Goal: Task Accomplishment & Management: Complete application form

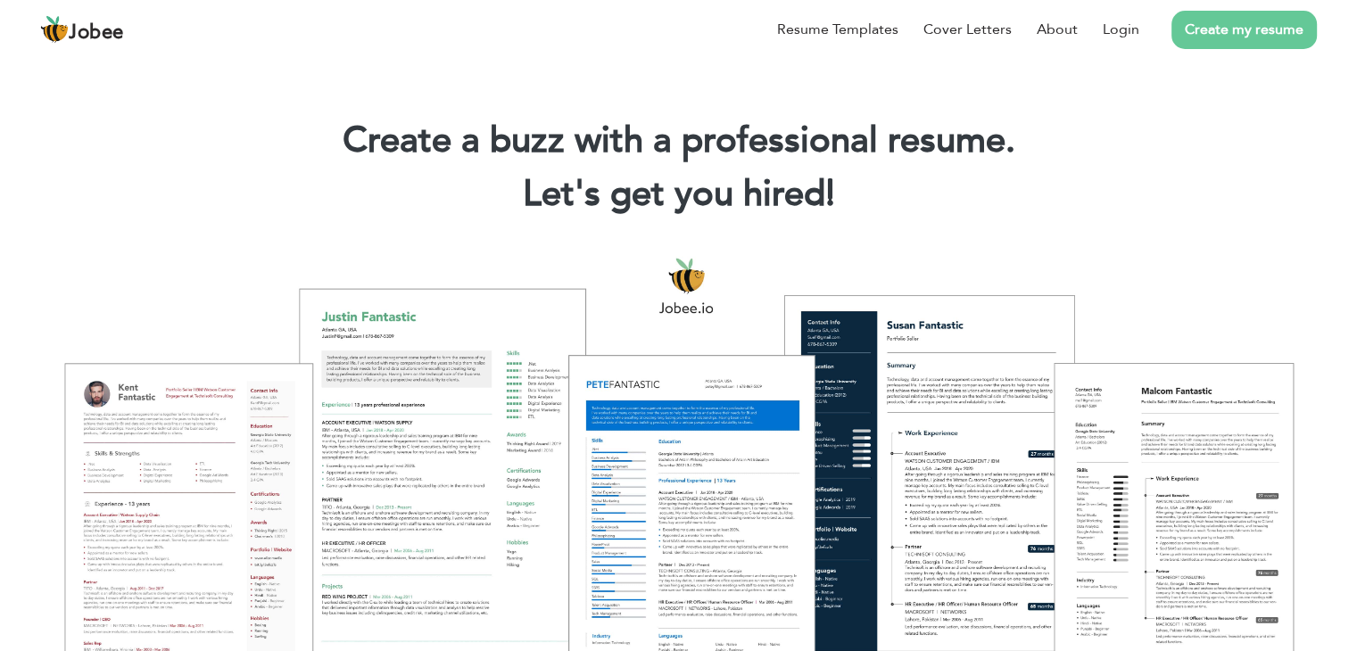
click at [1250, 34] on link "Create my resume" at bounding box center [1244, 30] width 145 height 38
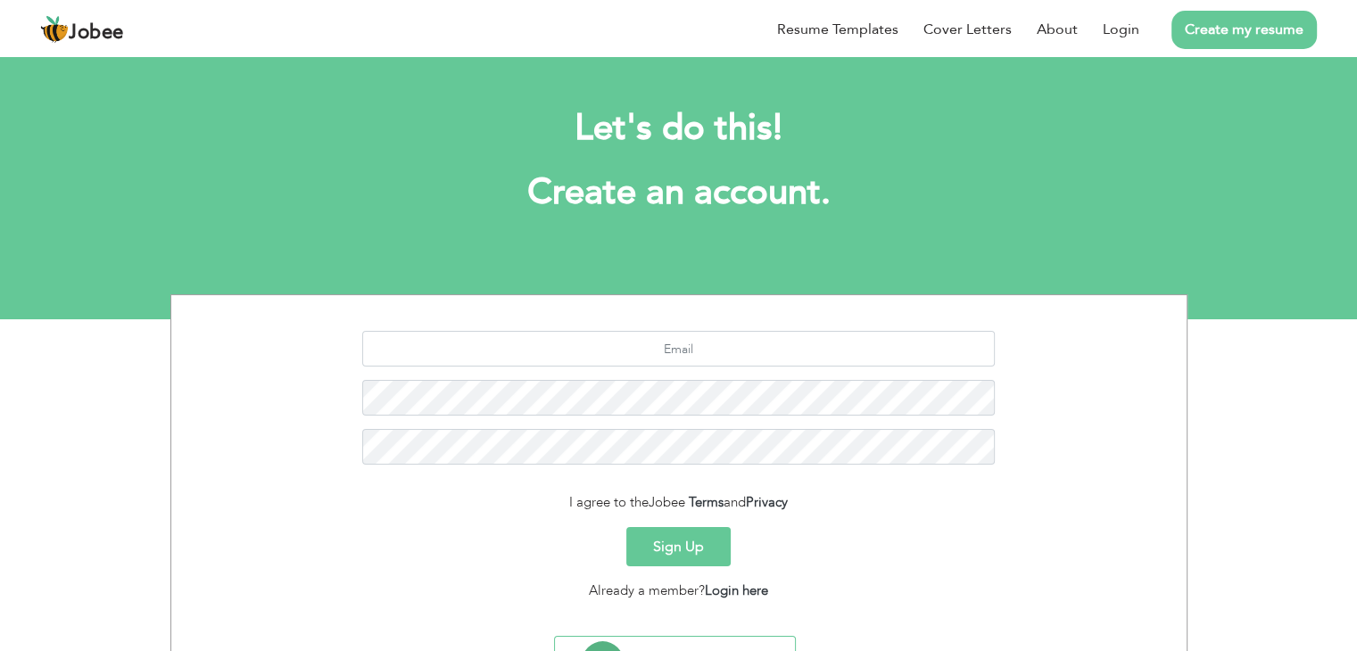
scroll to position [89, 0]
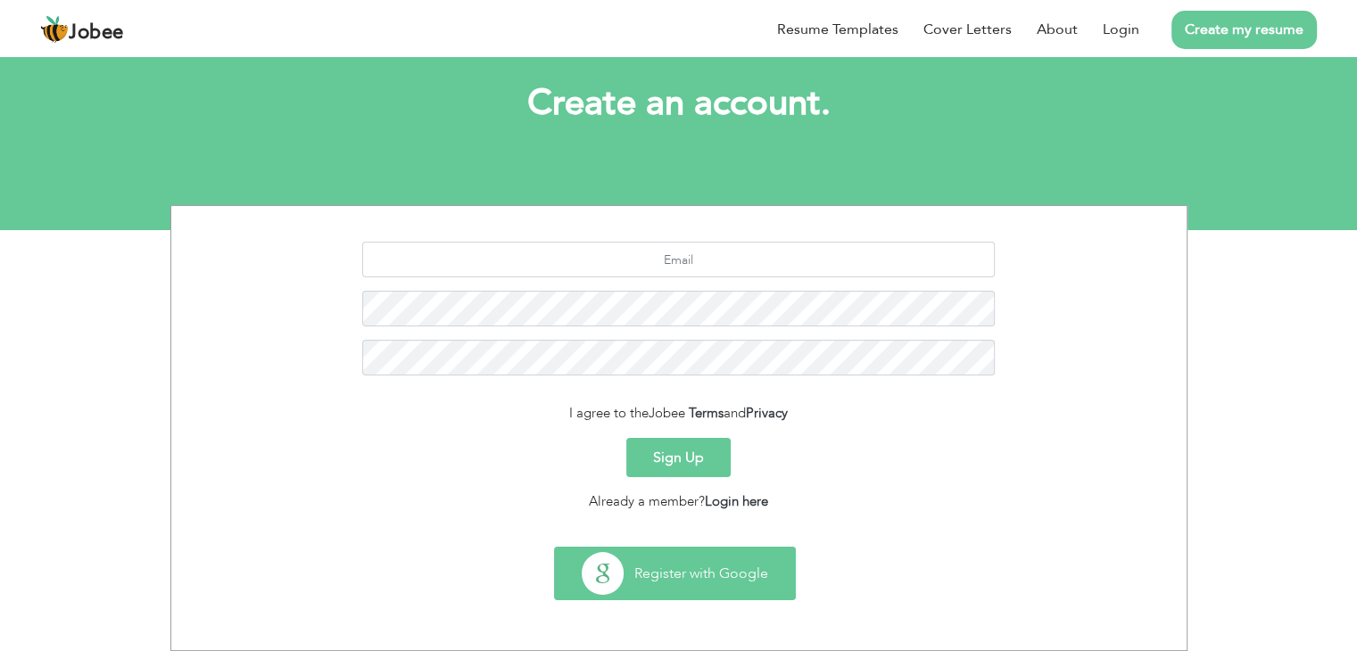
click at [675, 576] on button "Register with Google" at bounding box center [675, 574] width 240 height 52
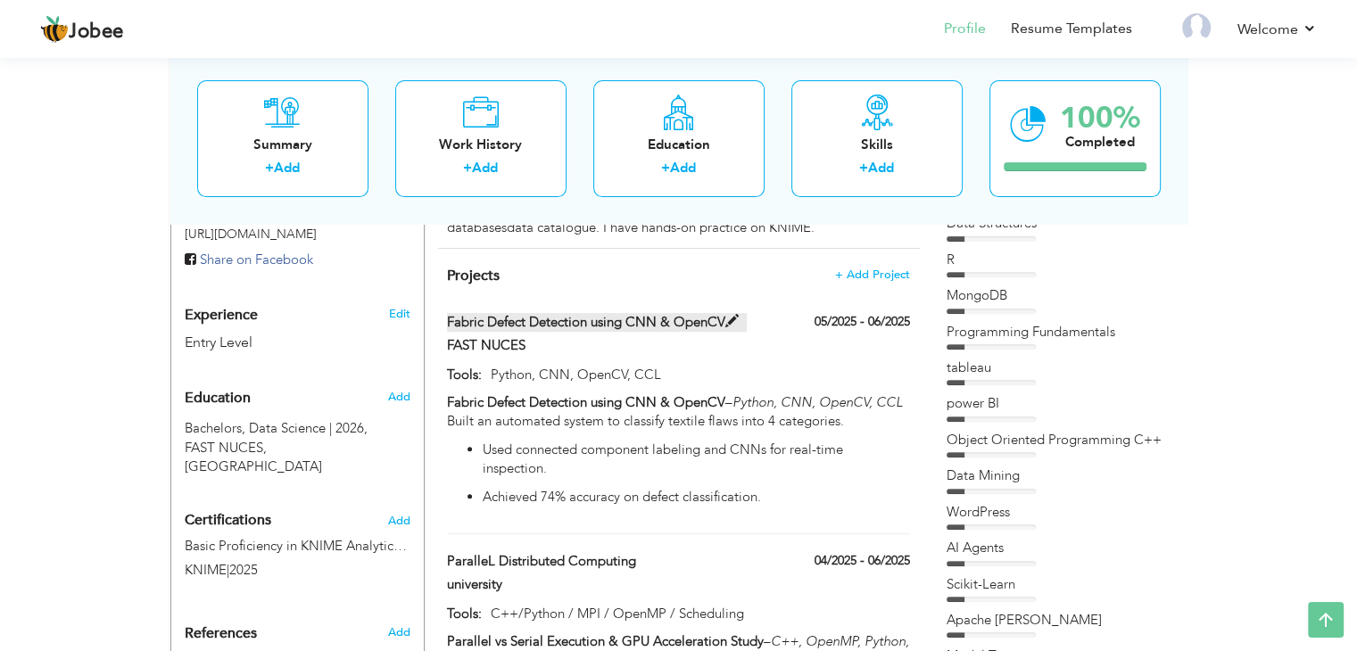
scroll to position [539, 0]
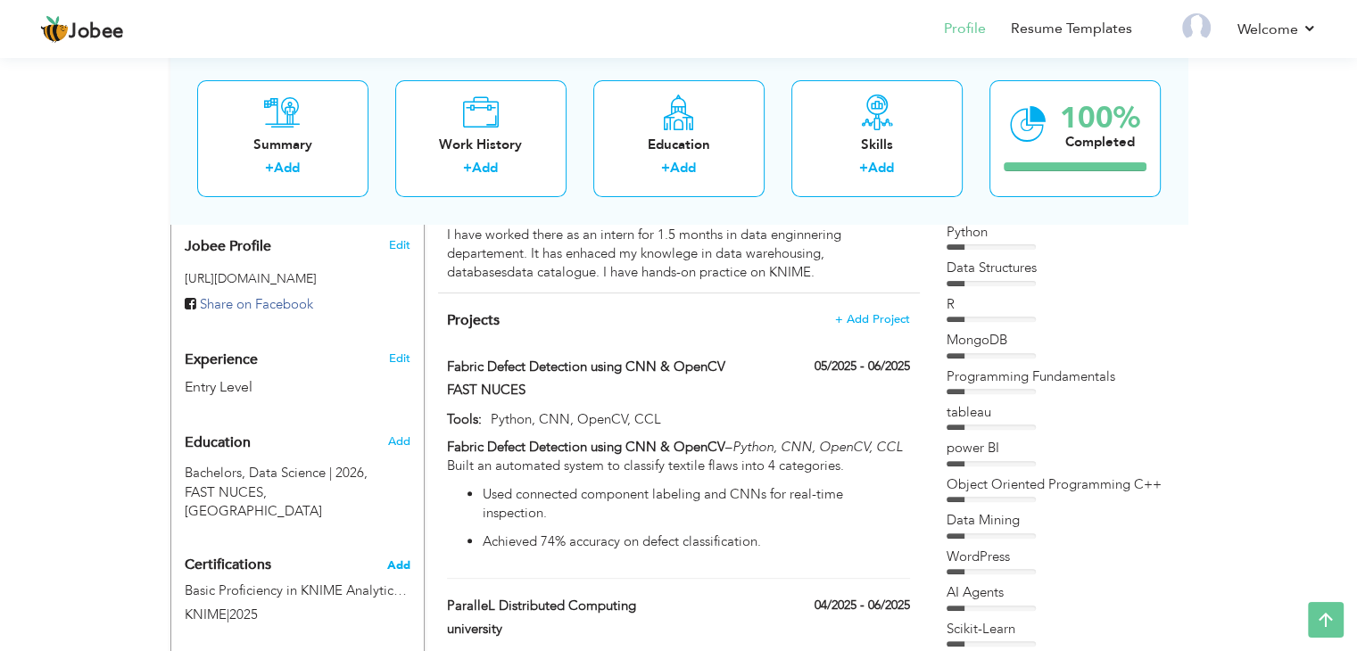
click at [402, 560] on span "Add" at bounding box center [398, 566] width 23 height 12
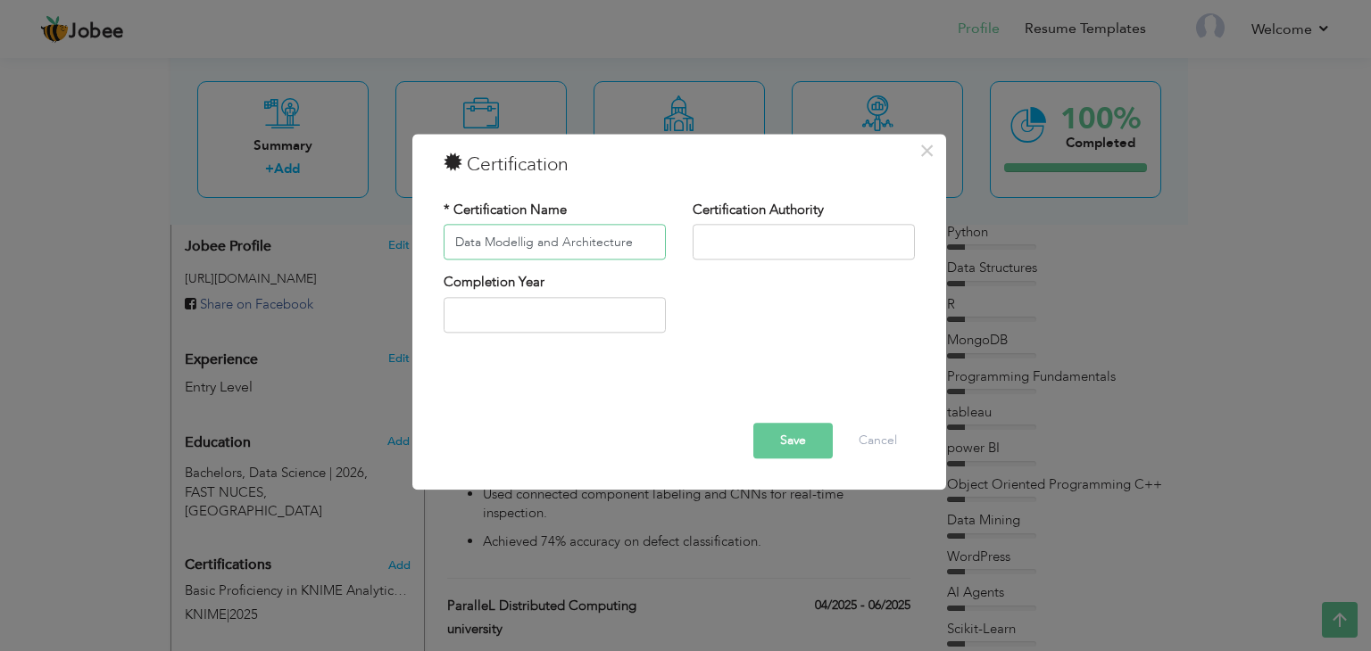
type input "Data Modellig and Architecture"
click at [813, 240] on input "text" at bounding box center [803, 243] width 222 height 36
drag, startPoint x: 749, startPoint y: 254, endPoint x: 725, endPoint y: 251, distance: 24.4
click at [725, 251] on input "Micrso" at bounding box center [803, 243] width 222 height 36
type input "Microsoft"
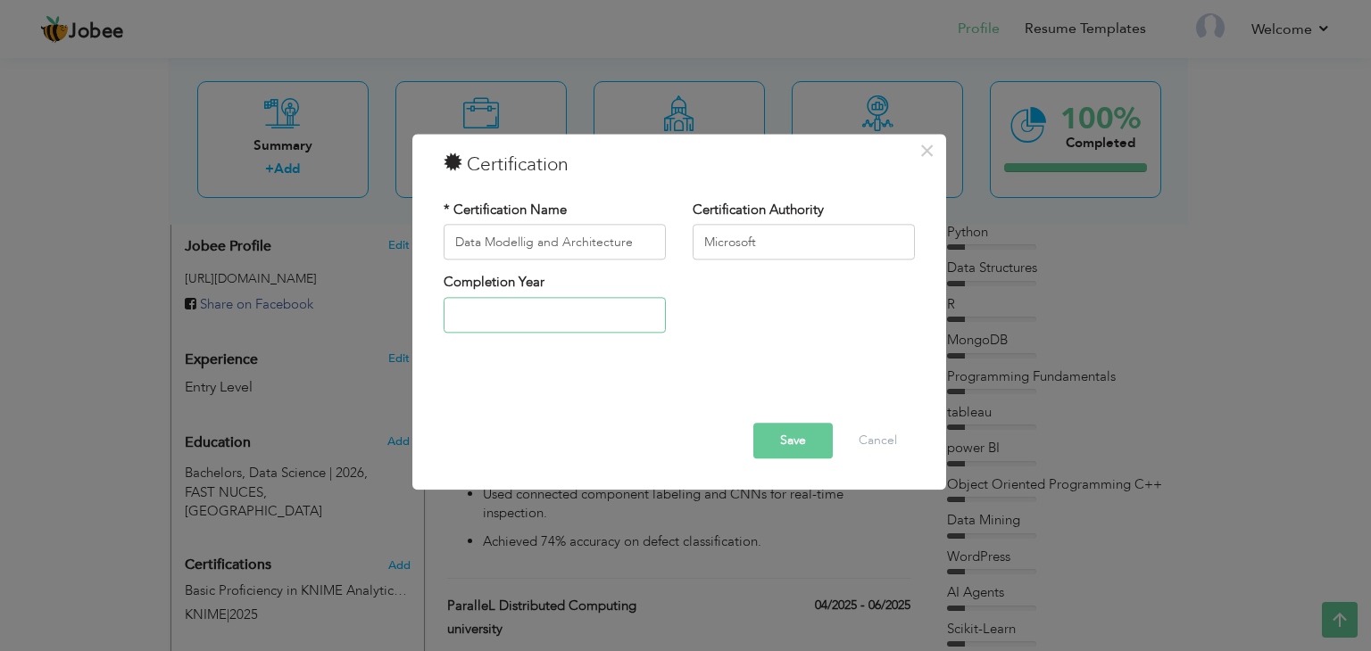
type input "2025"
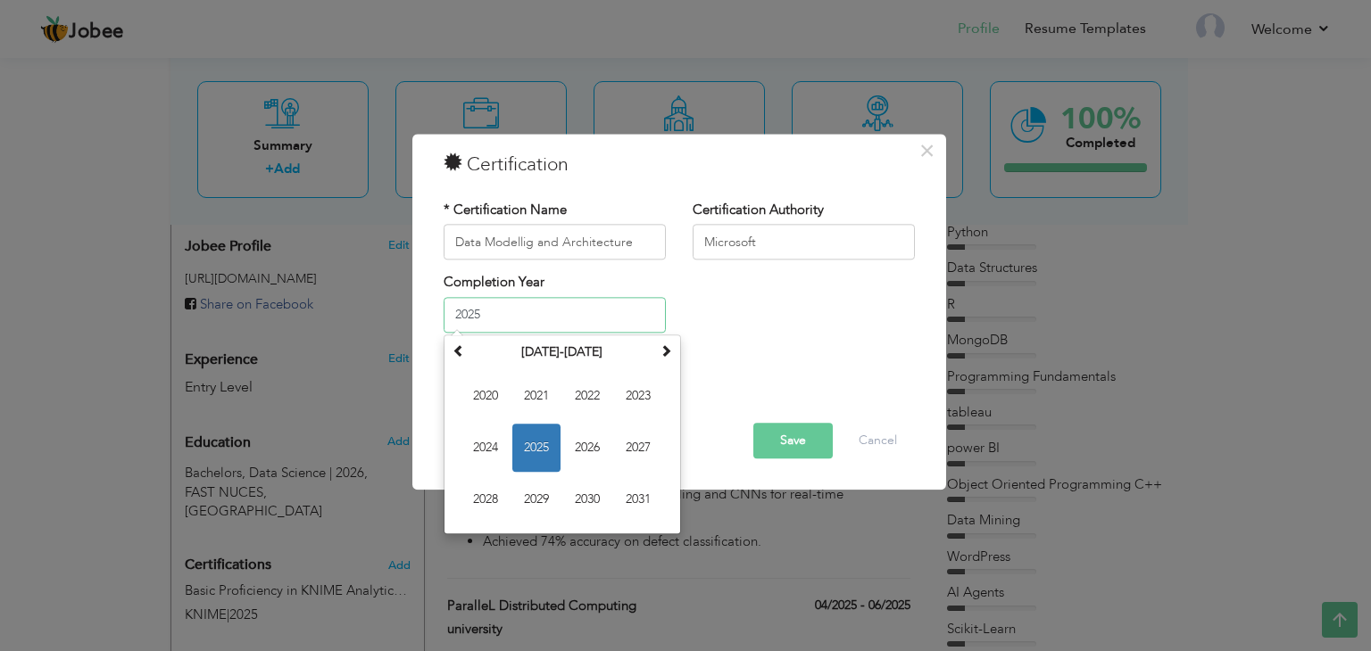
click at [518, 331] on input "2025" at bounding box center [555, 315] width 222 height 36
click at [539, 435] on span "2025" at bounding box center [536, 448] width 48 height 48
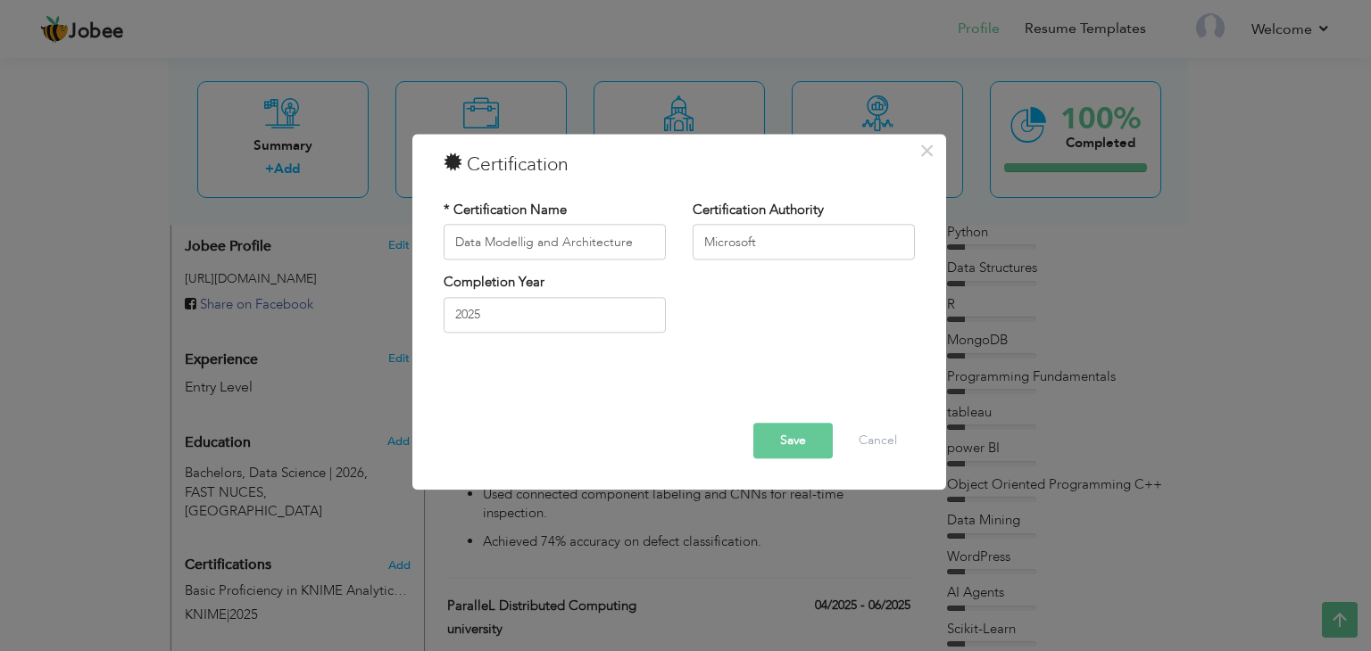
click at [803, 444] on button "Save" at bounding box center [792, 442] width 79 height 36
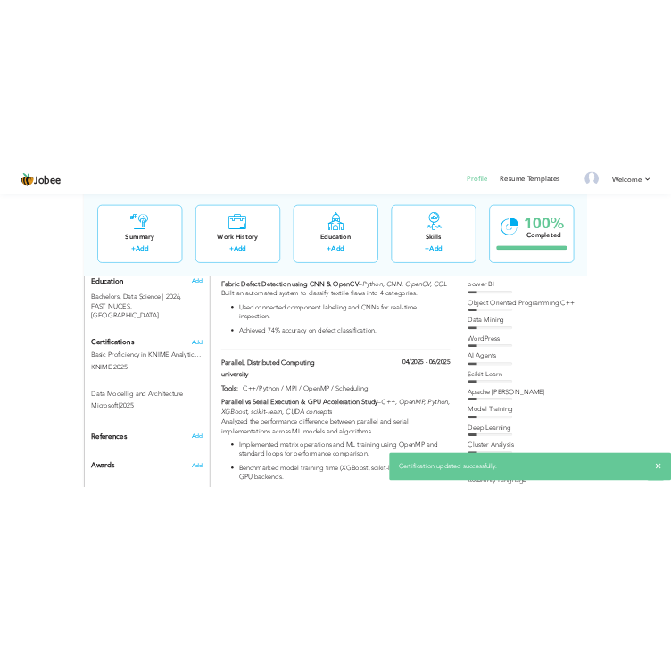
scroll to position [750, 0]
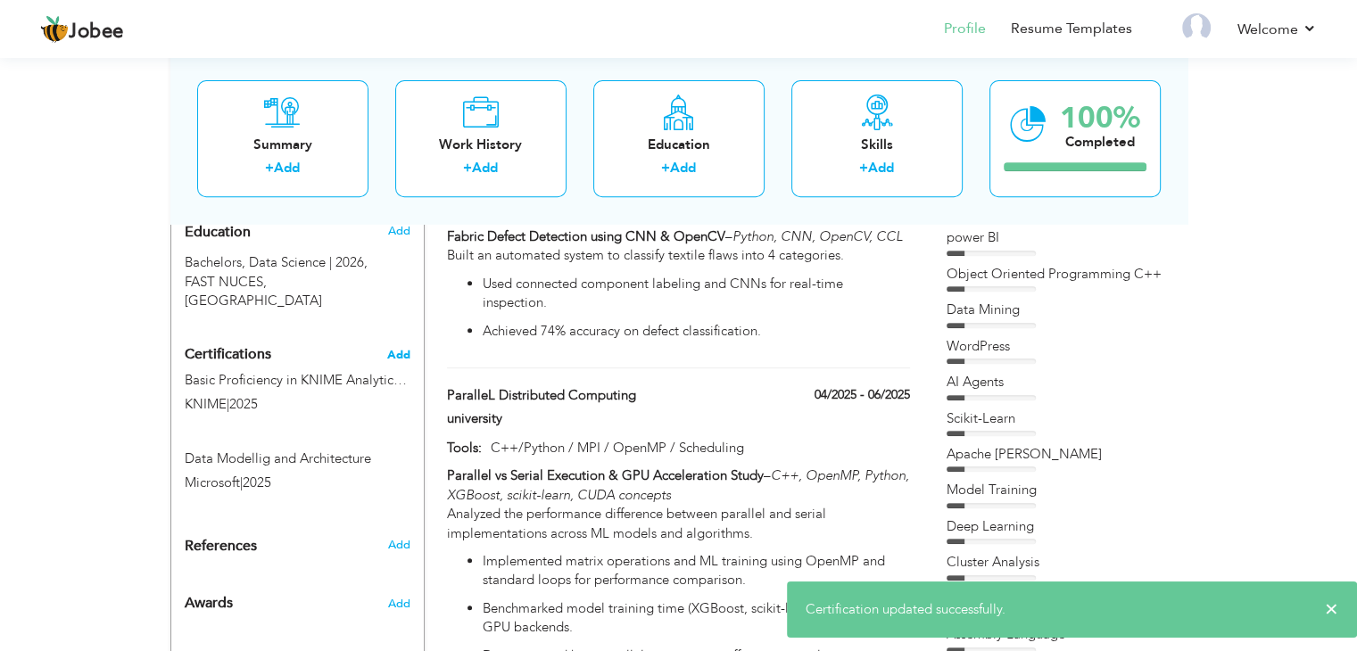
click at [400, 349] on span "Add" at bounding box center [398, 355] width 23 height 12
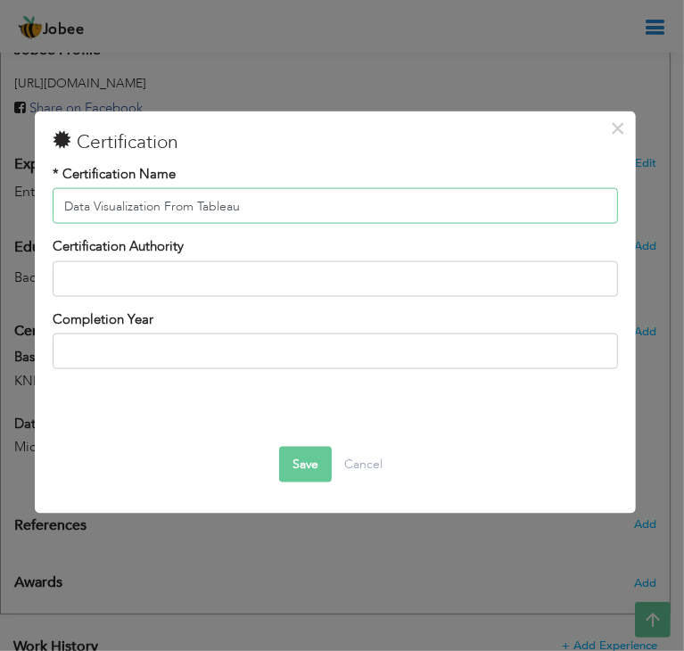
type input "Data Visualization From Tableau"
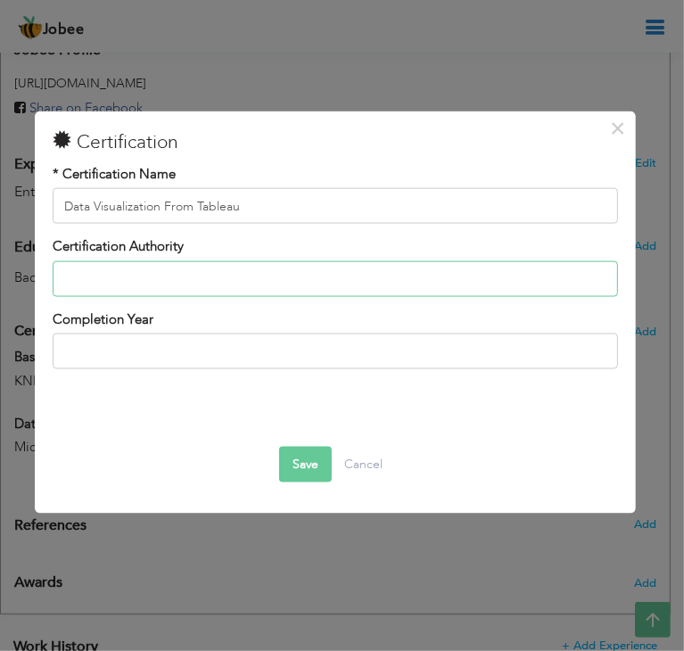
click at [261, 279] on input "text" at bounding box center [336, 279] width 567 height 36
type input "Tableau"
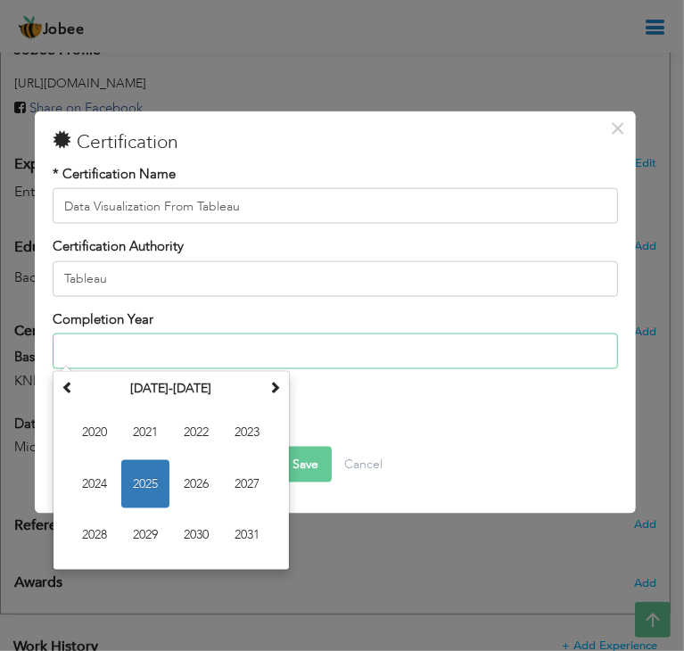
click at [200, 351] on input "text" at bounding box center [336, 352] width 567 height 36
click at [143, 495] on span "2025" at bounding box center [145, 484] width 48 height 48
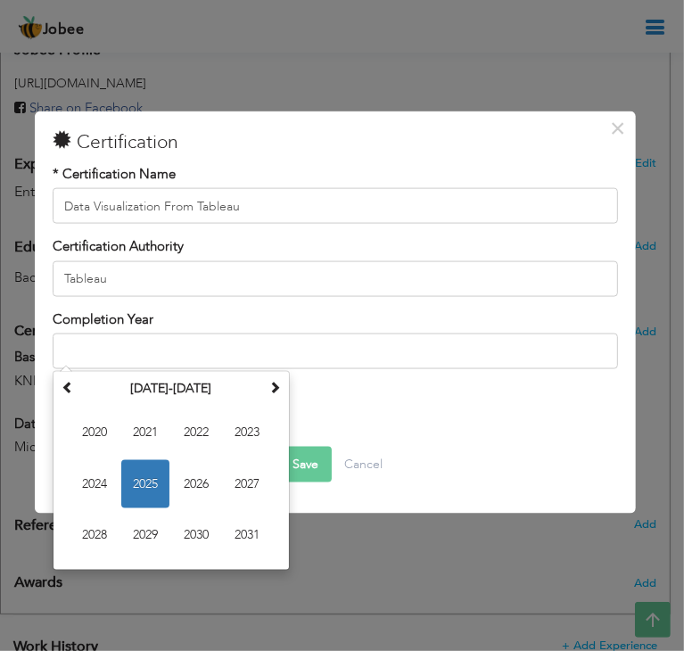
type input "2025"
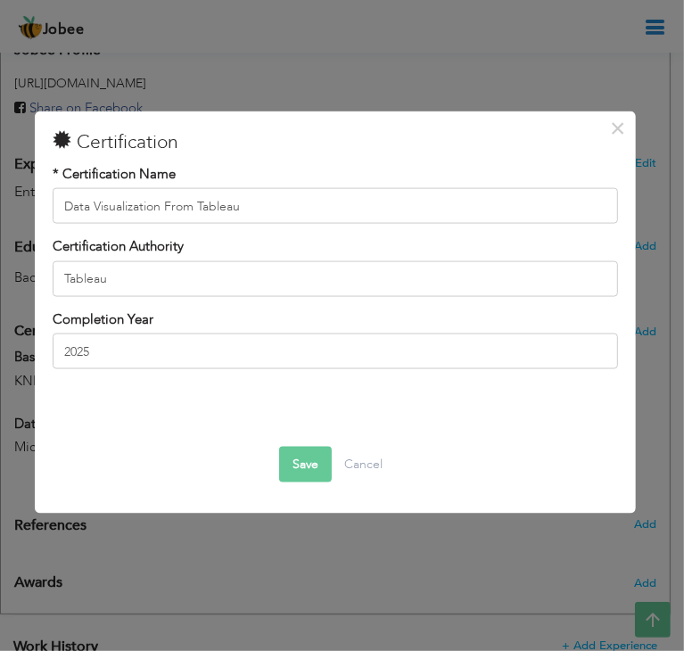
click at [298, 472] on button "Save" at bounding box center [305, 464] width 53 height 36
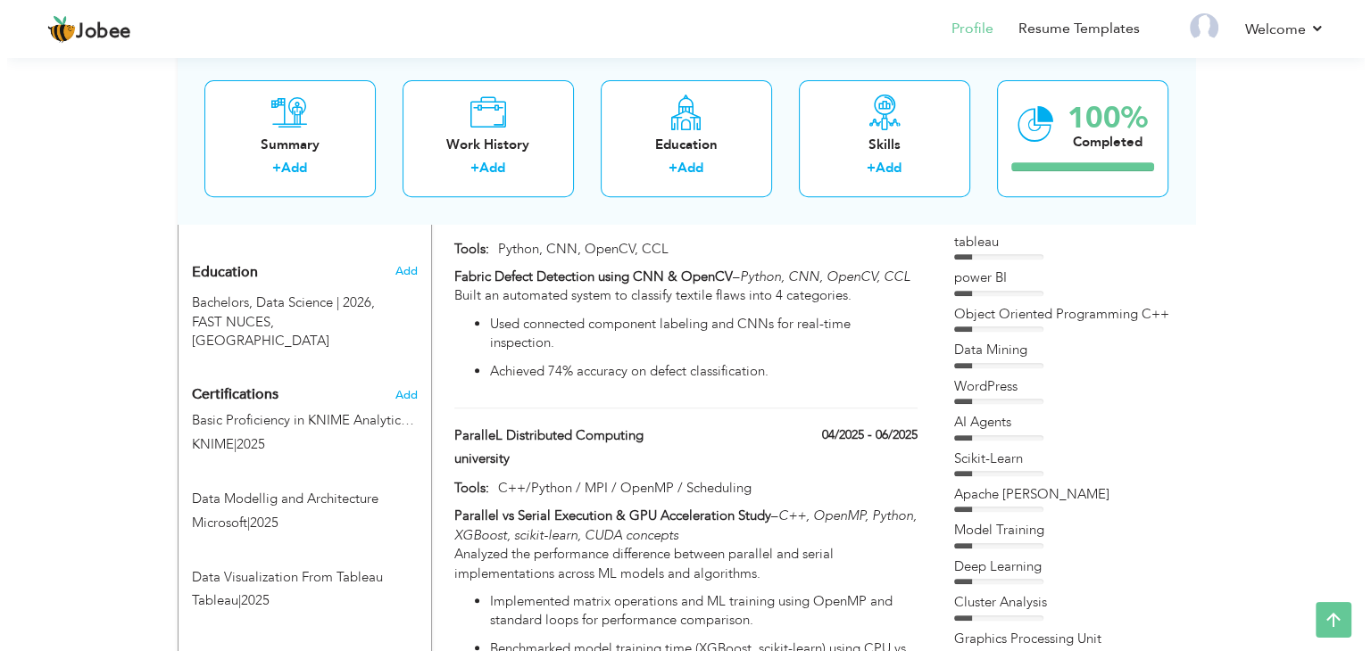
scroll to position [705, 0]
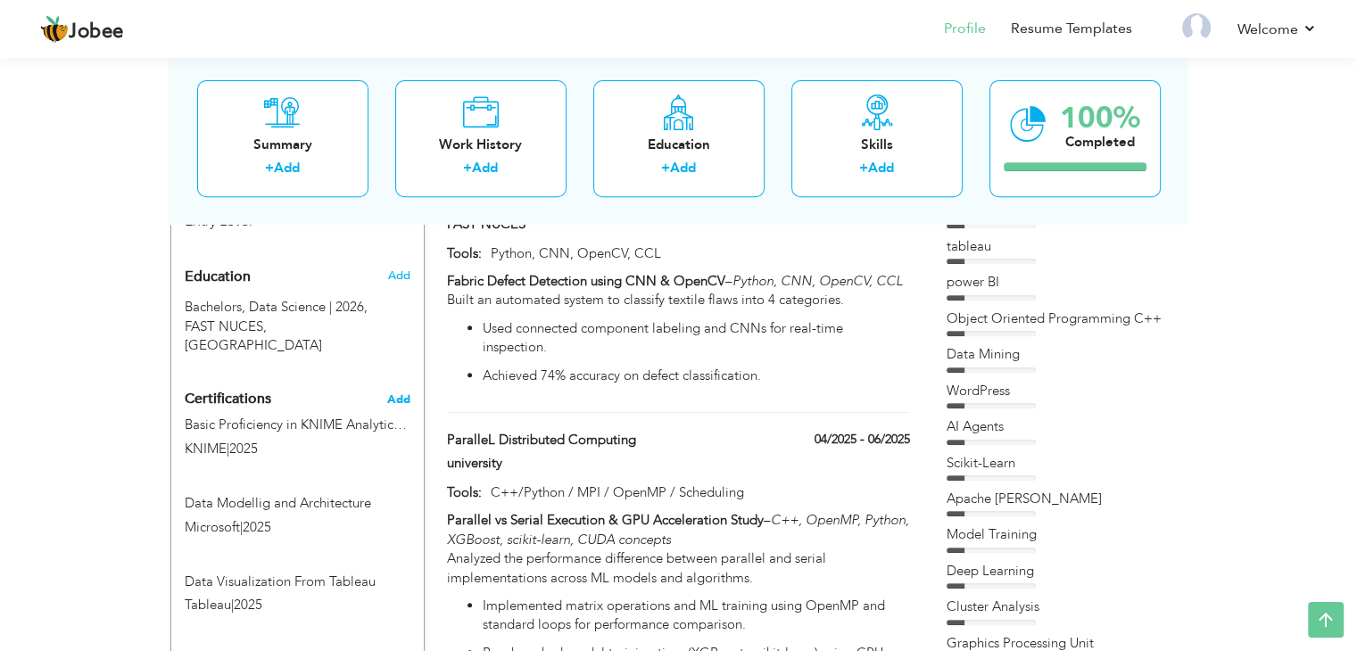
click at [395, 394] on span "Add" at bounding box center [398, 400] width 23 height 12
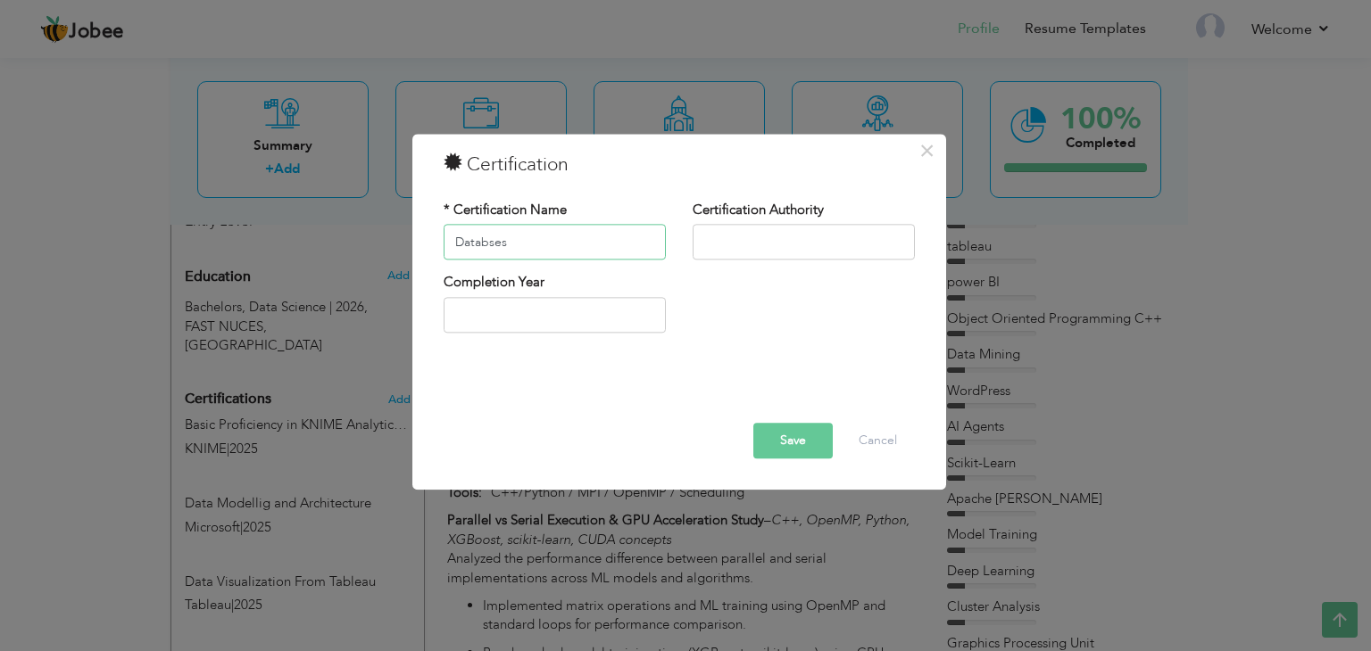
click at [489, 242] on input "Databses" at bounding box center [555, 243] width 222 height 36
click at [527, 240] on input "Databases" at bounding box center [555, 243] width 222 height 36
drag, startPoint x: 582, startPoint y: 242, endPoint x: 571, endPoint y: 243, distance: 10.7
click at [571, 243] on input "Databases and SQL d" at bounding box center [555, 243] width 222 height 36
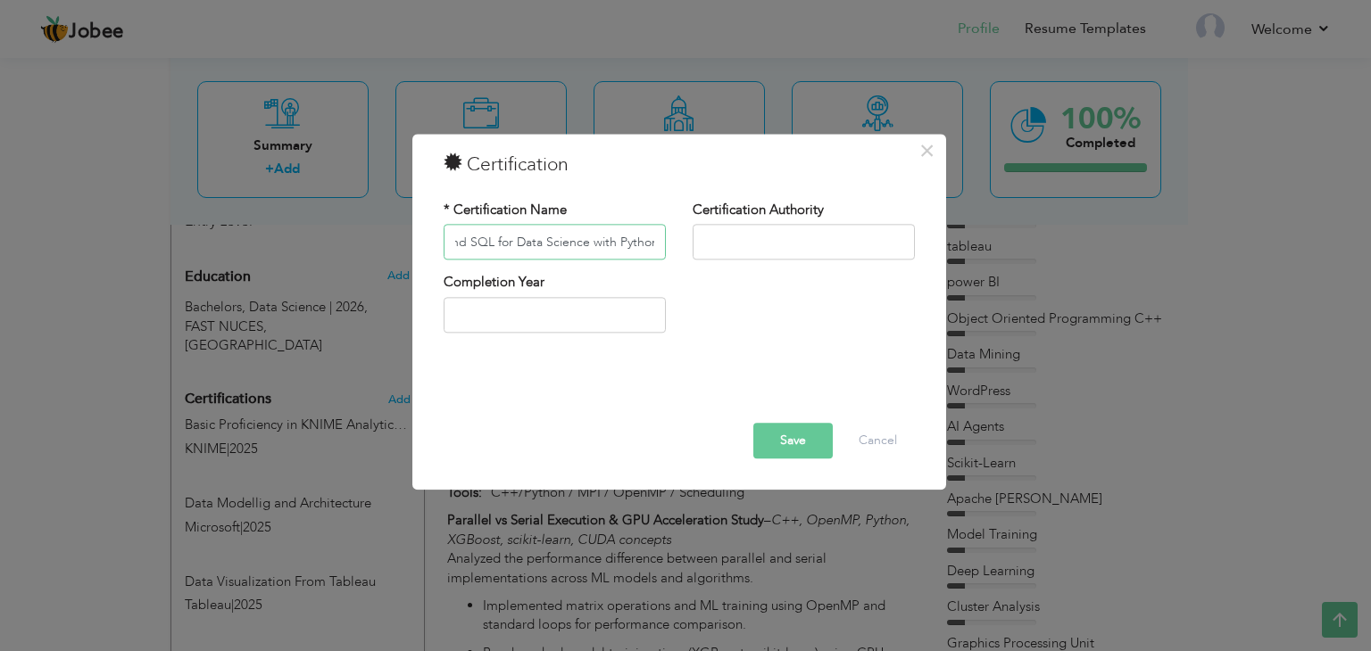
type input "Databases and SQL for Data Science with Python"
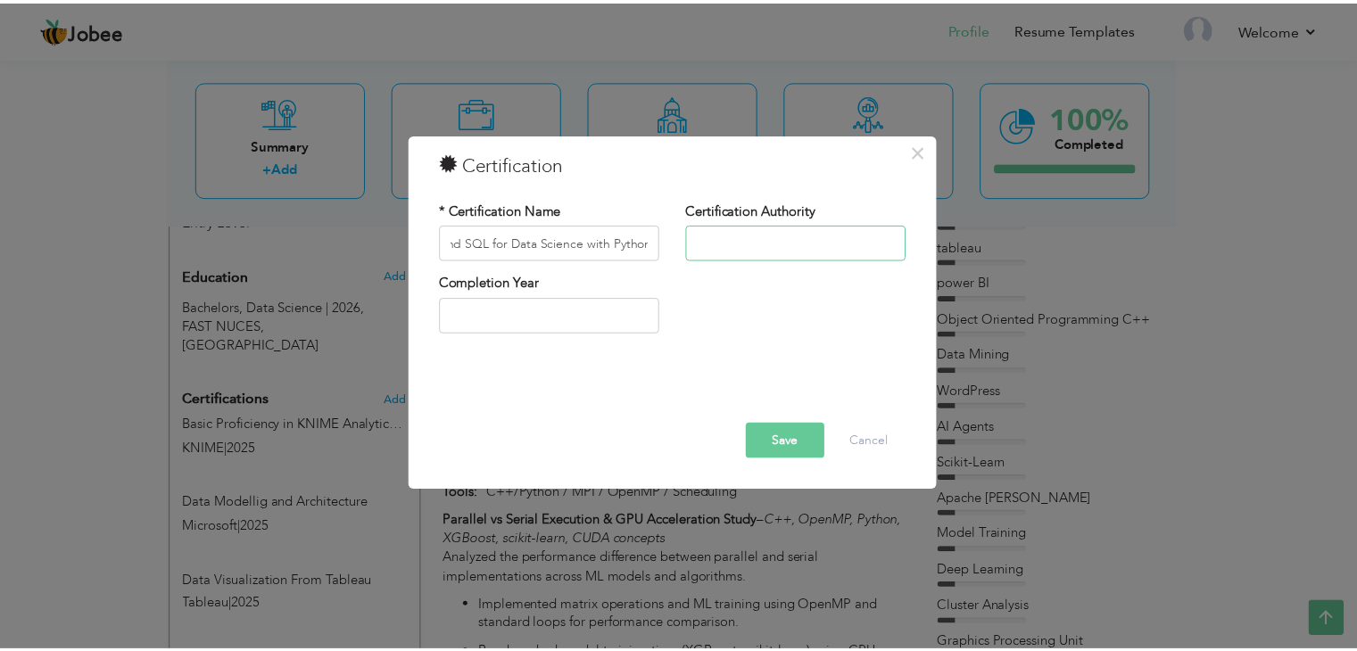
scroll to position [0, 0]
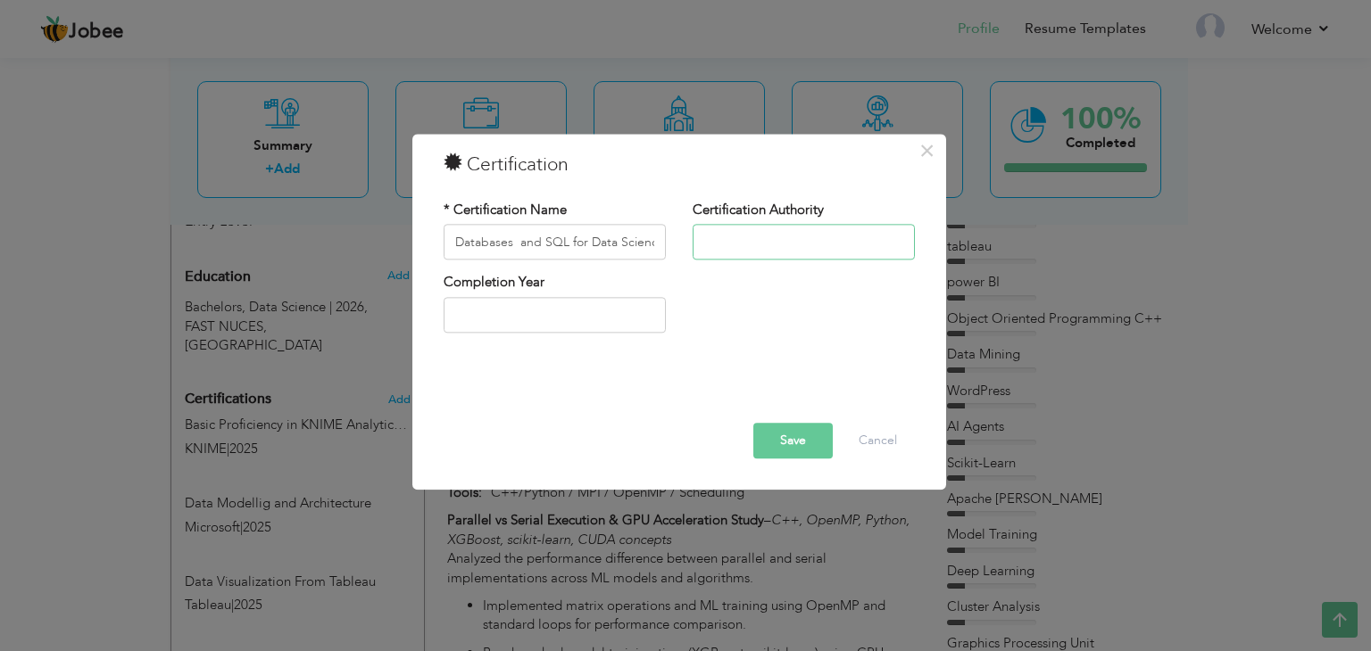
click at [760, 236] on input "text" at bounding box center [803, 243] width 222 height 36
type input "IBM"
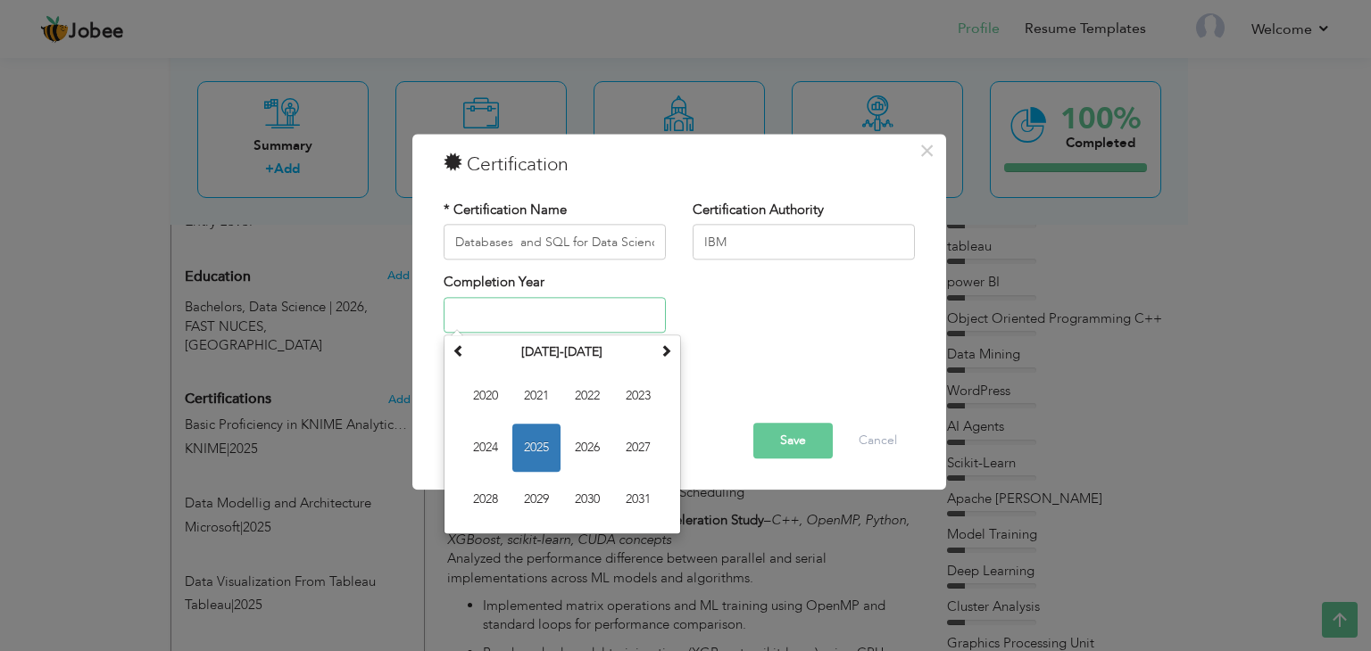
click at [479, 321] on input "text" at bounding box center [555, 315] width 222 height 36
click at [539, 442] on span "2025" at bounding box center [536, 448] width 48 height 48
type input "2025"
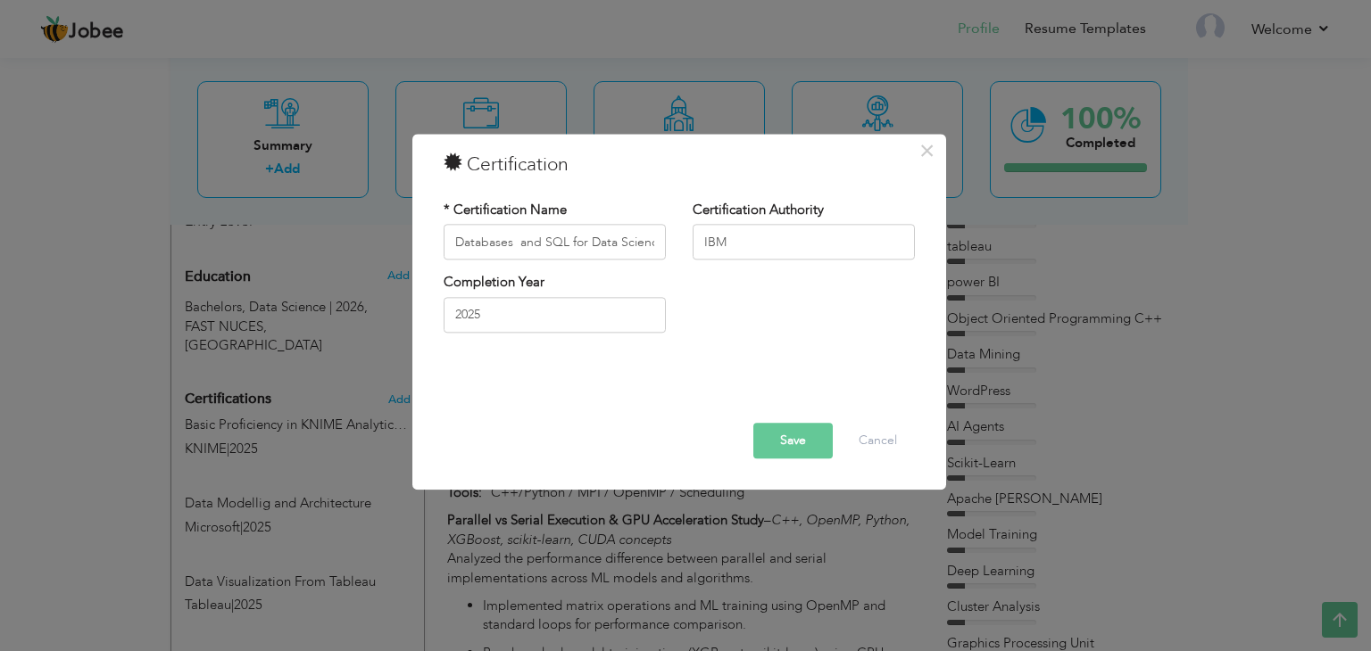
click at [789, 427] on button "Save" at bounding box center [792, 442] width 79 height 36
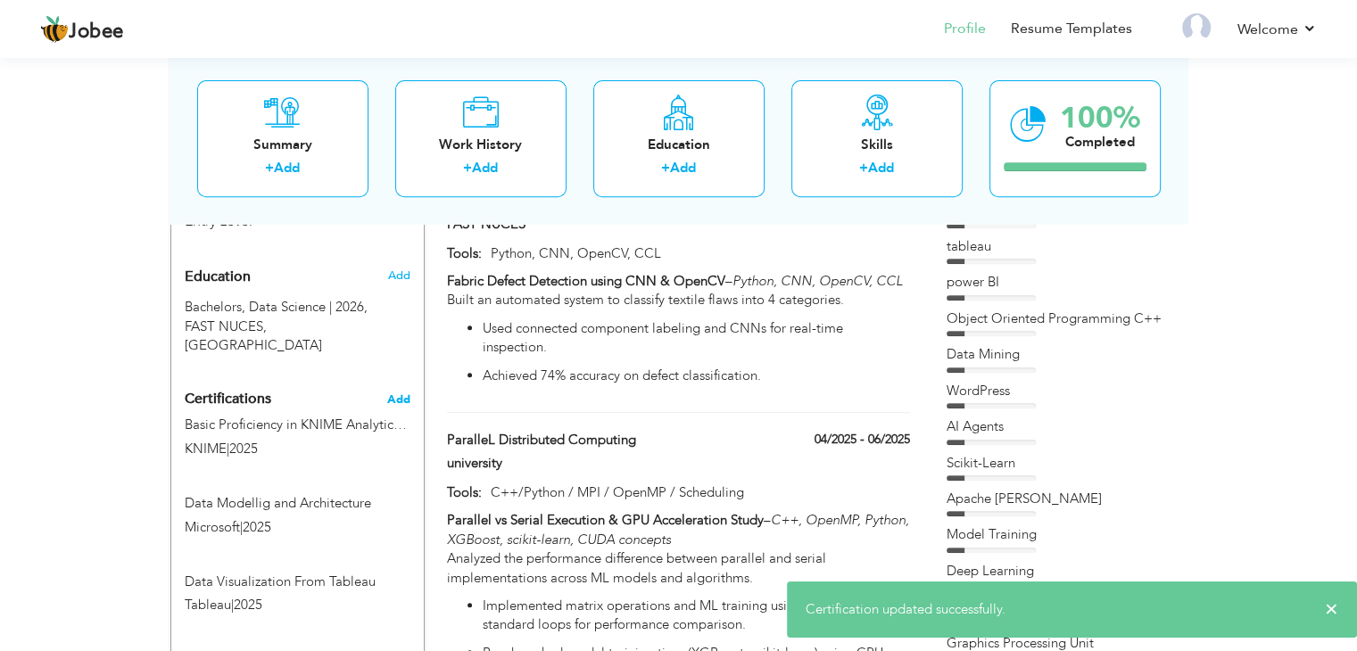
click at [389, 394] on span "Add" at bounding box center [398, 400] width 23 height 12
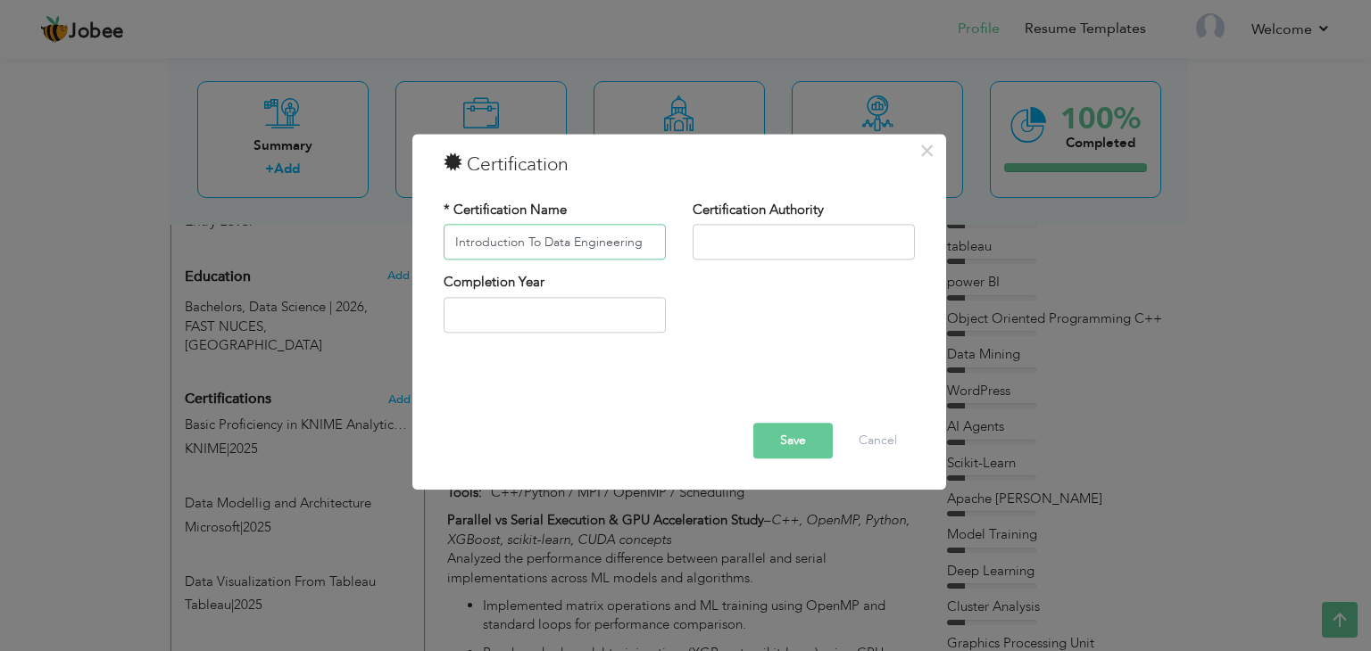
type input "Introduction To Data Engineering"
click at [722, 240] on input "text" at bounding box center [803, 243] width 222 height 36
type input "IBM"
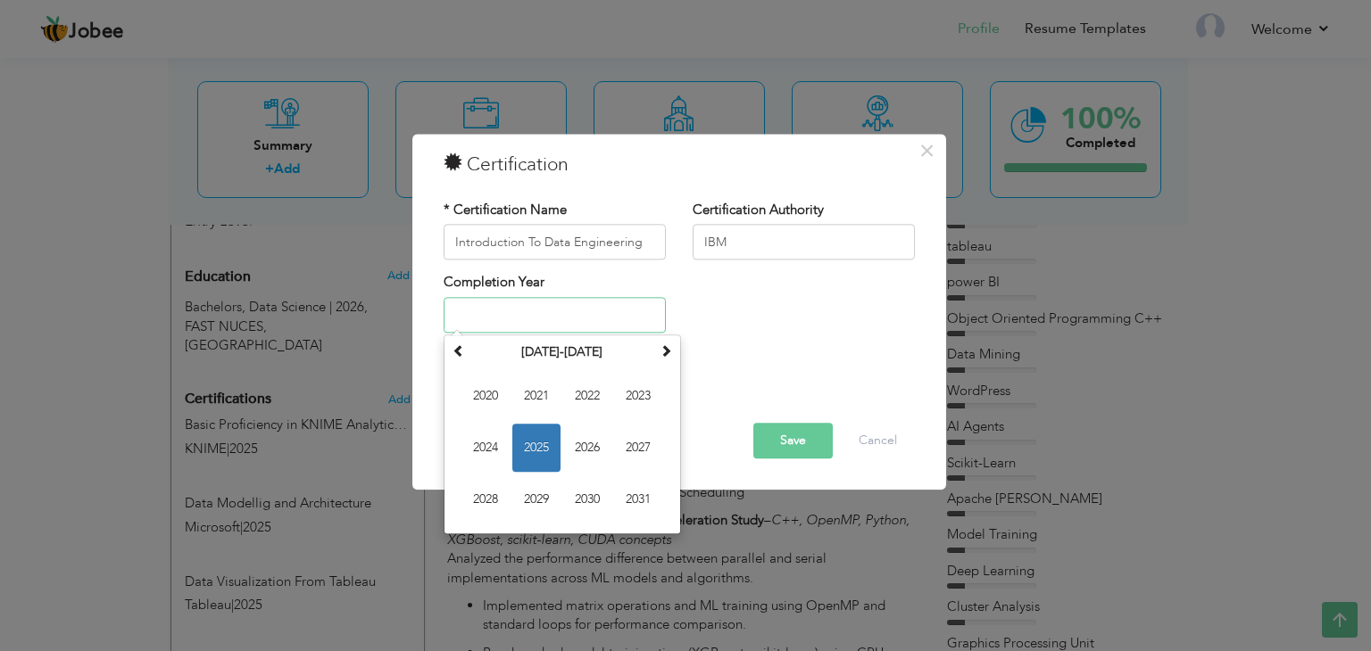
click at [493, 312] on input "text" at bounding box center [555, 315] width 222 height 36
click at [543, 444] on span "2025" at bounding box center [536, 448] width 48 height 48
type input "2025"
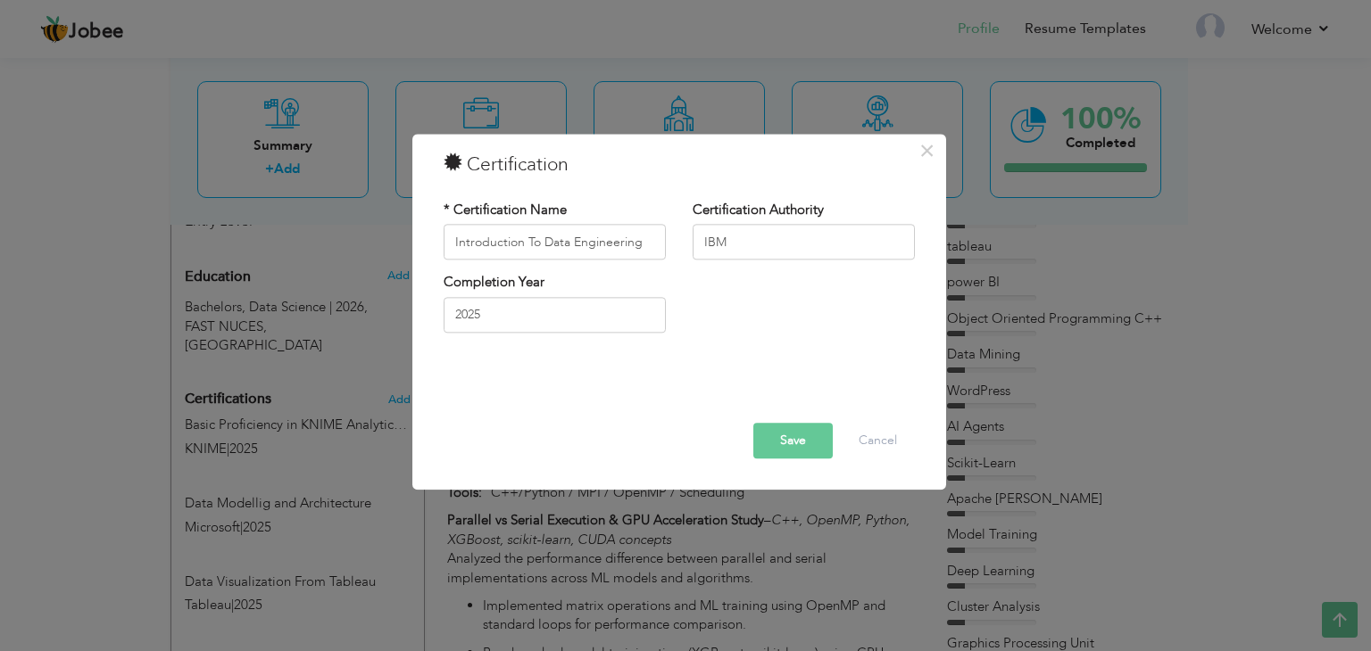
click at [819, 444] on button "Save" at bounding box center [792, 442] width 79 height 36
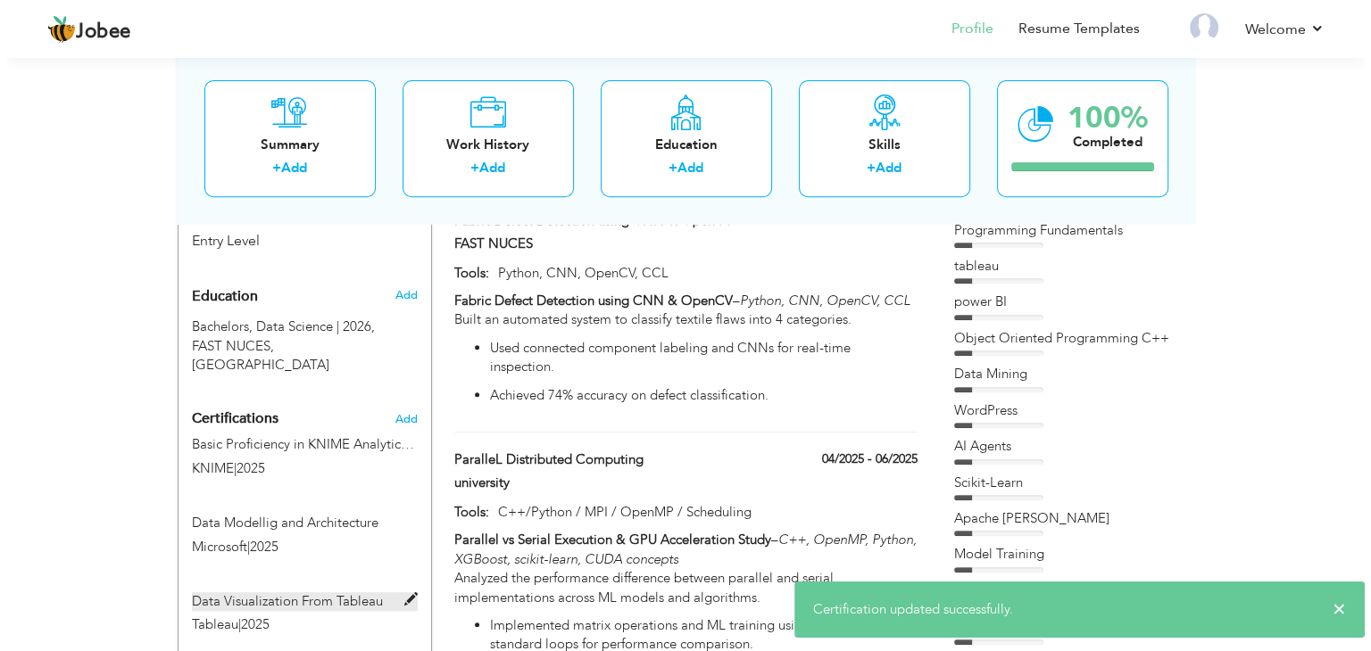
scroll to position [681, 0]
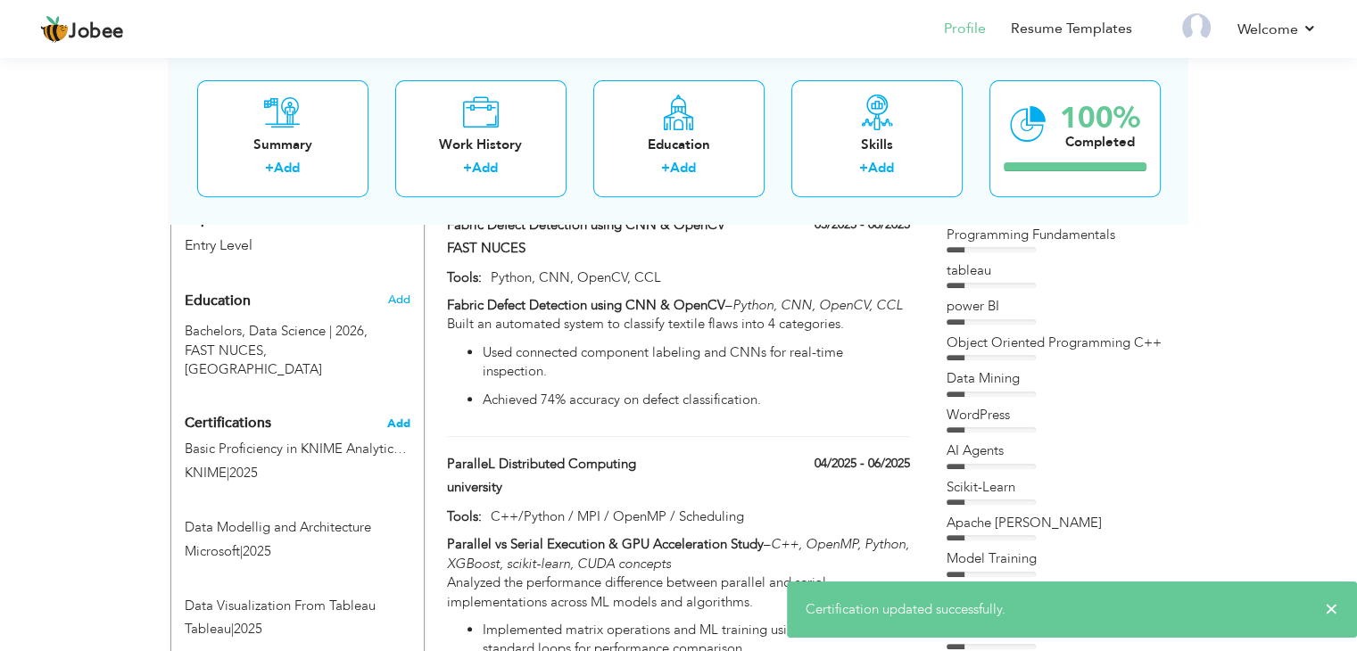
click at [389, 418] on span "Add" at bounding box center [398, 424] width 23 height 12
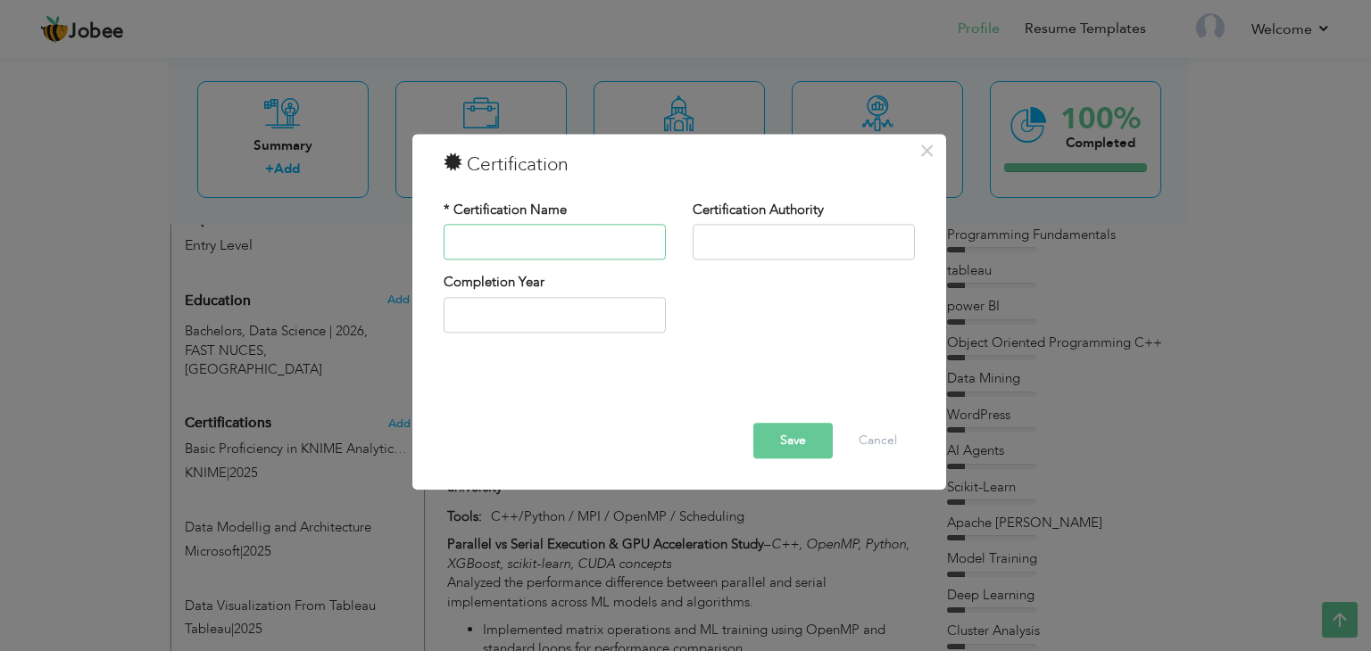
click at [543, 253] on input "text" at bounding box center [555, 243] width 222 height 36
type input "DWH and BI Training"
click at [779, 236] on input "text" at bounding box center [803, 243] width 222 height 36
type input "Dice Analytics"
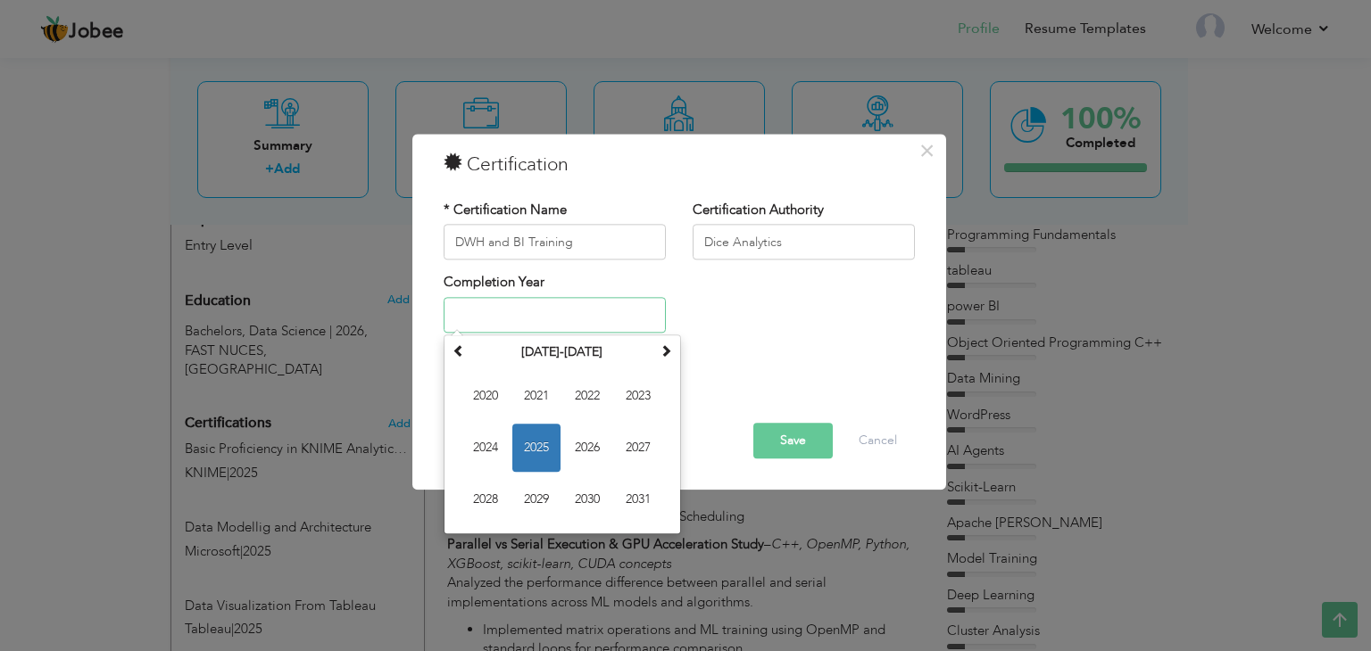
click at [535, 315] on input "text" at bounding box center [555, 315] width 222 height 36
click at [538, 444] on span "2025" at bounding box center [536, 448] width 48 height 48
type input "2025"
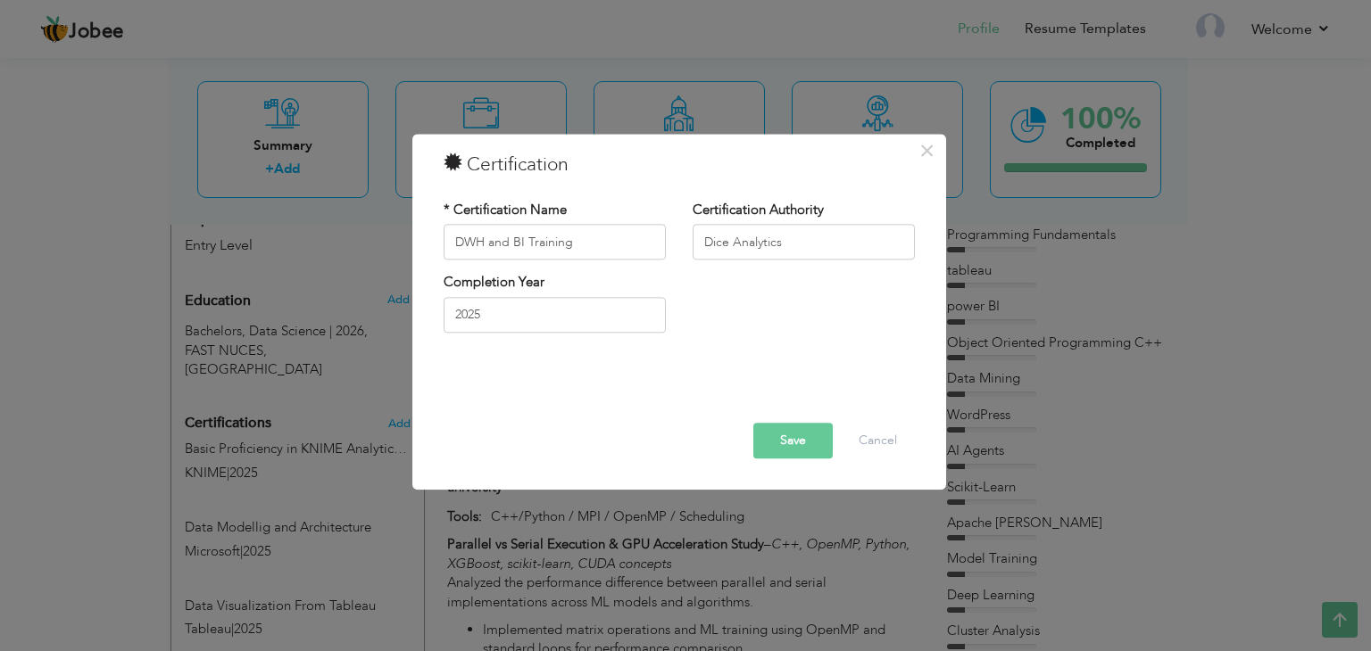
click at [783, 442] on button "Save" at bounding box center [792, 442] width 79 height 36
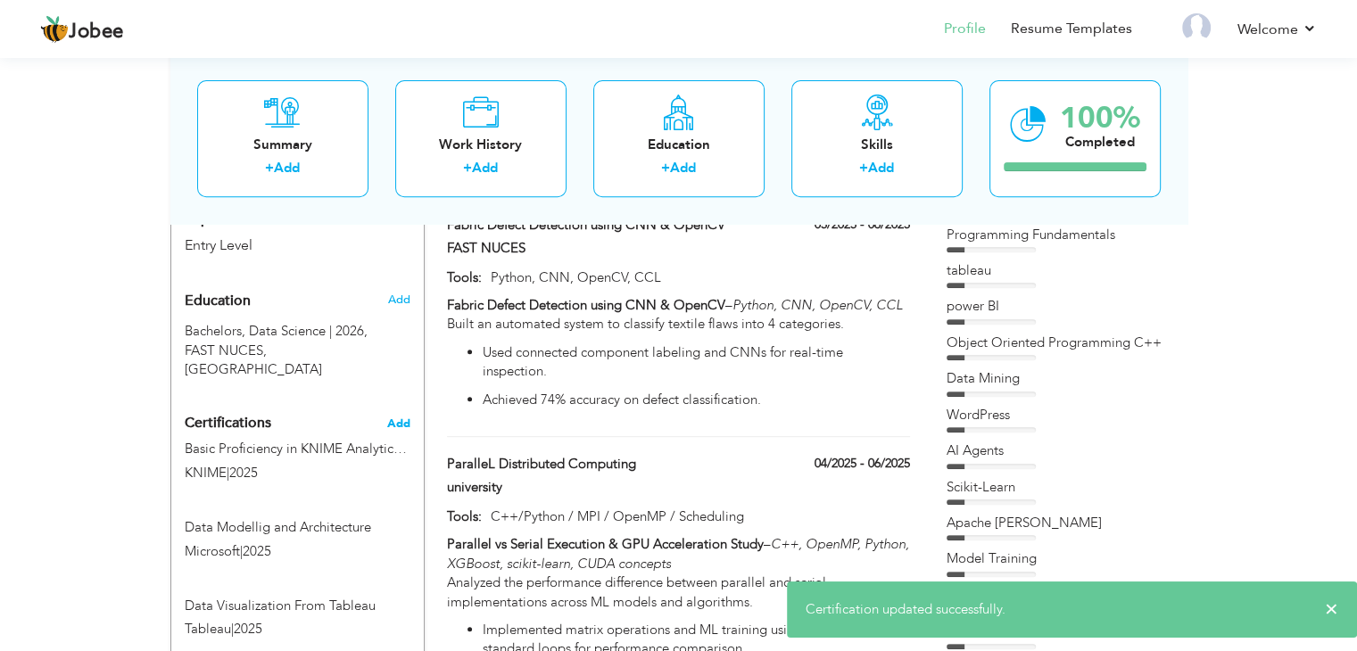
click at [400, 418] on span "Add" at bounding box center [398, 424] width 23 height 12
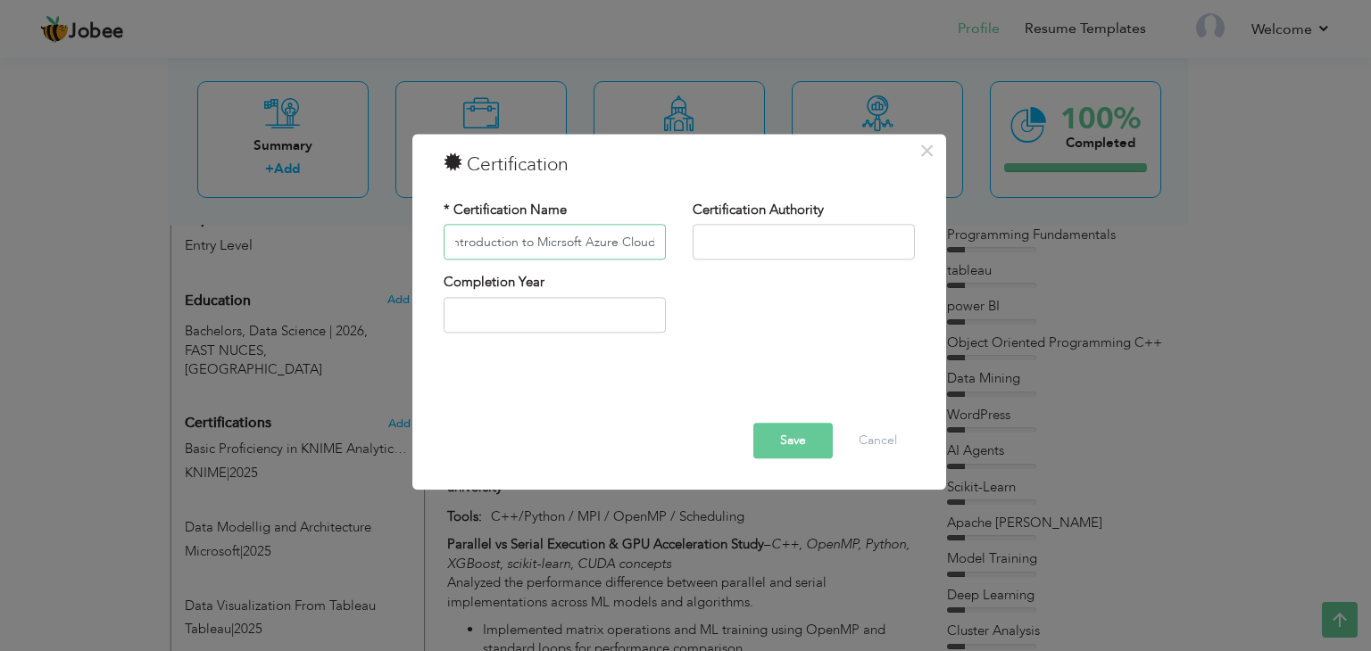
scroll to position [0, 11]
click at [648, 244] on input "Introduction to Micrsoft Azure Cloud s" at bounding box center [555, 243] width 222 height 36
type input "Introduction to Micrsoft Azure Cloud Services"
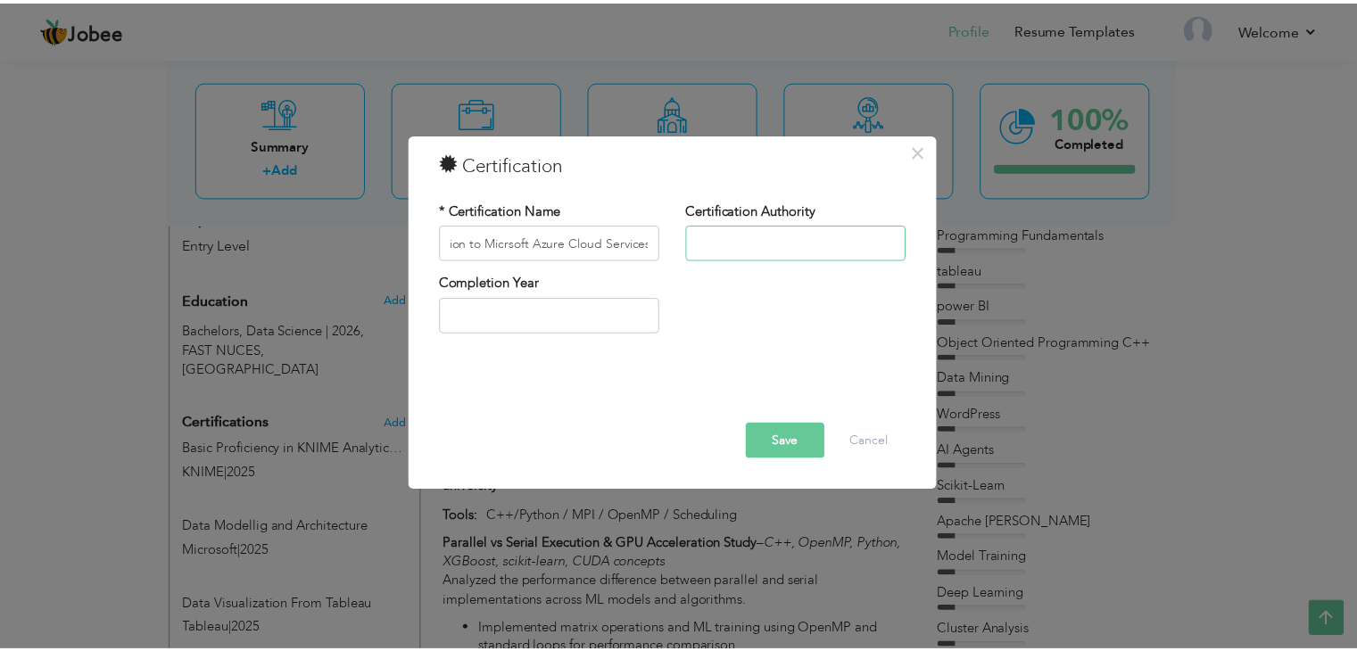
scroll to position [0, 0]
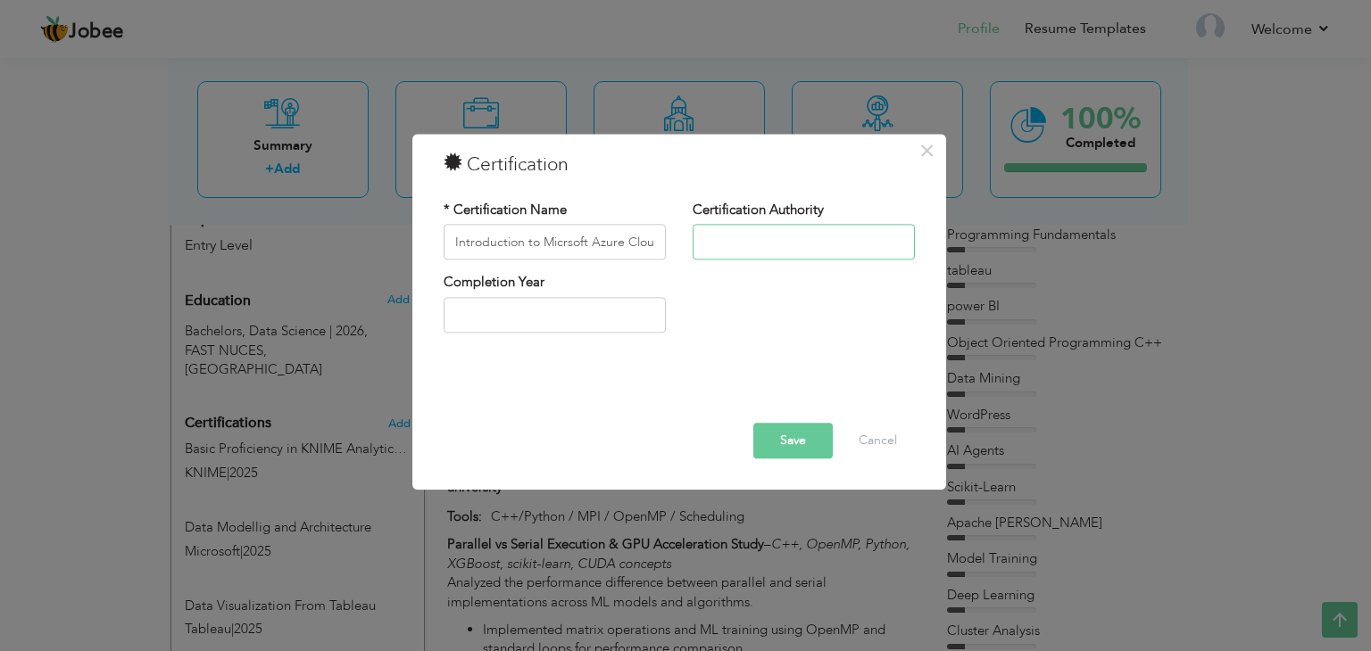
click at [739, 252] on input "text" at bounding box center [803, 243] width 222 height 36
type input "Microsoft"
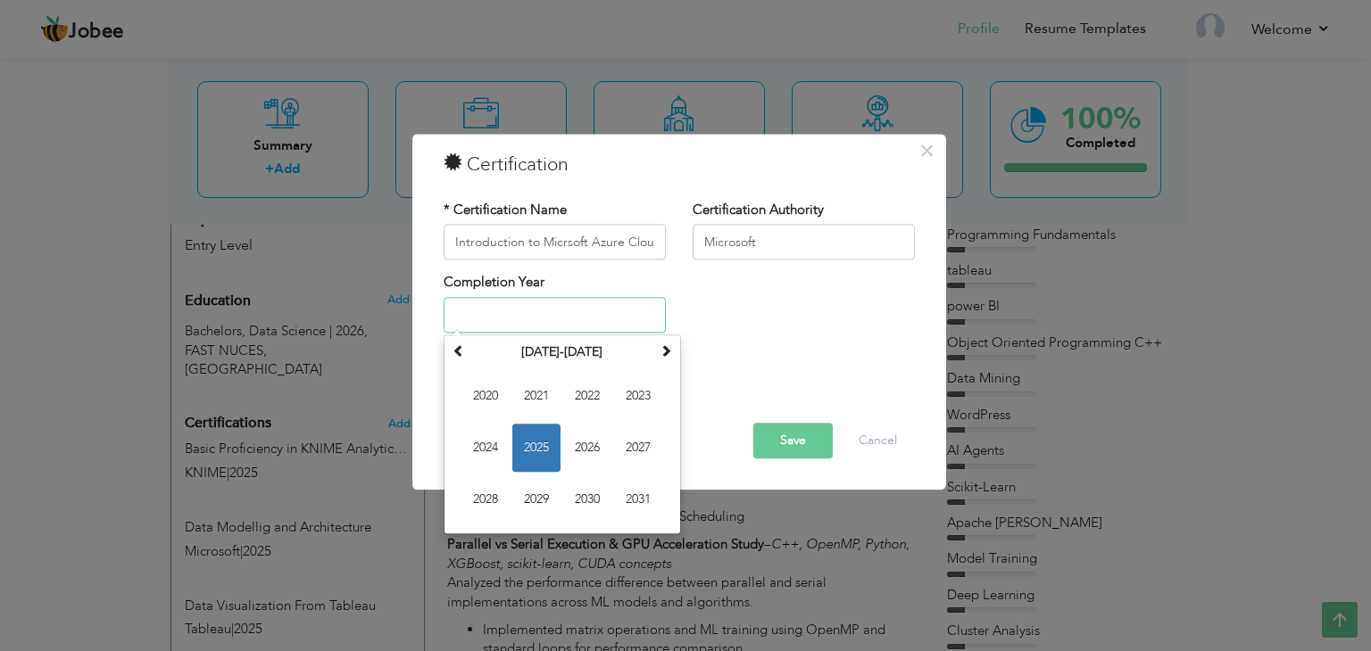
click at [534, 304] on input "text" at bounding box center [555, 315] width 222 height 36
click at [533, 440] on span "2025" at bounding box center [536, 448] width 48 height 48
type input "2025"
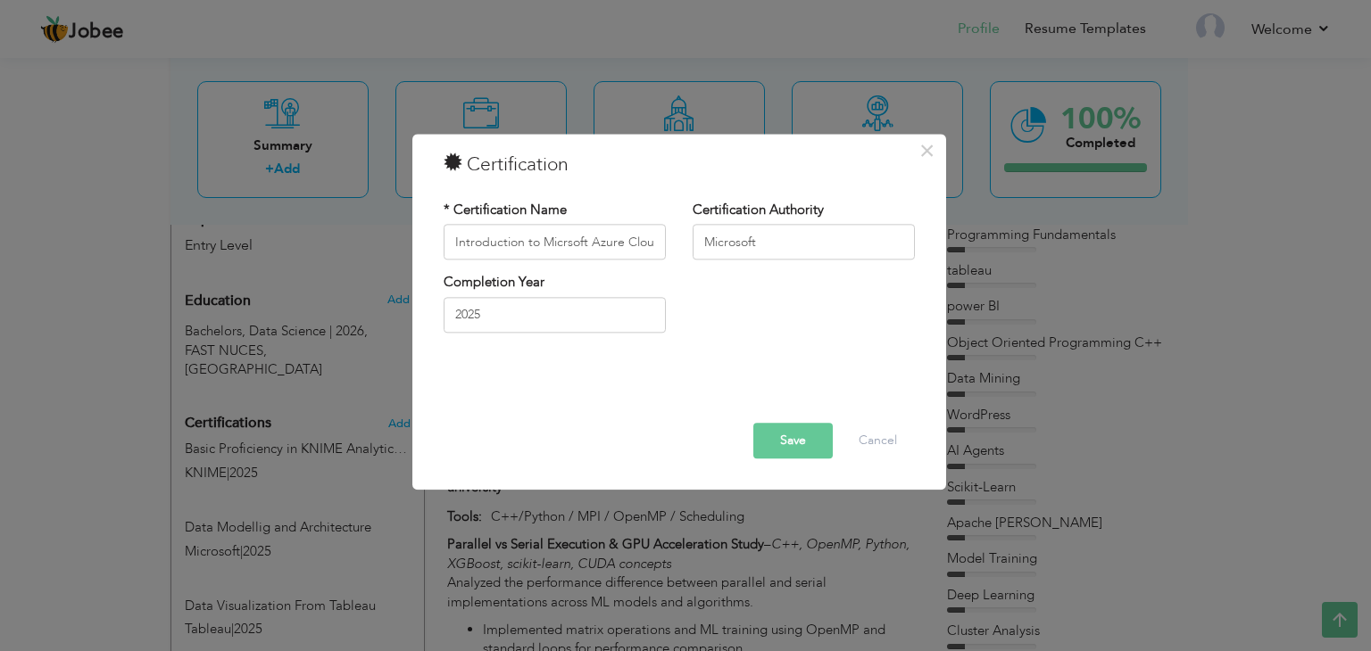
click at [784, 450] on button "Save" at bounding box center [792, 442] width 79 height 36
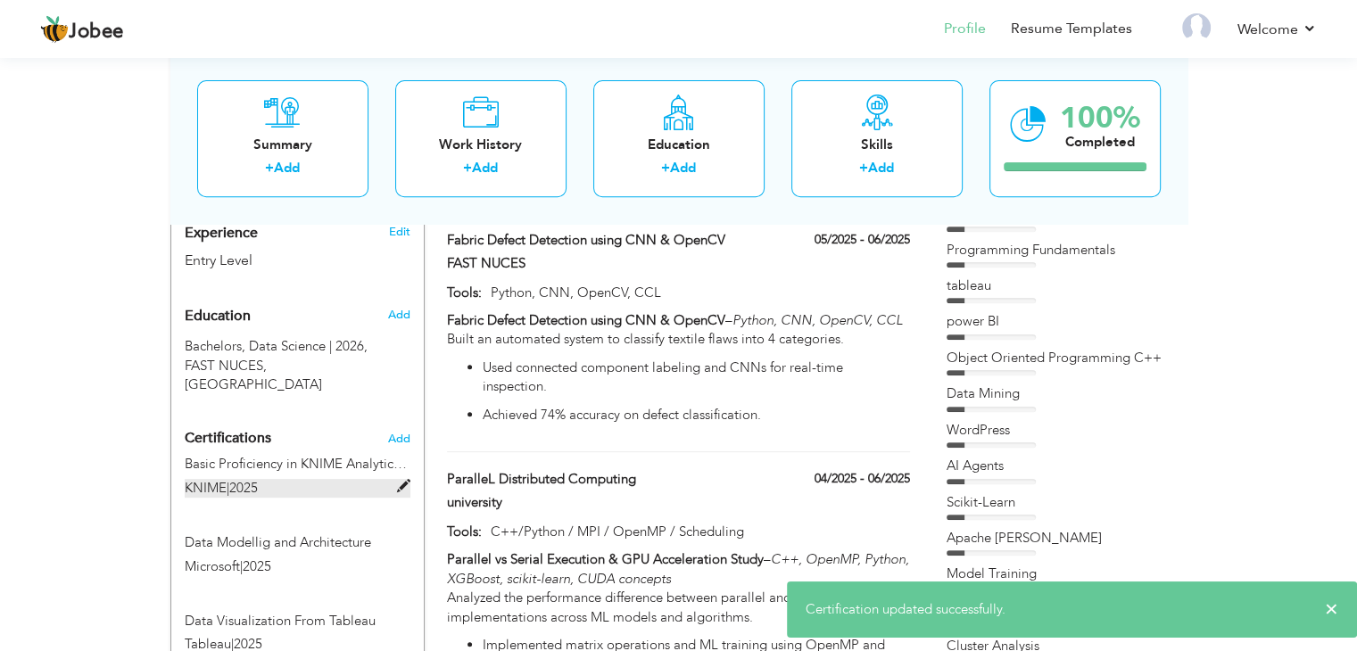
scroll to position [664, 0]
click at [394, 435] on span "Add" at bounding box center [398, 441] width 23 height 12
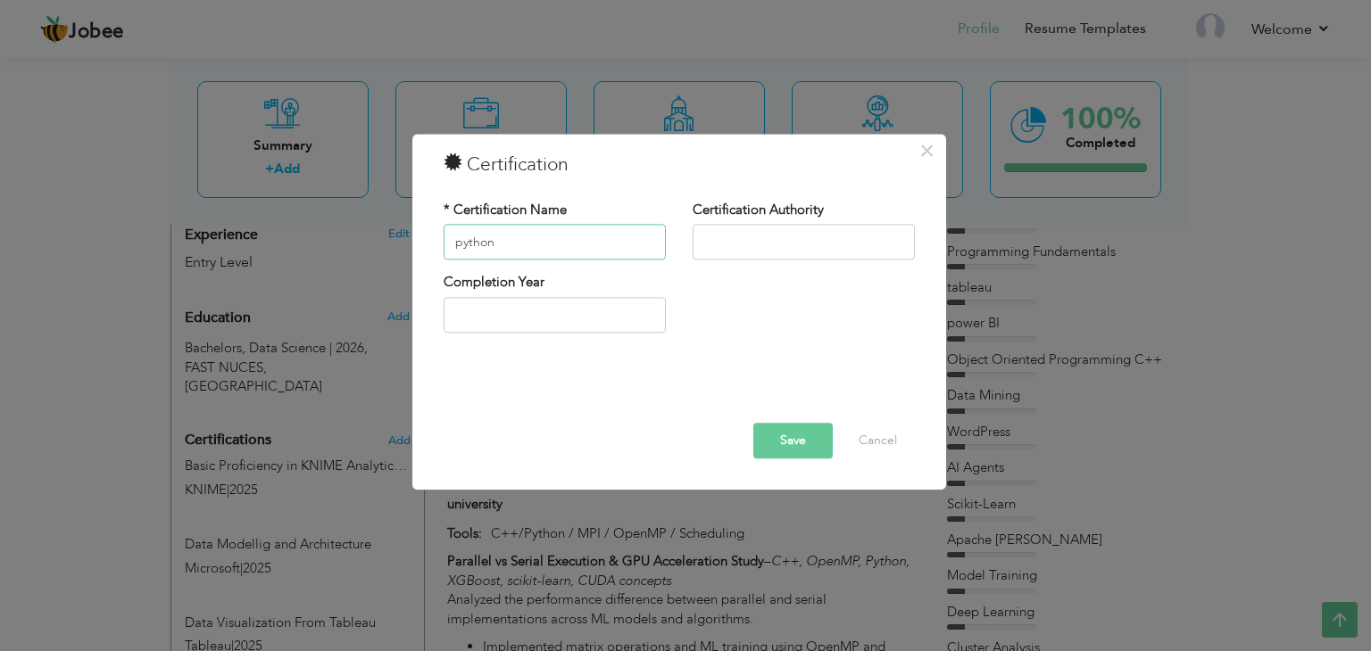
click at [460, 248] on input "python" at bounding box center [555, 243] width 222 height 36
click at [506, 242] on input "Python" at bounding box center [555, 243] width 222 height 36
type input "Python Skill Test"
click at [821, 235] on input "text" at bounding box center [803, 243] width 222 height 36
type input "Dice Analytics"
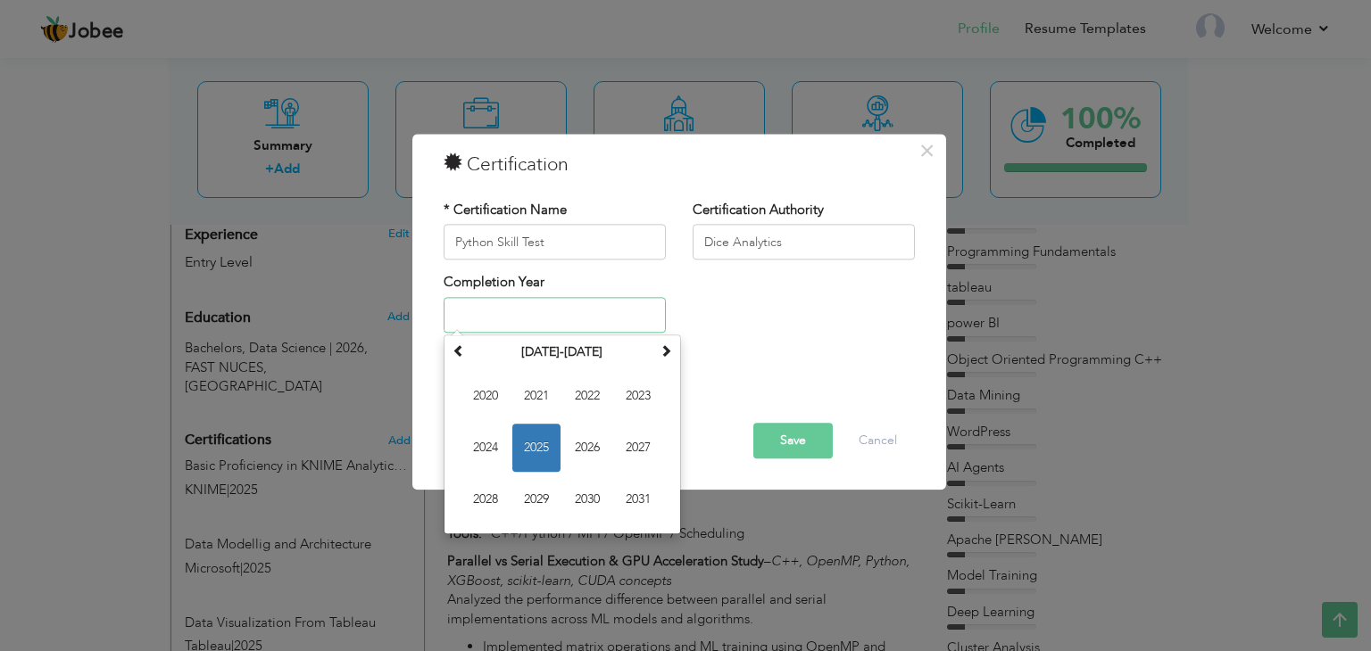
click at [550, 311] on input "text" at bounding box center [555, 315] width 222 height 36
click at [526, 440] on span "2025" at bounding box center [536, 448] width 48 height 48
type input "2025"
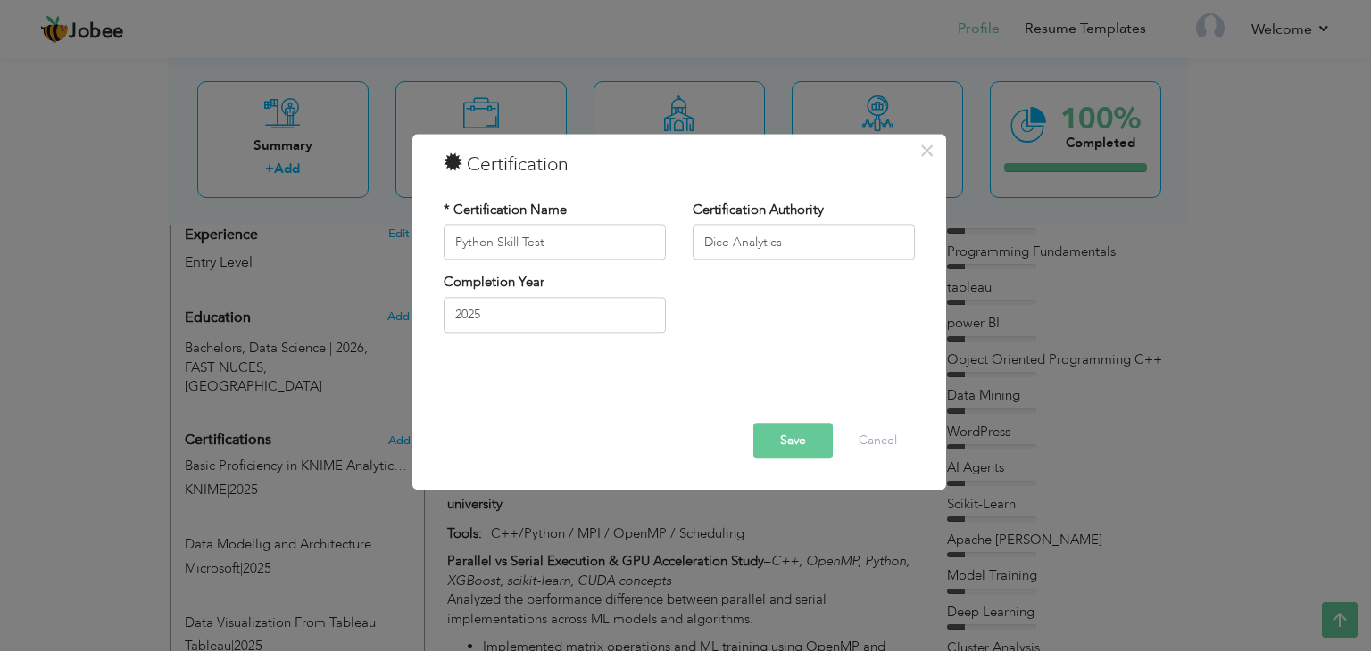
click at [800, 440] on button "Save" at bounding box center [792, 442] width 79 height 36
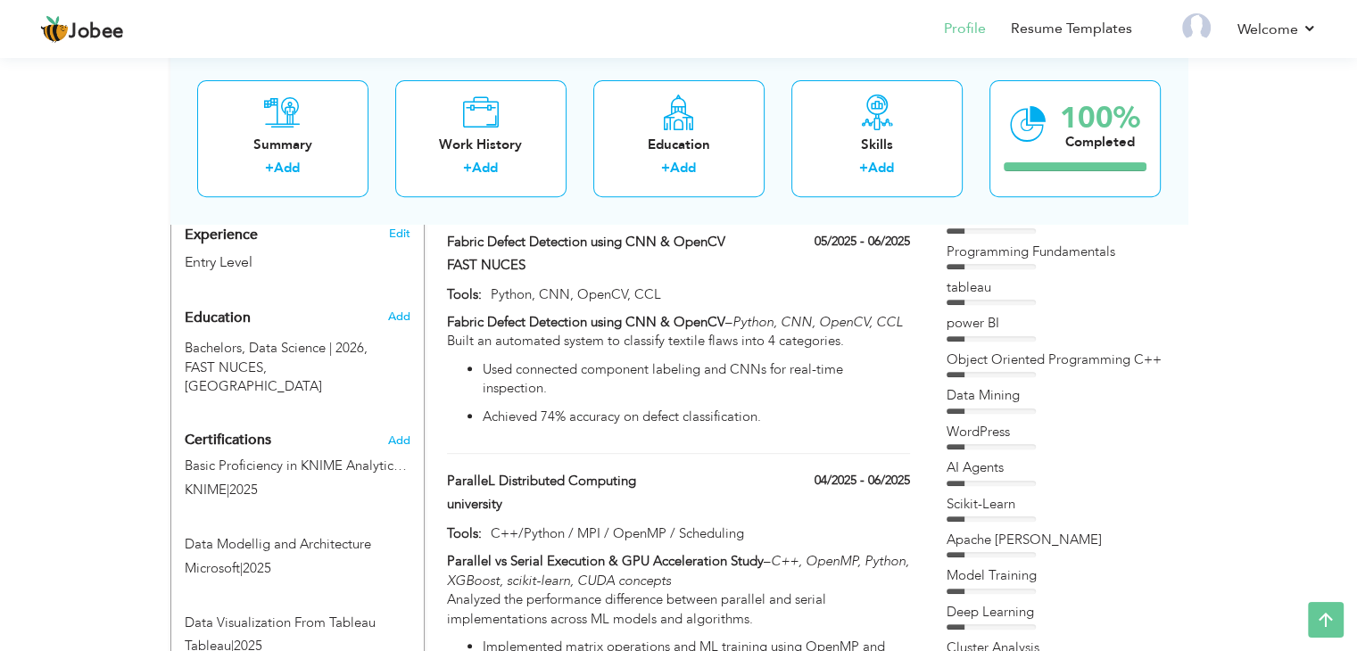
click at [111, 499] on div "View Resume Export PDF Profile Summary Public Link Experience Education Awards …" at bounding box center [678, 612] width 1357 height 2445
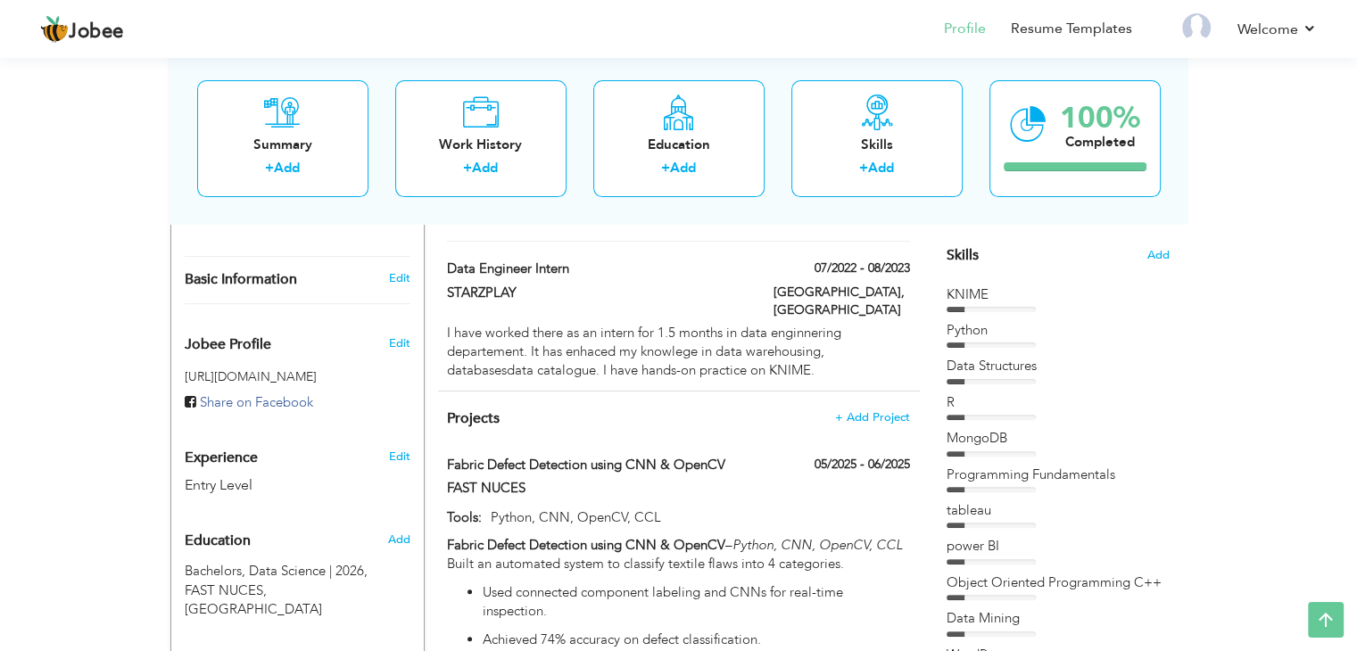
scroll to position [432, 0]
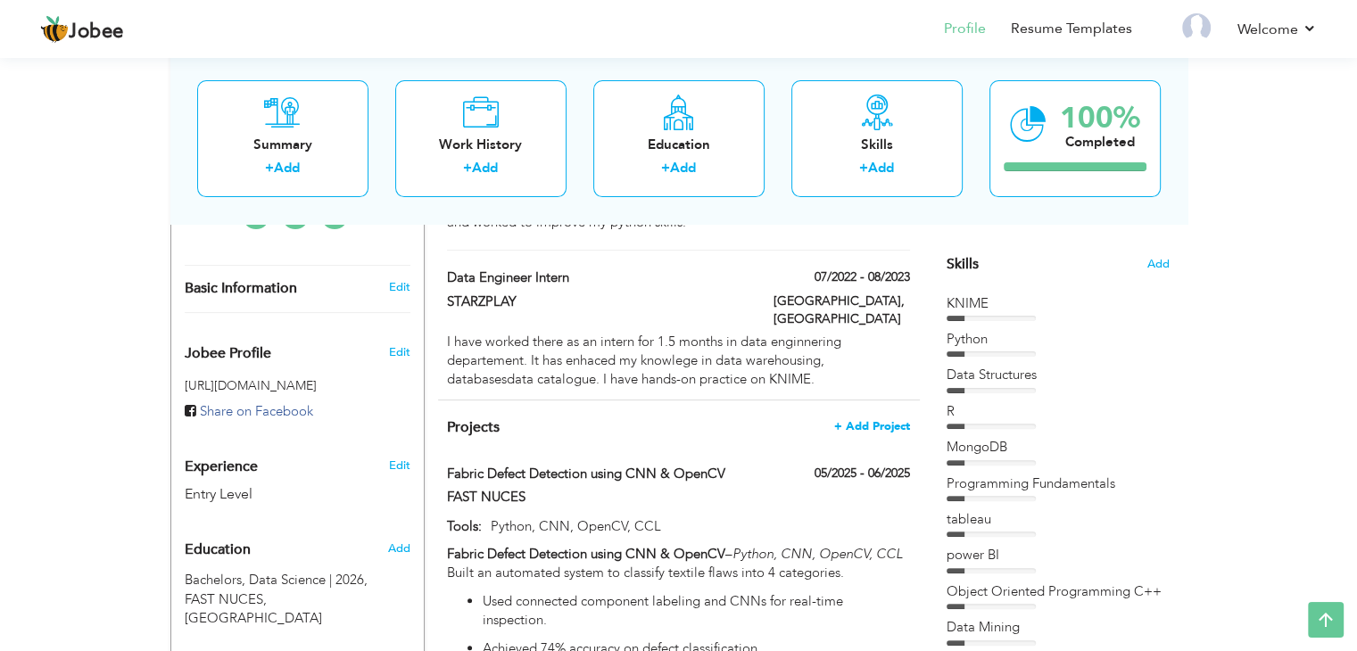
click at [890, 420] on span "+ Add Project" at bounding box center [872, 426] width 76 height 12
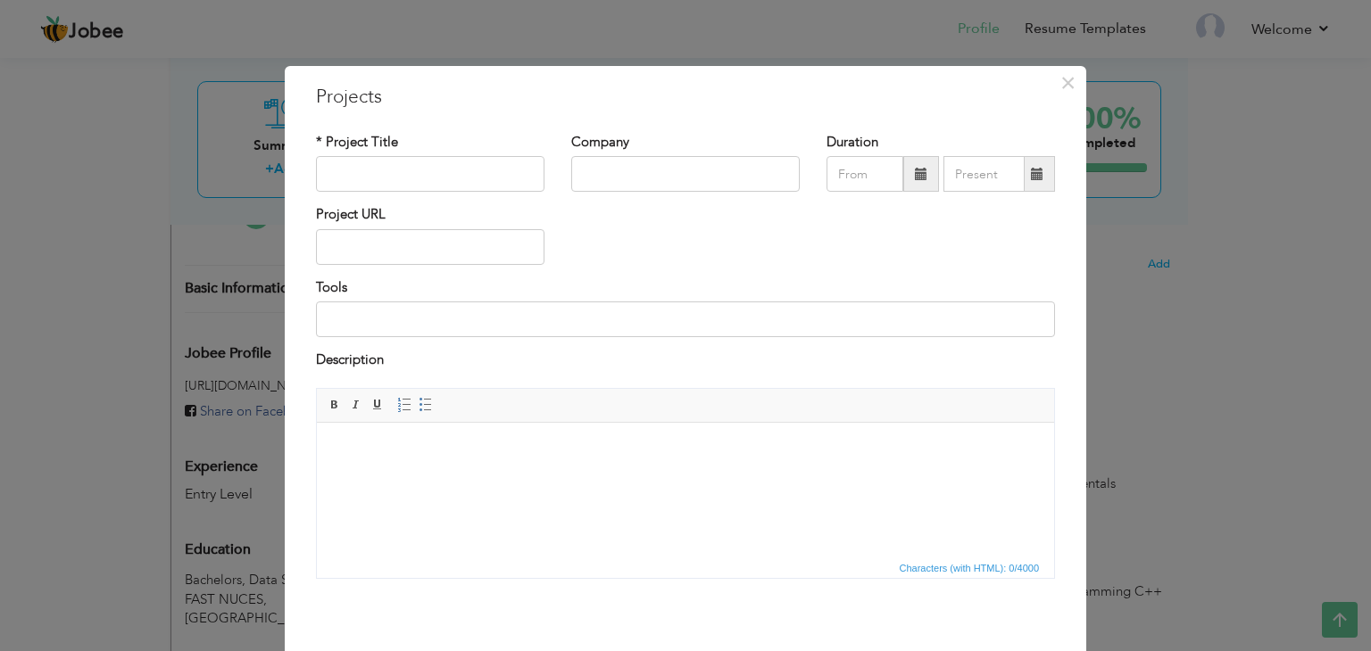
click at [19, 388] on div "× Projects * Project Title Company Duration Project URL Tools Description" at bounding box center [685, 325] width 1371 height 651
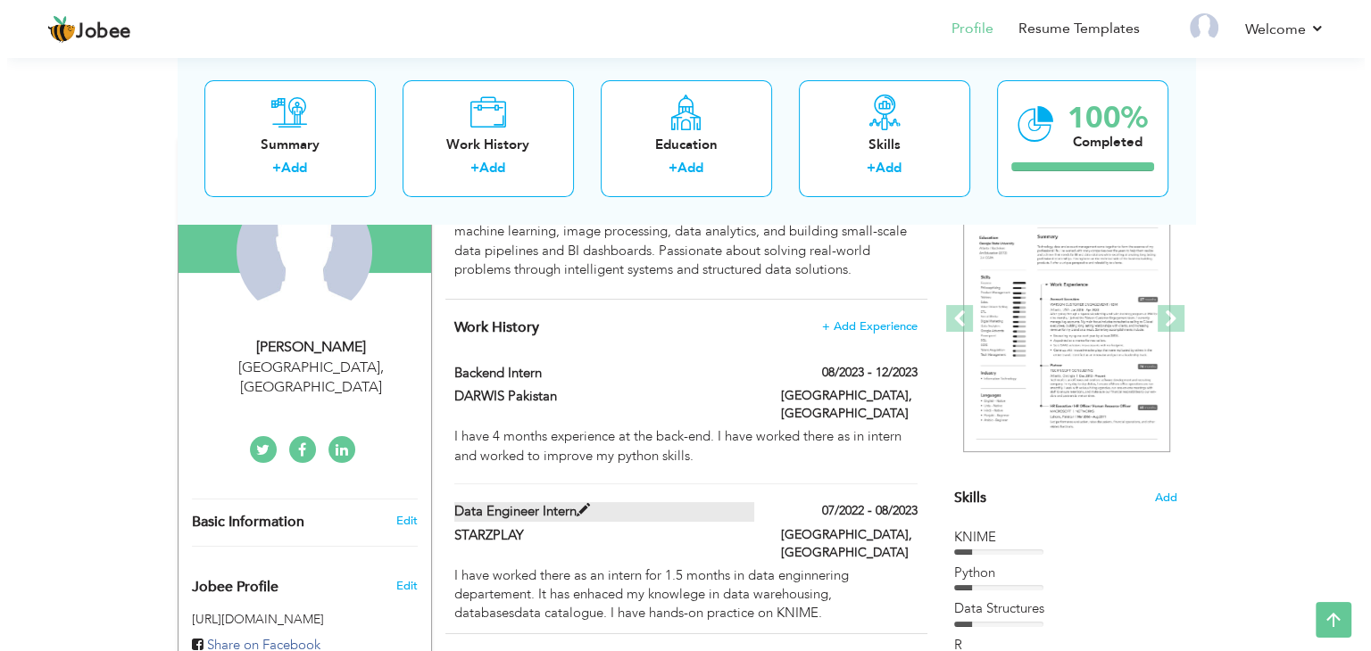
scroll to position [228, 0]
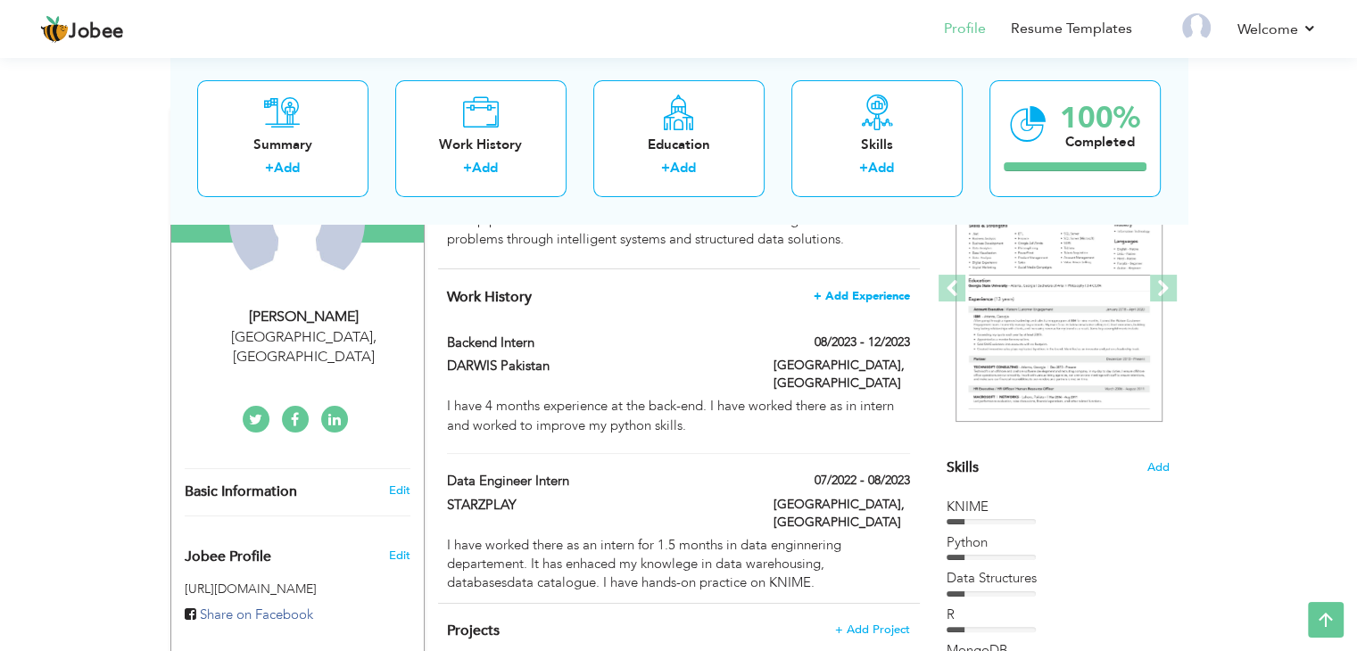
click at [890, 298] on span "+ Add Experience" at bounding box center [862, 296] width 96 height 12
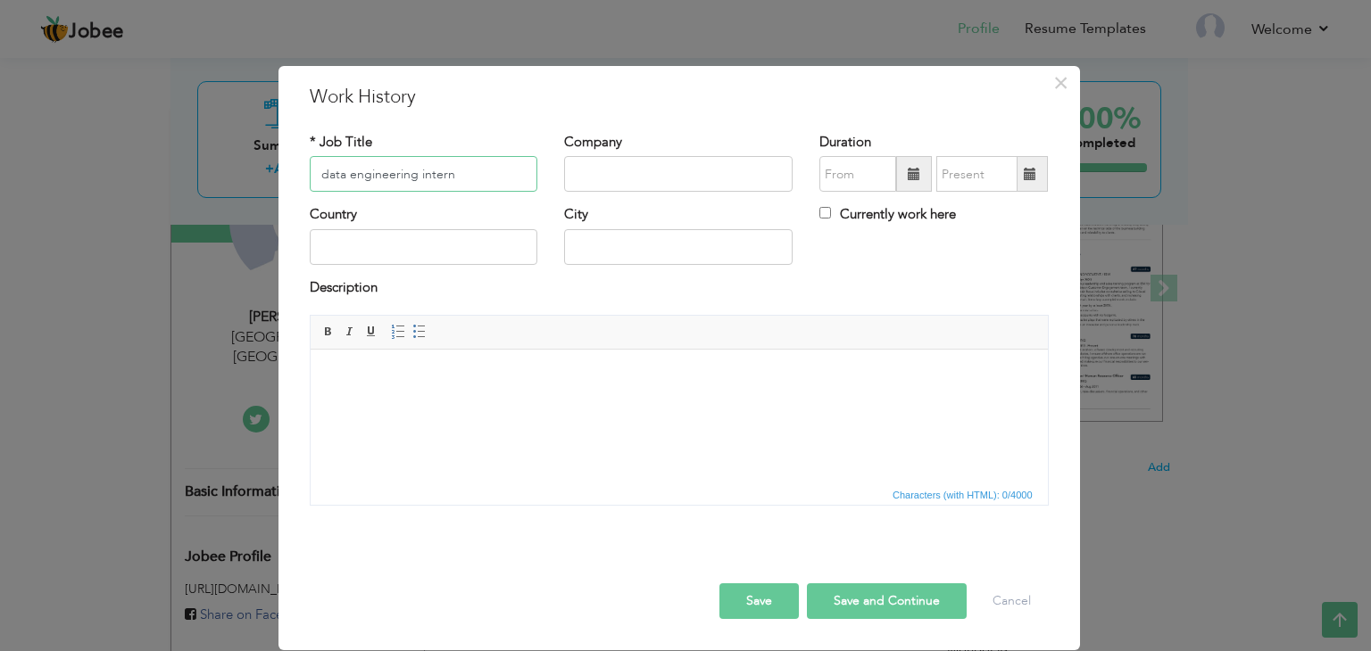
type input "data engineering intern"
click at [621, 190] on input "text" at bounding box center [678, 174] width 228 height 36
type input "Stazplay"
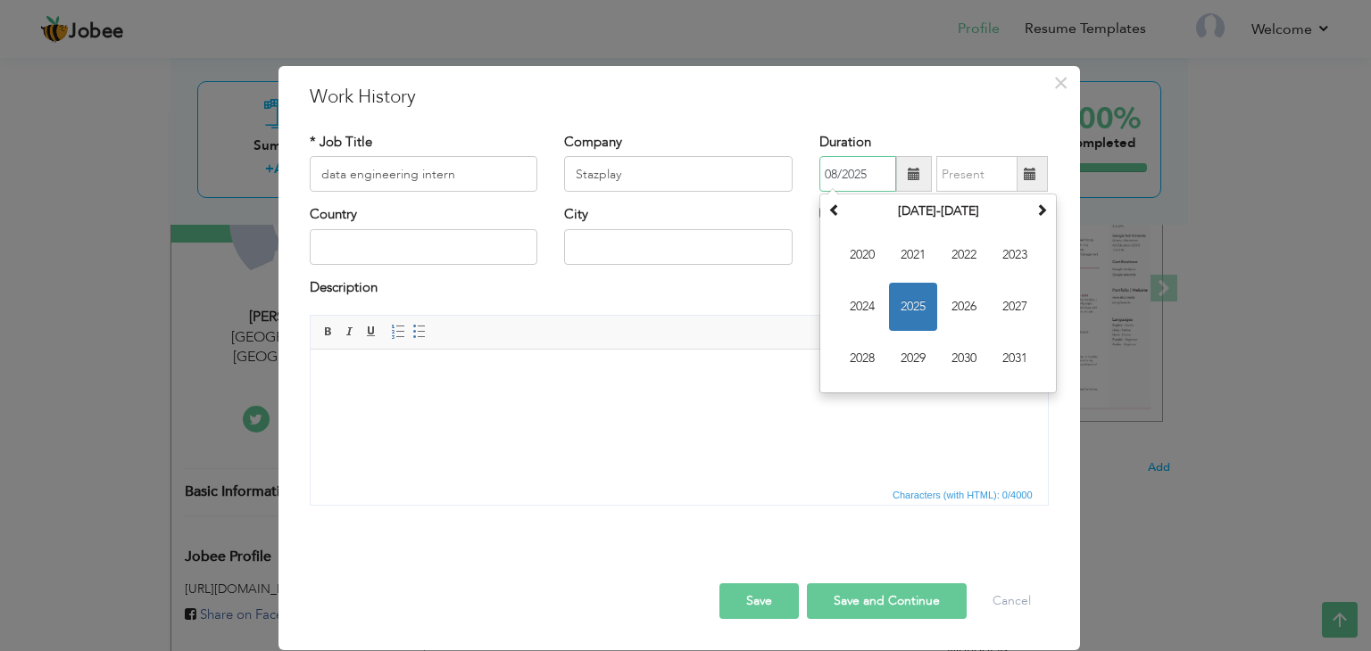
click at [866, 184] on input "08/2025" at bounding box center [857, 174] width 77 height 36
click at [930, 307] on span "2025" at bounding box center [913, 307] width 48 height 48
click at [832, 172] on input "08/2025" at bounding box center [857, 174] width 77 height 36
type input "06/2025"
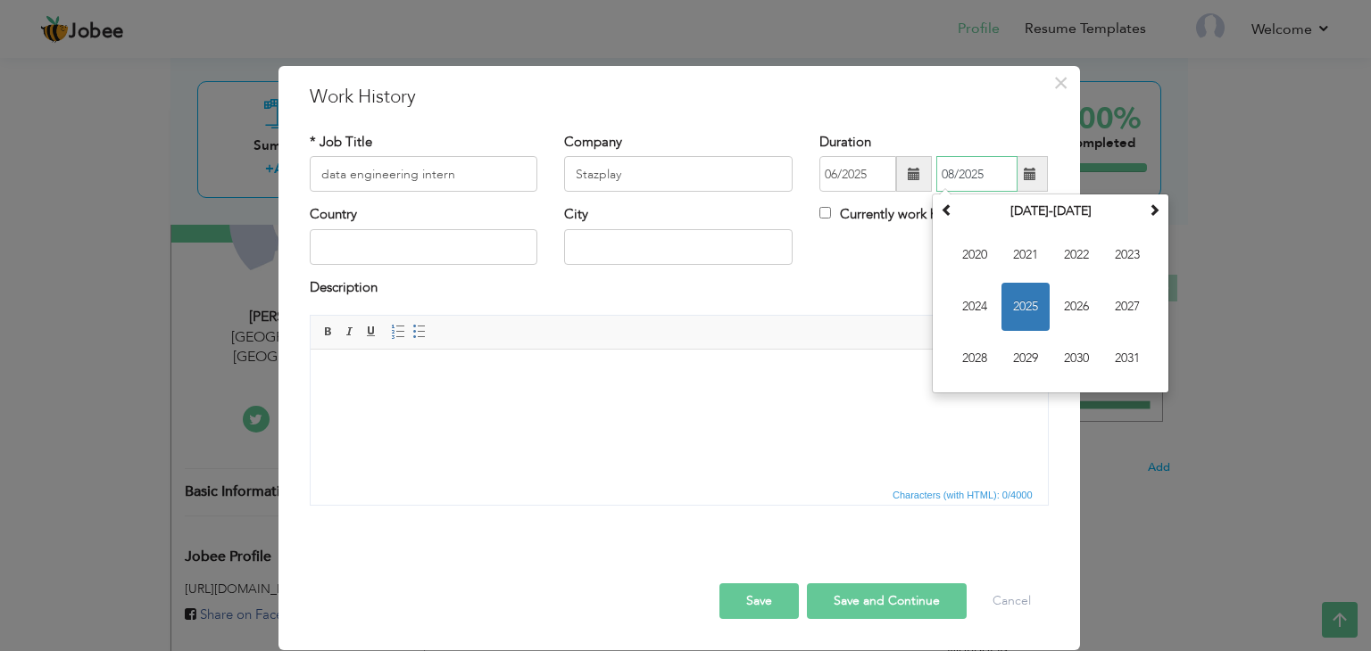
click at [966, 176] on input "08/2025" at bounding box center [976, 174] width 81 height 36
drag, startPoint x: 953, startPoint y: 172, endPoint x: 941, endPoint y: 174, distance: 12.6
click at [941, 174] on input "08/2025" at bounding box center [976, 174] width 81 height 36
click at [1019, 301] on span "2025" at bounding box center [1025, 307] width 48 height 48
type input "08/2025"
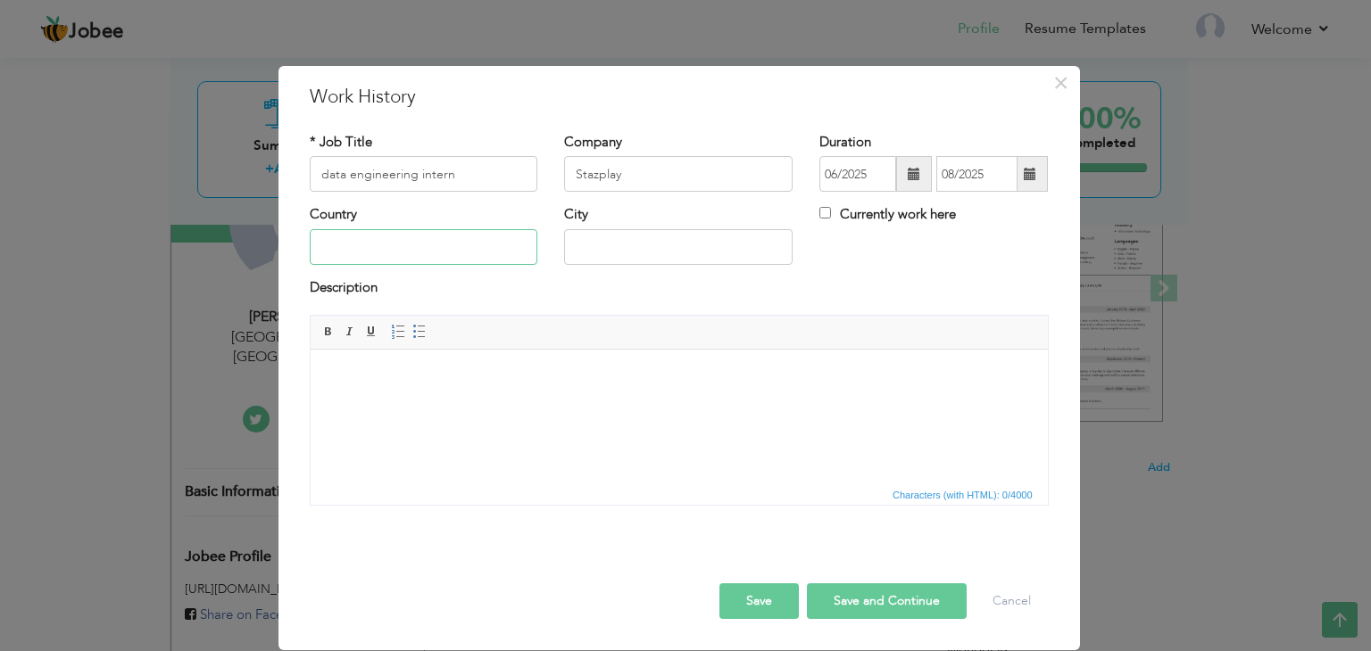
click at [446, 245] on input "text" at bounding box center [424, 247] width 228 height 36
type input "Pakistan"
click at [606, 259] on input "text" at bounding box center [678, 247] width 228 height 36
click at [577, 245] on input "slamabad" at bounding box center [678, 247] width 228 height 36
type input "Islamabad"
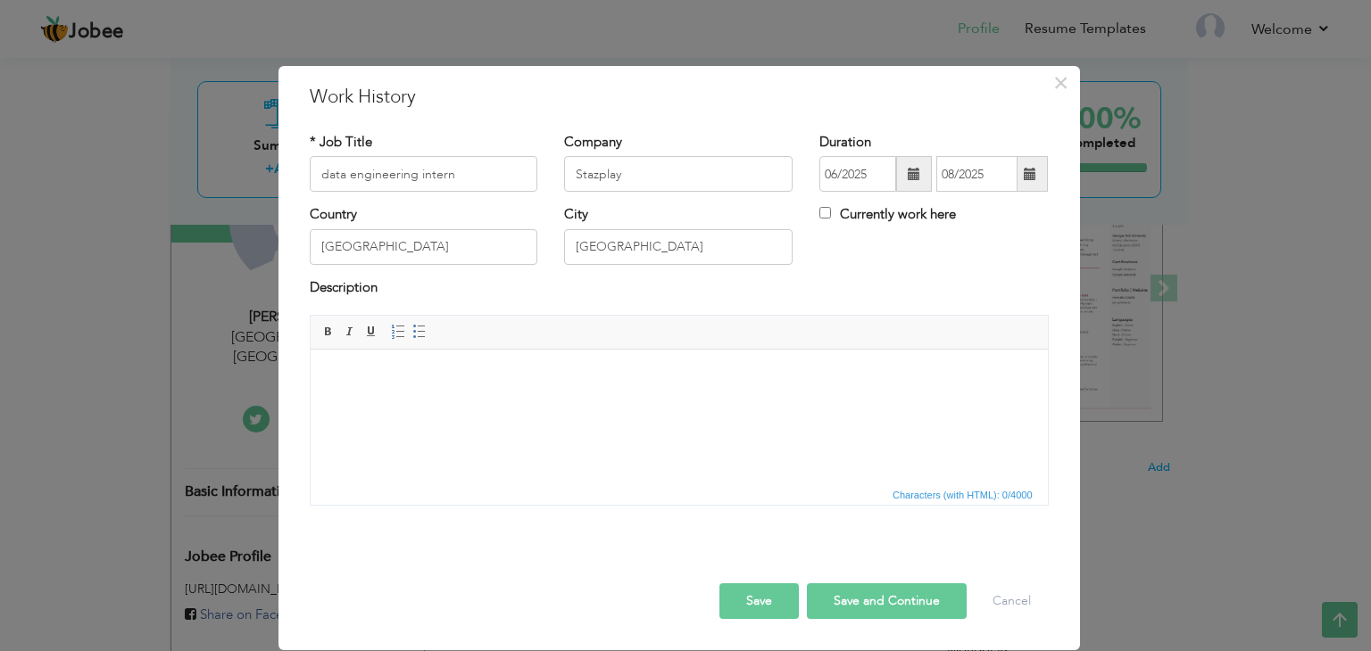
click at [426, 403] on html at bounding box center [678, 377] width 737 height 54
click at [346, 378] on body at bounding box center [677, 377] width 701 height 19
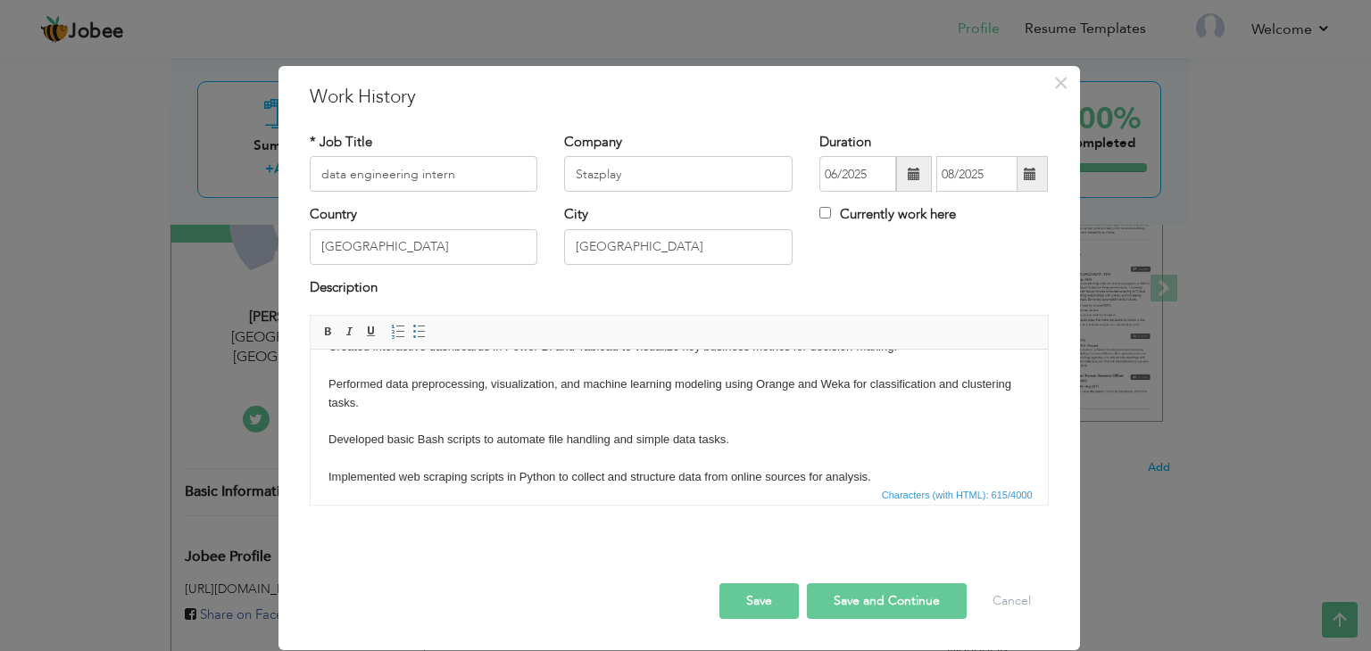
scroll to position [105, 0]
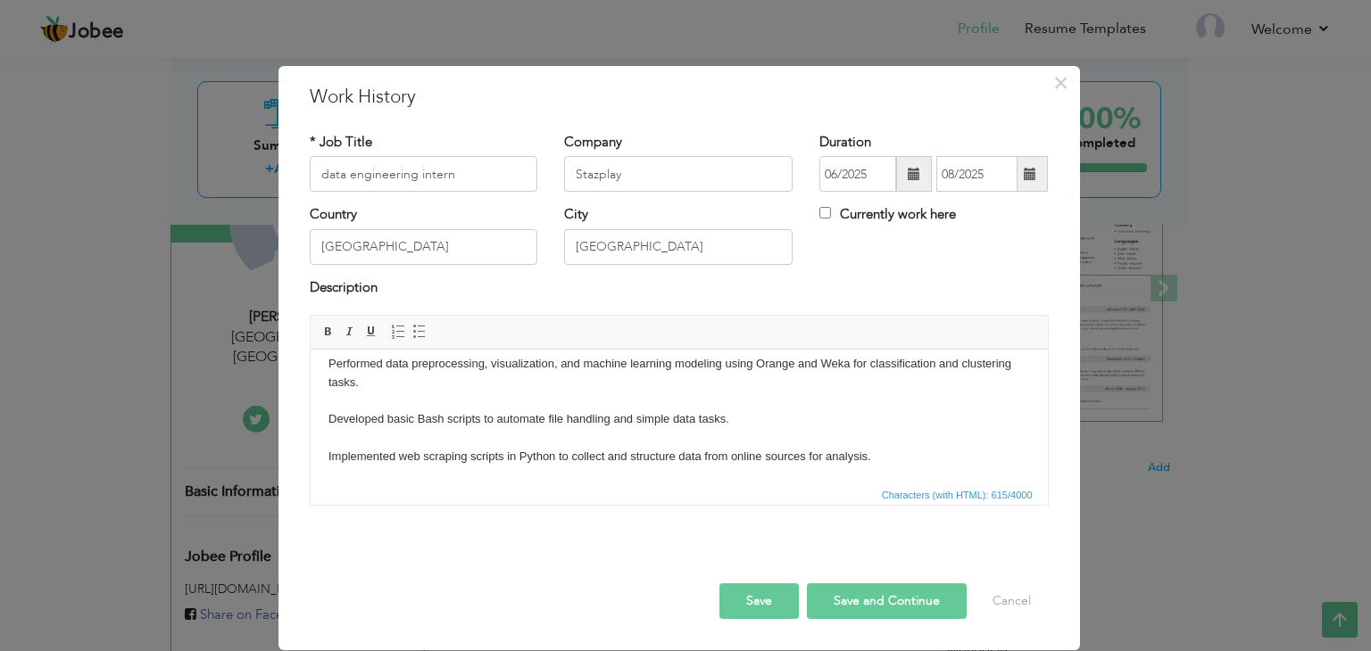
click at [764, 587] on button "Save" at bounding box center [758, 602] width 79 height 36
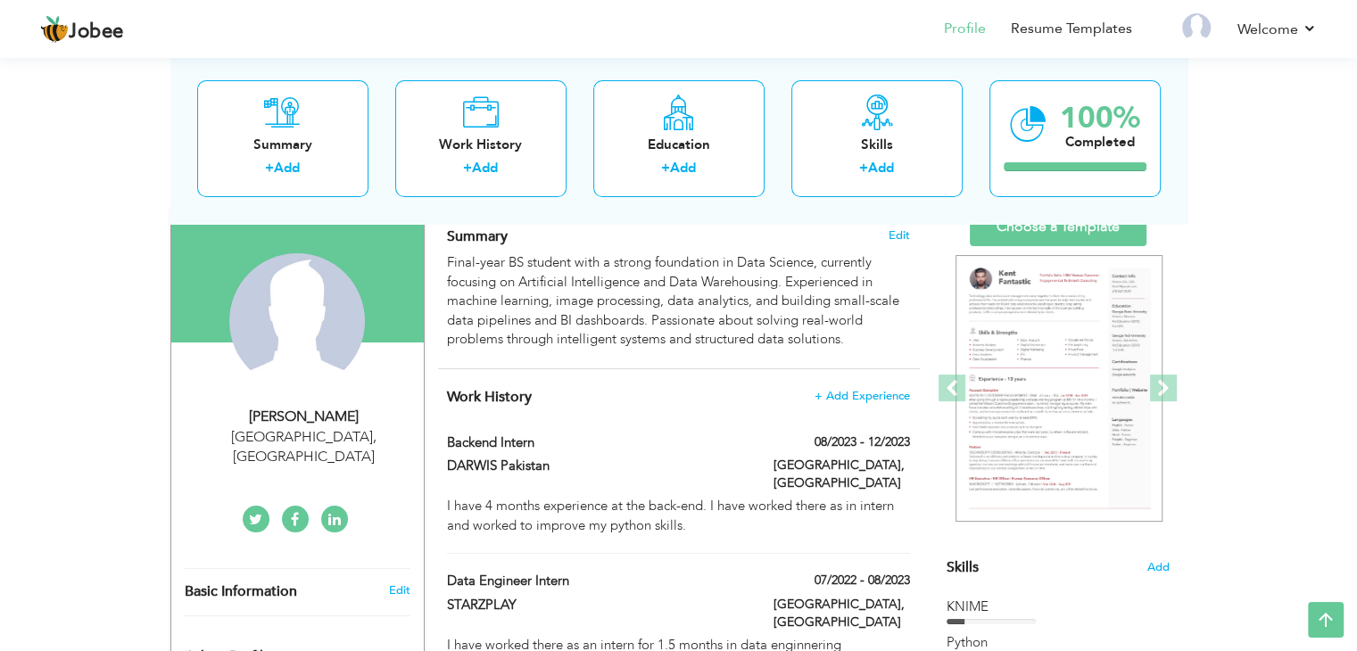
scroll to position [125, 0]
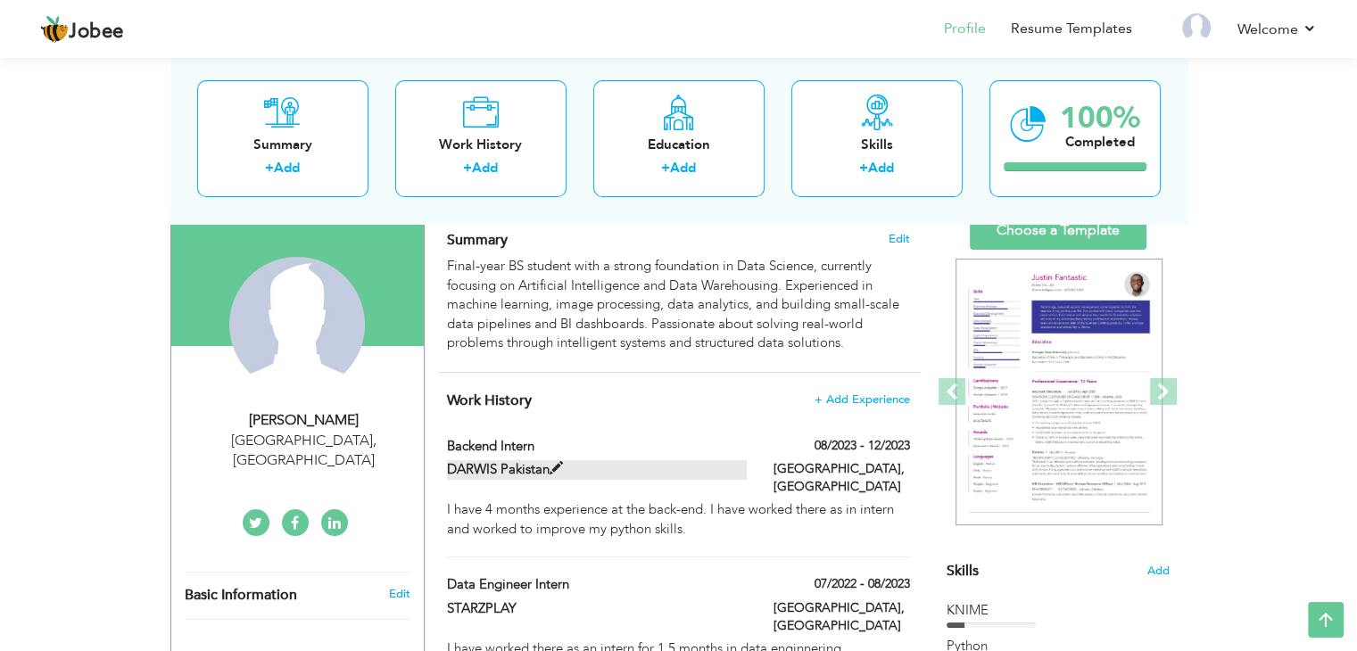
click at [560, 464] on span at bounding box center [556, 468] width 13 height 13
type input "backend intern"
type input "DARWIS Pakistan"
type input "08/2023"
type input "12/2023"
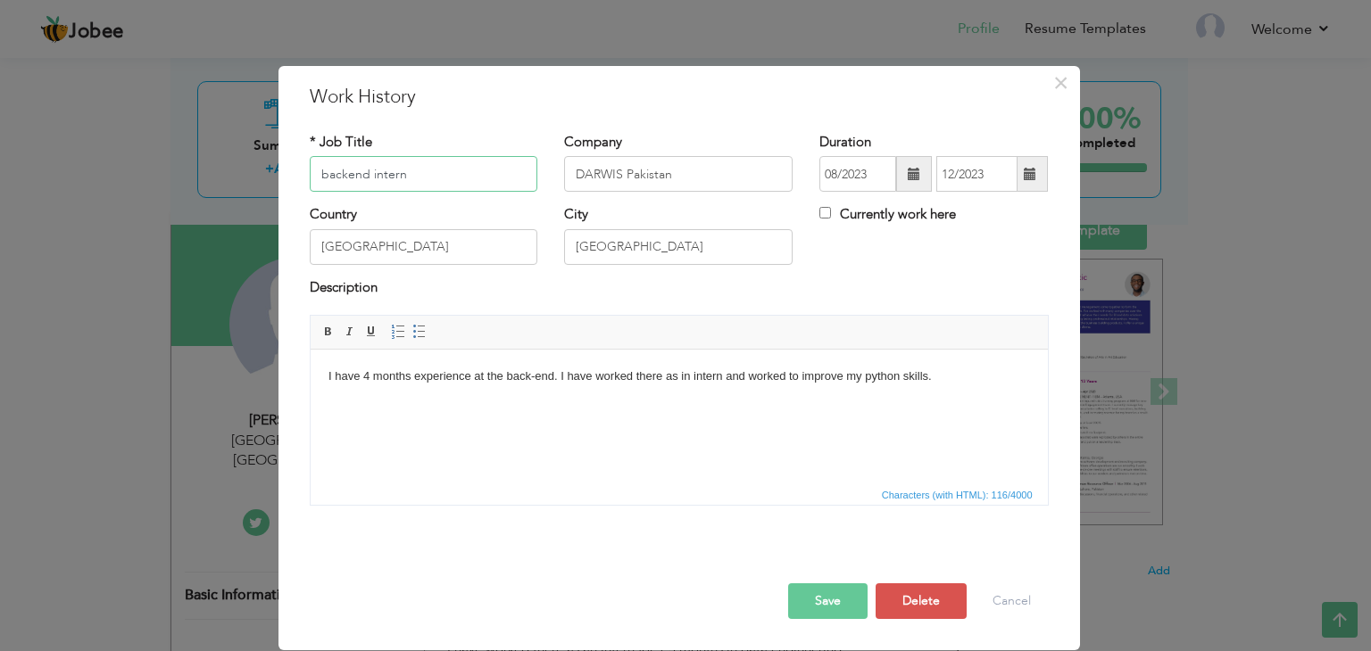
click at [421, 170] on input "backend intern" at bounding box center [424, 174] width 228 height 36
drag, startPoint x: 689, startPoint y: 175, endPoint x: 528, endPoint y: 178, distance: 160.6
click at [528, 178] on div "* Job Title backend intern Company DARWIS Pakistan Duration 08/2023 12/2023 Cur…" at bounding box center [679, 169] width 766 height 72
drag, startPoint x: 601, startPoint y: 178, endPoint x: 593, endPoint y: 180, distance: 9.1
click at [593, 180] on input "Dec" at bounding box center [678, 174] width 228 height 36
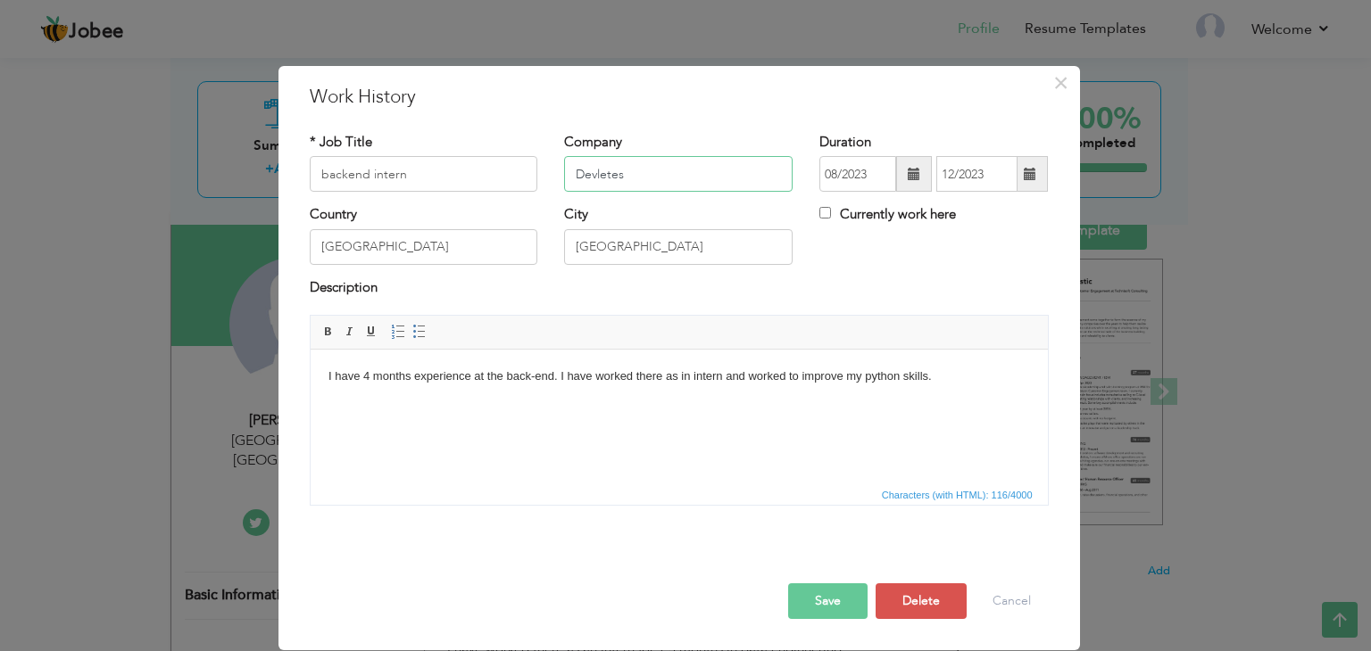
type input "Devletes"
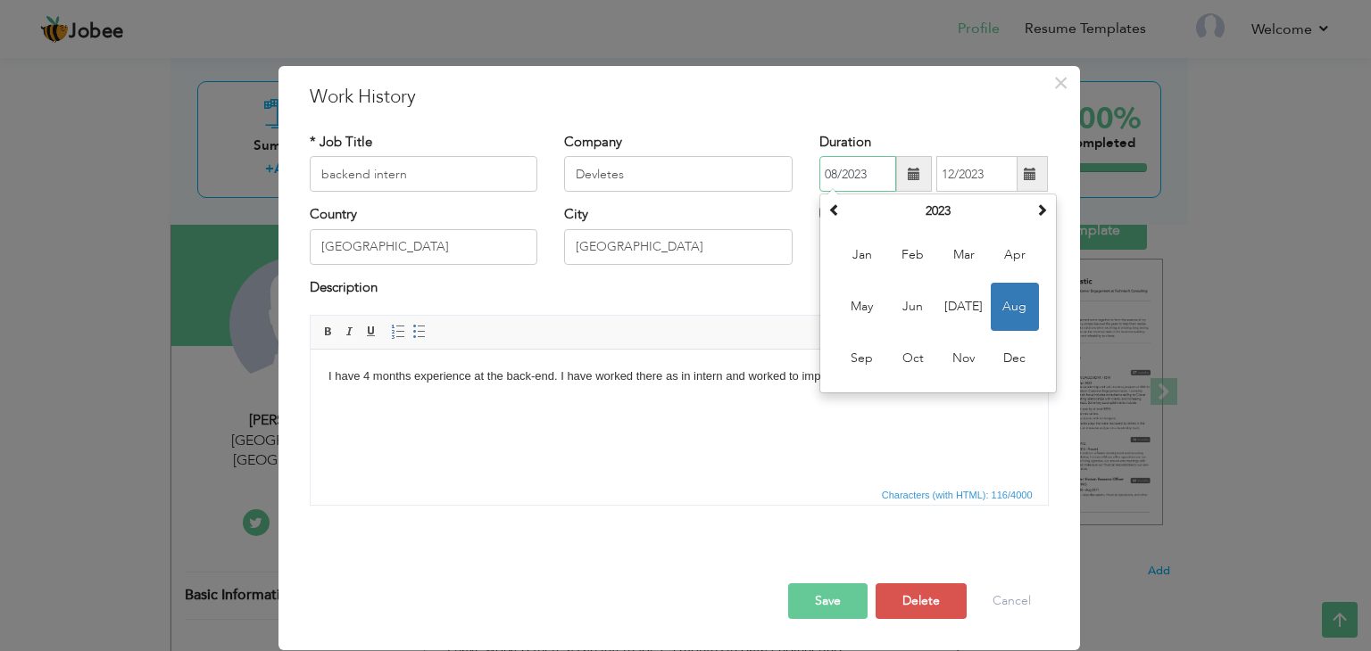
click at [834, 171] on input "08/2023" at bounding box center [857, 174] width 77 height 36
click at [870, 254] on span "Jan" at bounding box center [862, 255] width 48 height 48
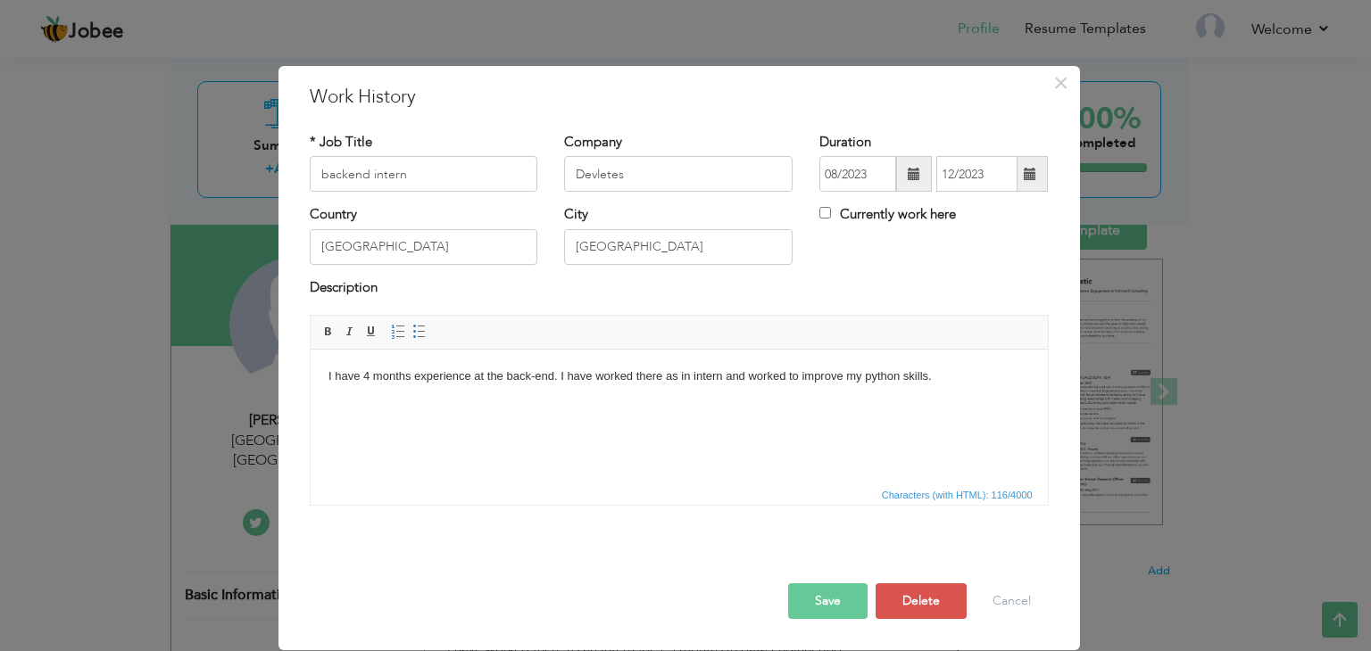
type input "01/2023"
click at [974, 179] on input "12/2023" at bounding box center [976, 174] width 81 height 36
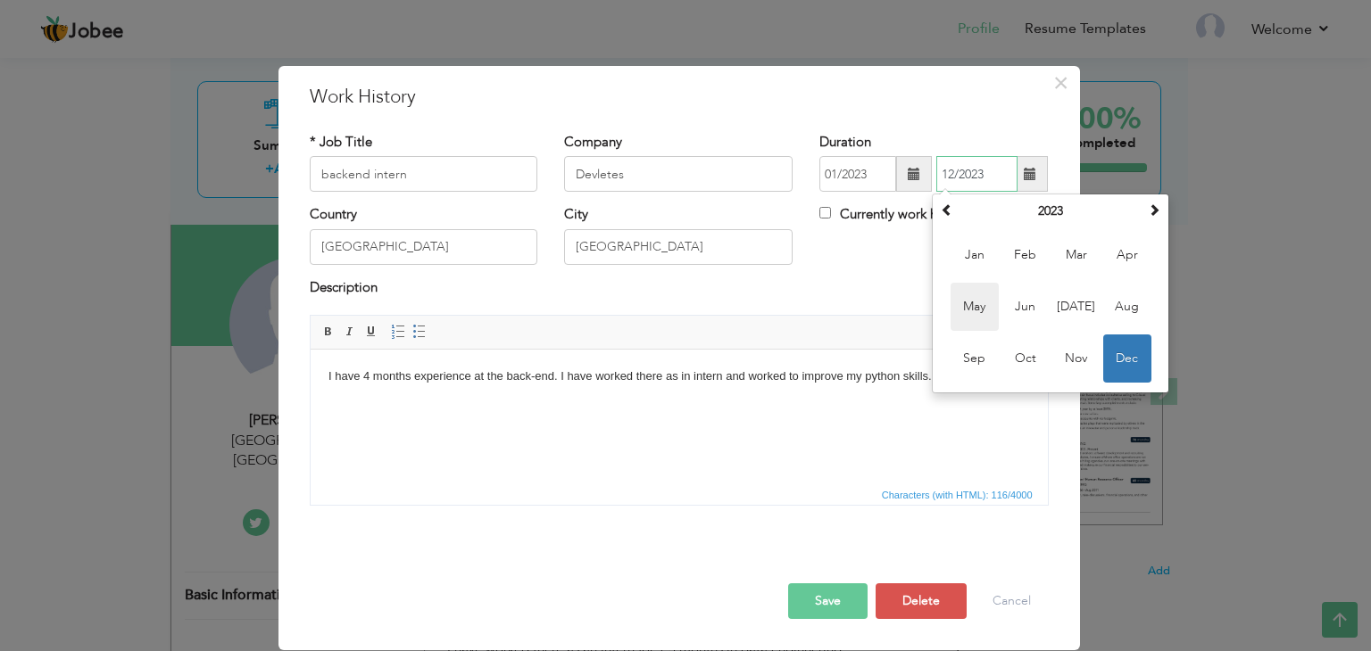
click at [993, 317] on span "May" at bounding box center [974, 307] width 48 height 48
type input "05/2023"
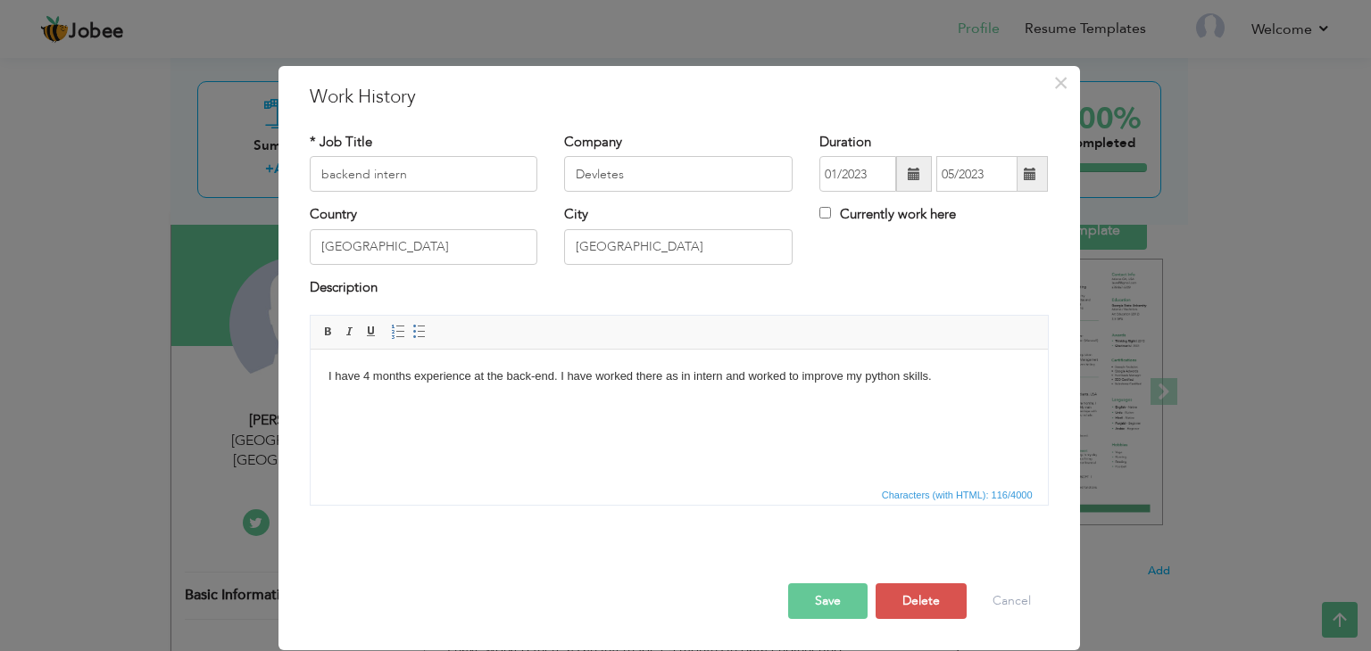
click at [326, 376] on html "I have 4 months experience at the back-end. I have worked there as in intern an…" at bounding box center [678, 377] width 737 height 54
click at [367, 378] on body "I have 4 months experience at the back-end. I have worked there as in intern an…" at bounding box center [677, 377] width 701 height 19
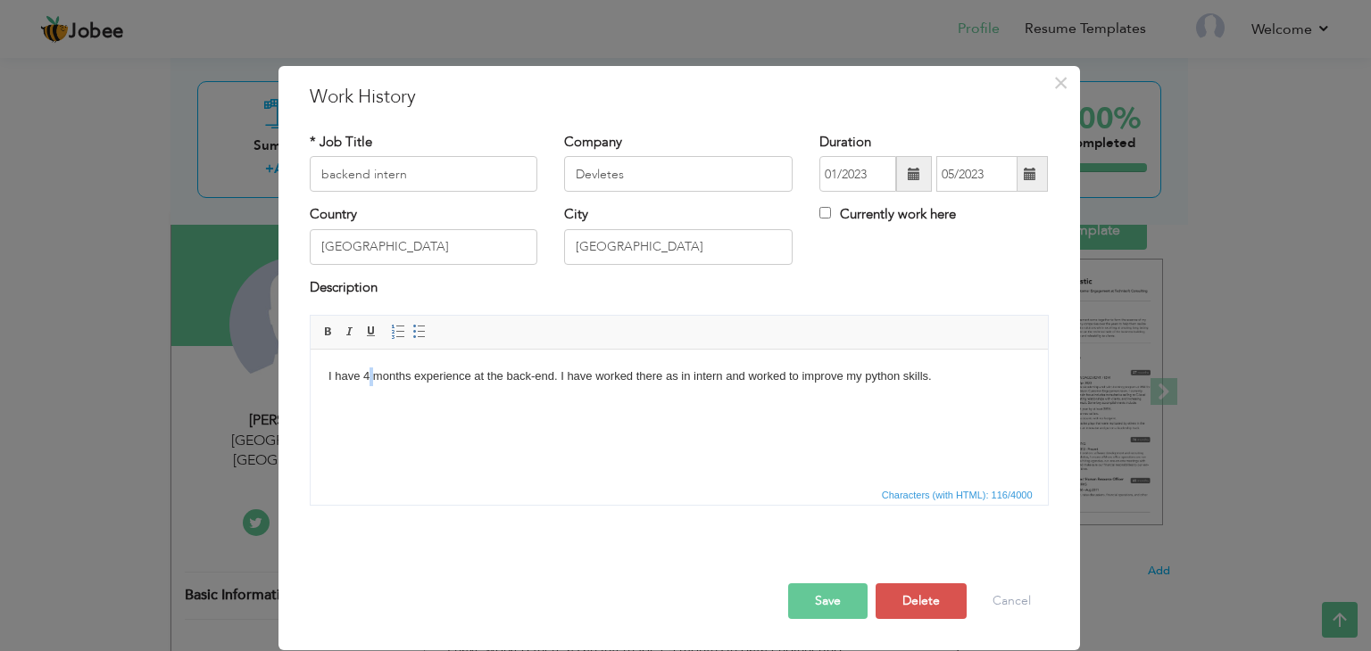
click at [367, 378] on body "I have 4 months experience at the back-end. I have worked there as in intern an…" at bounding box center [677, 377] width 701 height 19
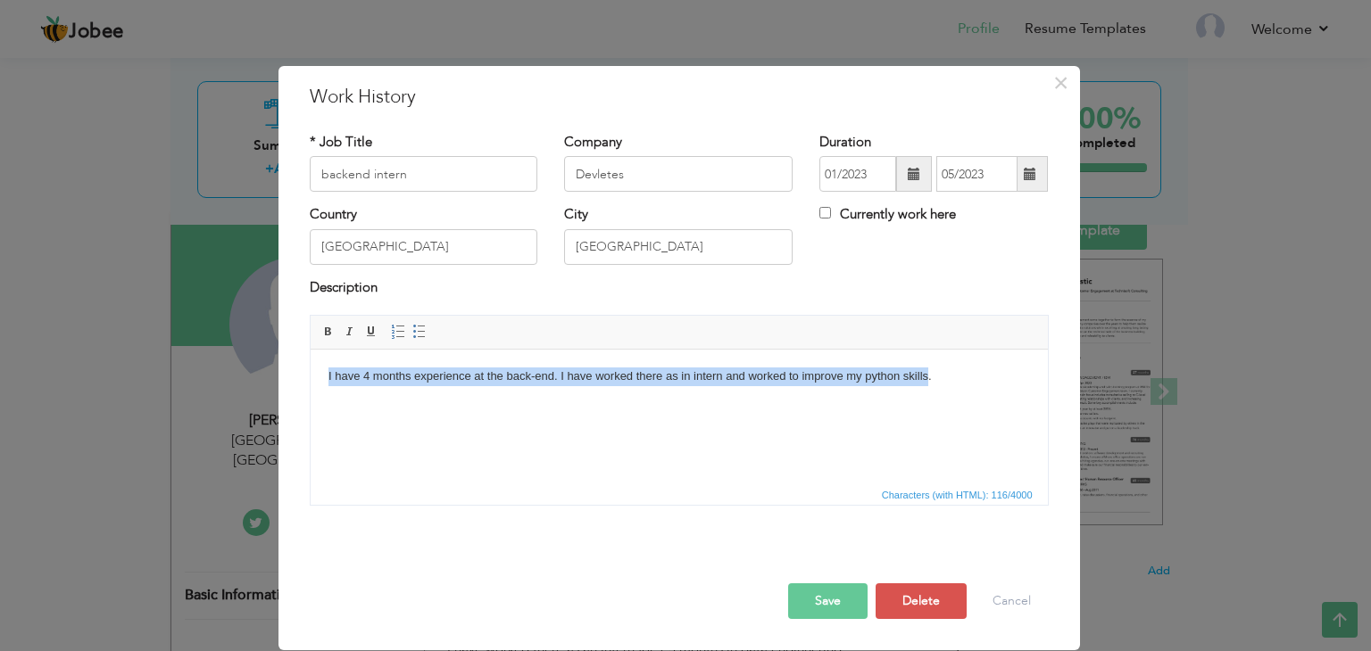
drag, startPoint x: 325, startPoint y: 377, endPoint x: 928, endPoint y: 385, distance: 603.3
click at [928, 385] on html "I have 4 months experience at the back-end. I have worked there as in intern an…" at bounding box center [678, 377] width 737 height 54
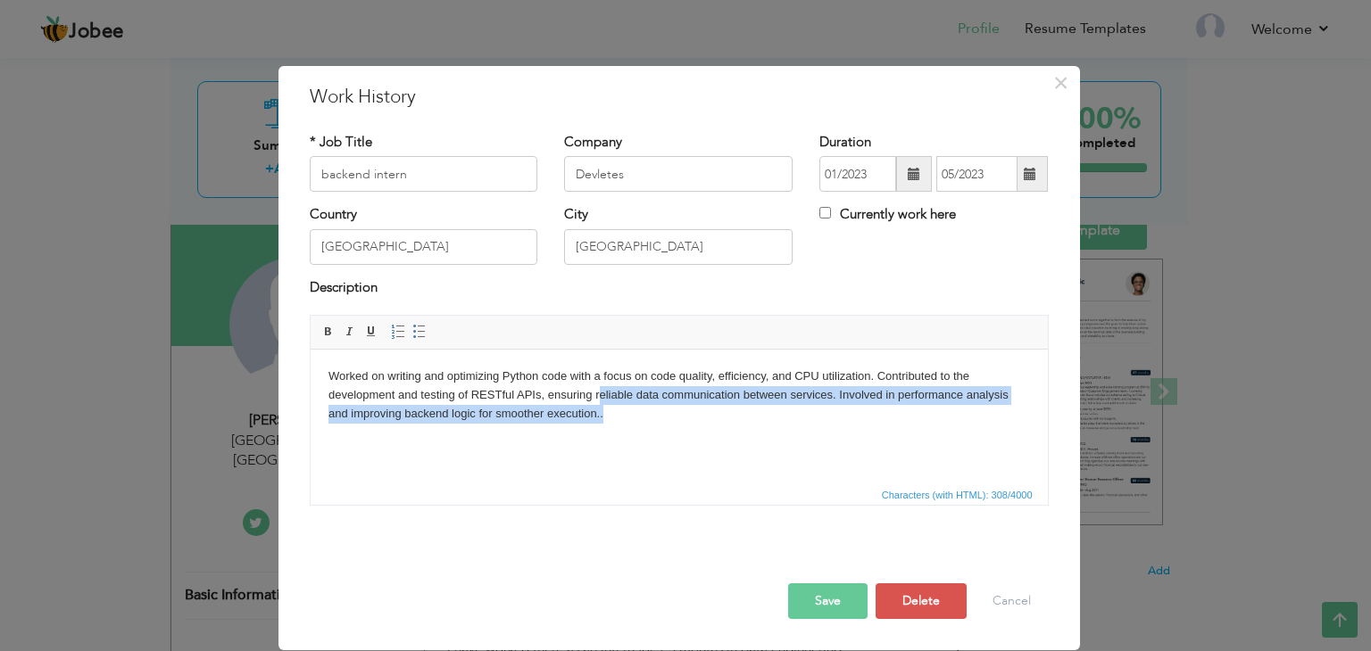
drag, startPoint x: 600, startPoint y: 400, endPoint x: 579, endPoint y: 410, distance: 22.8
click at [579, 410] on body "Worked on writing and optimizing Python code with a focus on code quality, effi…" at bounding box center [677, 395] width 701 height 55
click at [588, 418] on body "Worked on writing and optimizing Python code with a focus on code quality, effi…" at bounding box center [677, 395] width 701 height 55
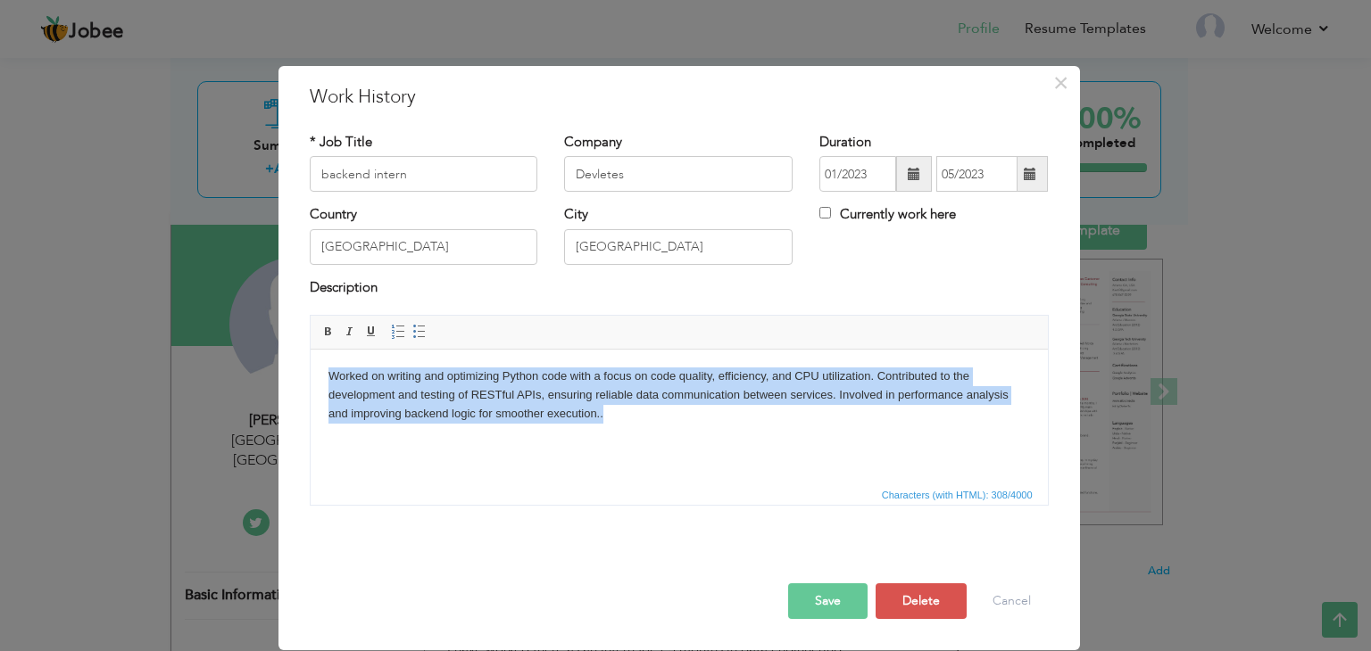
drag, startPoint x: 588, startPoint y: 418, endPoint x: 332, endPoint y: 368, distance: 260.9
click at [332, 368] on body "Worked on writing and optimizing Python code with a focus on code quality, effi…" at bounding box center [677, 395] width 701 height 55
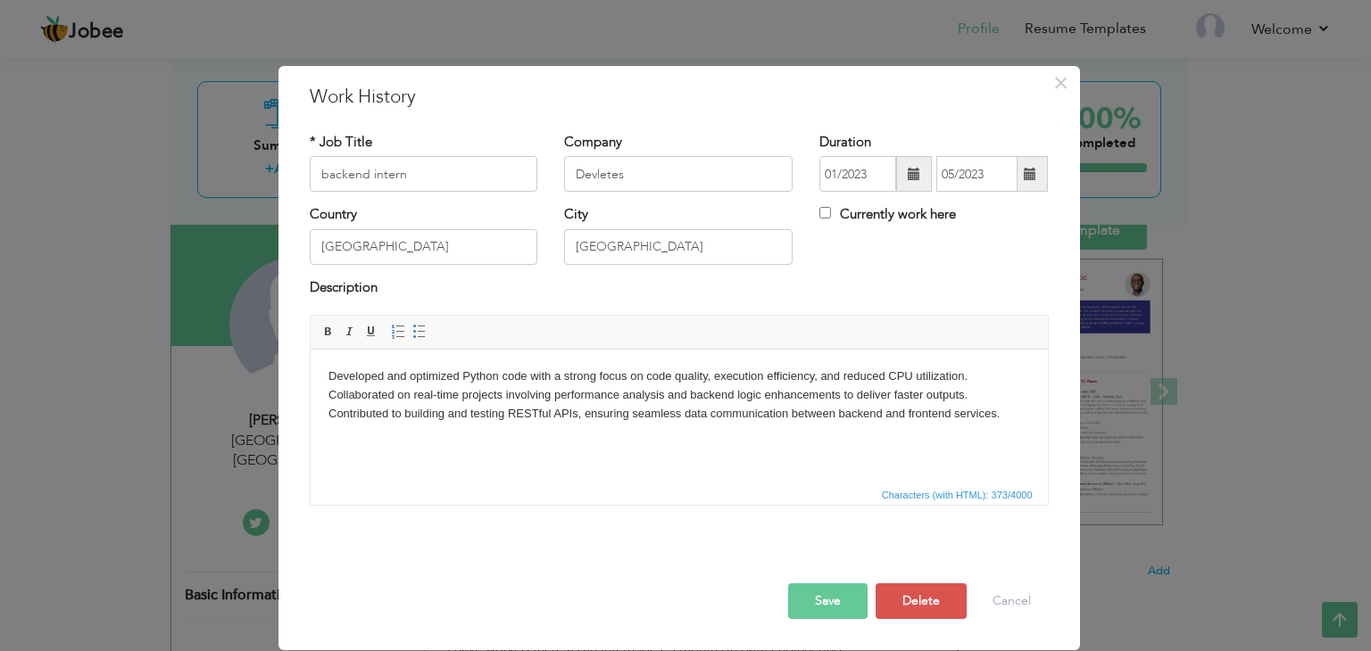
click at [806, 601] on button "Save" at bounding box center [827, 602] width 79 height 36
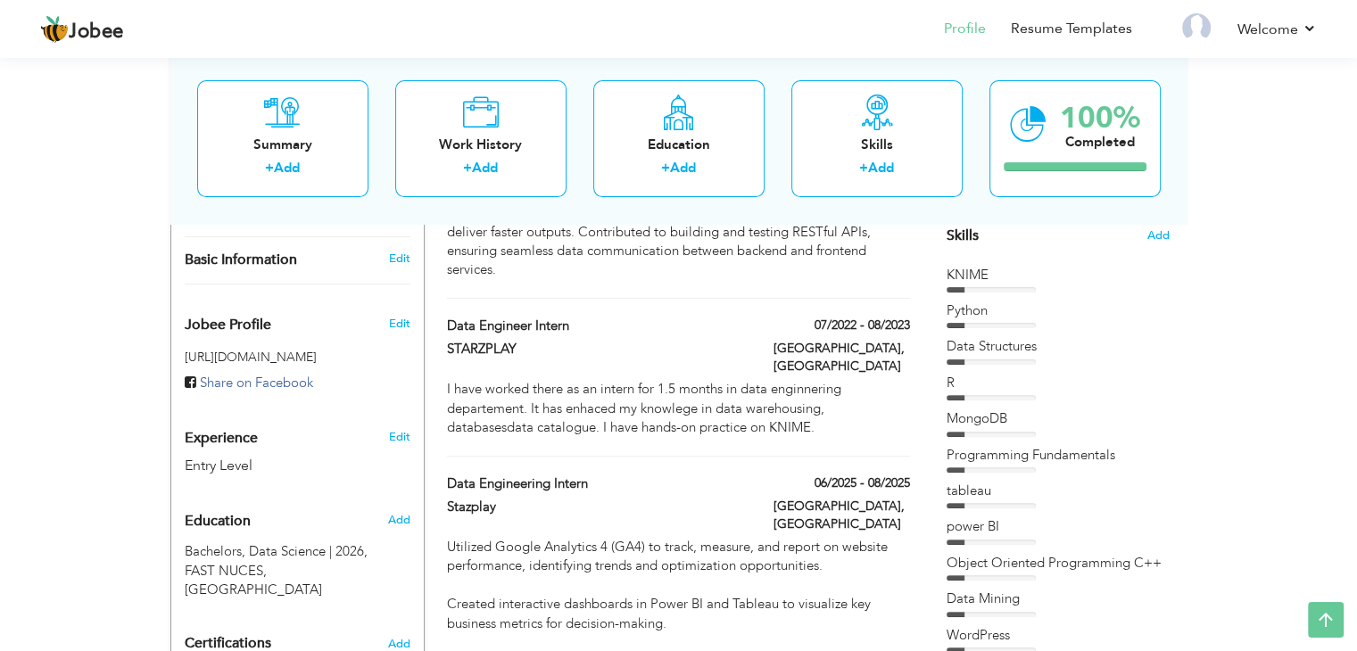
scroll to position [456, 0]
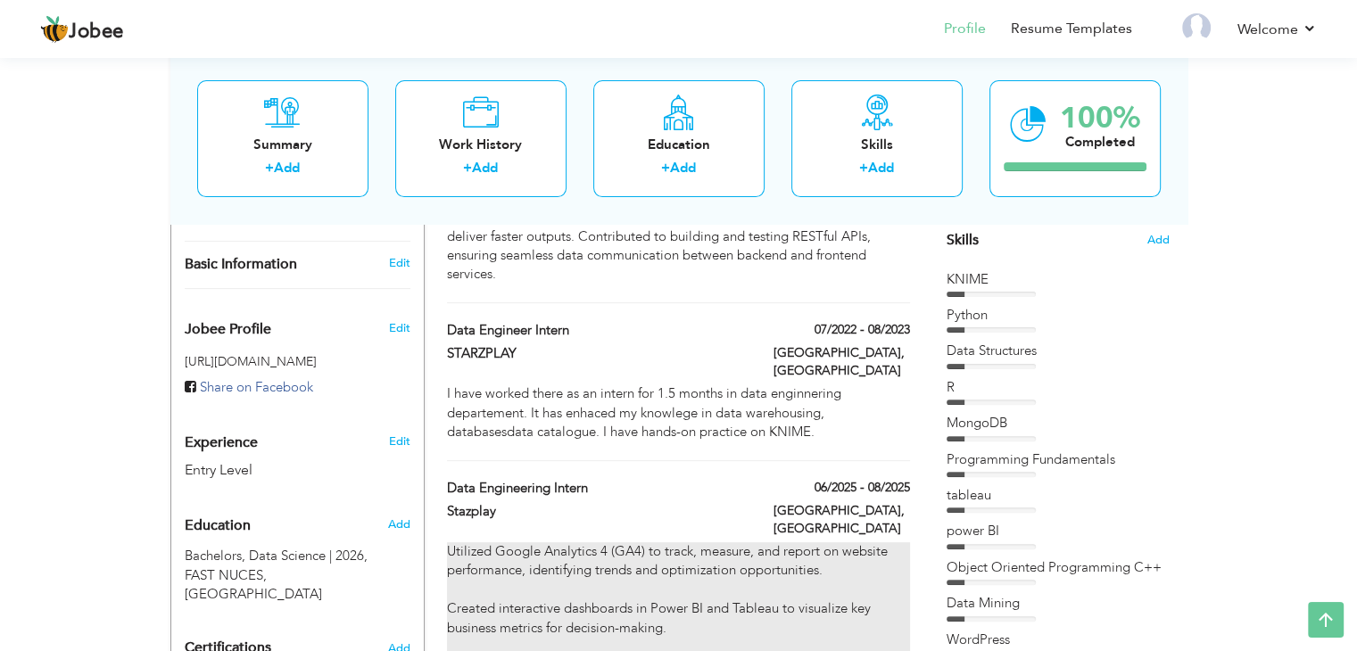
type input "data engineering intern"
type input "Stazplay"
type input "06/2025"
type input "08/2025"
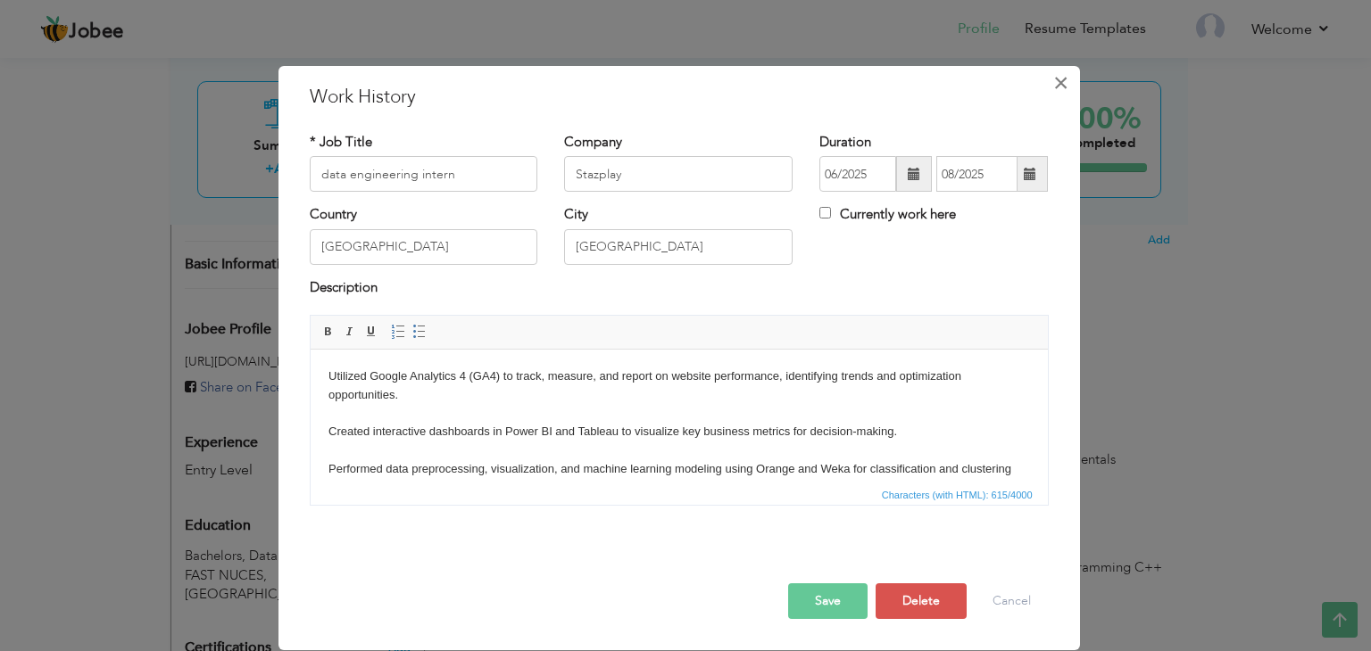
click at [1064, 79] on span "×" at bounding box center [1060, 83] width 15 height 32
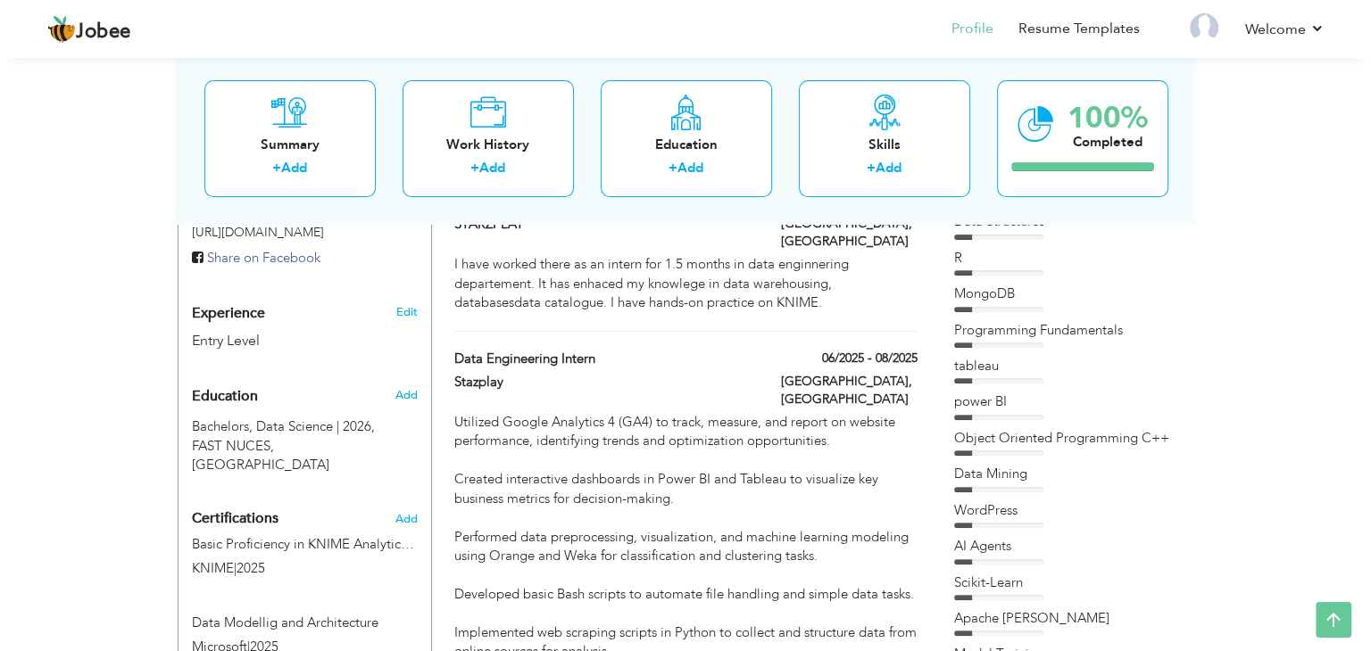
scroll to position [406, 0]
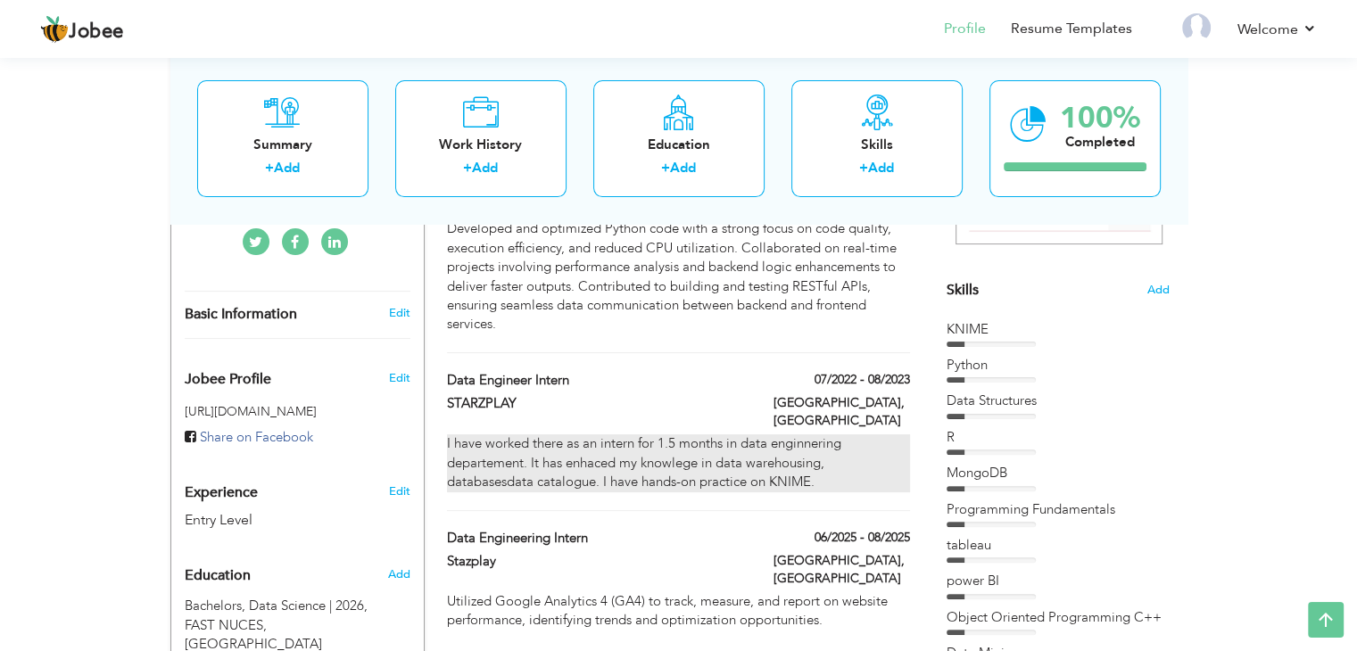
click at [716, 435] on div "I have worked there as an intern for 1.5 months in data enginnering departement…" at bounding box center [678, 463] width 462 height 57
type input "data engineer intern"
type input "STARZPLAY"
type input "07/2022"
type input "08/2023"
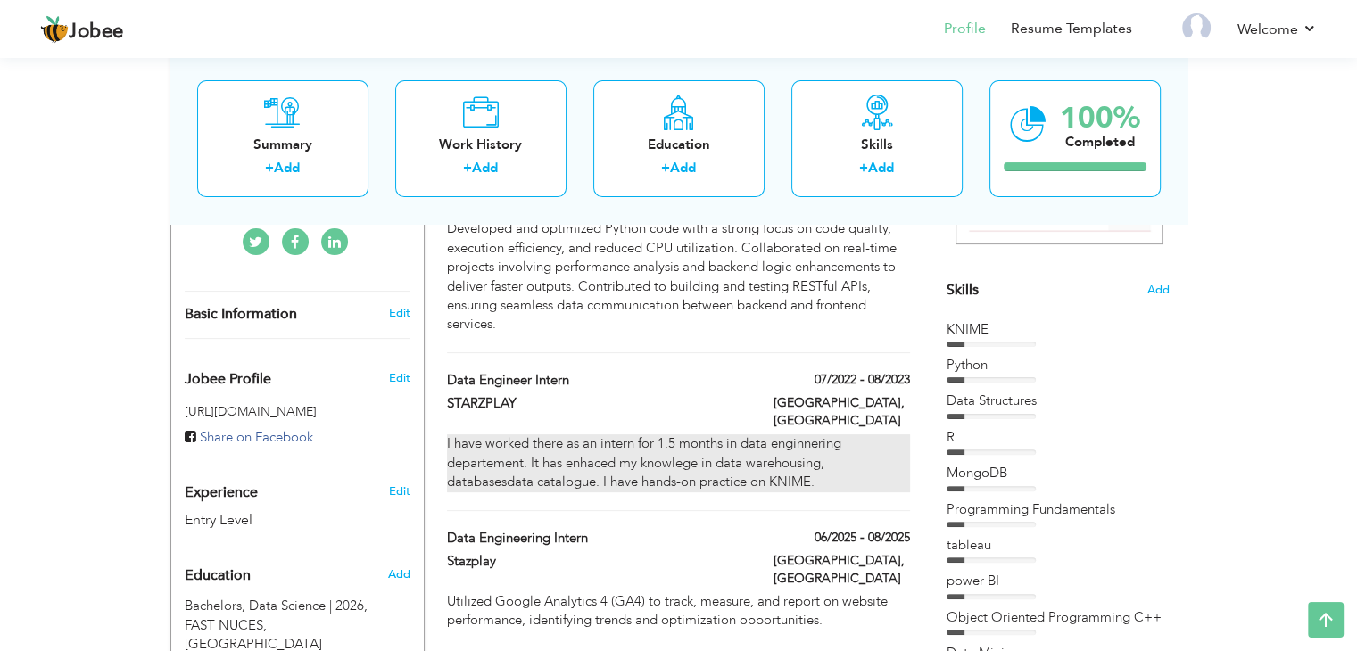
type input "ISLAMABAD"
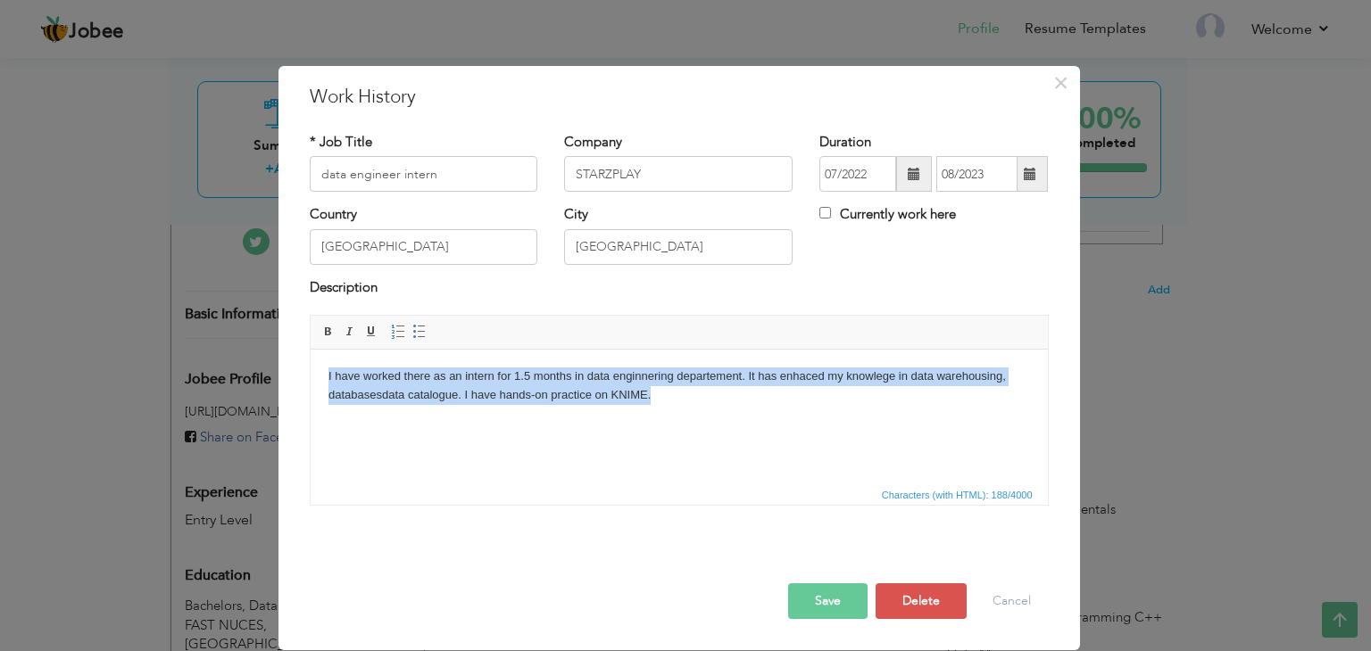
drag, startPoint x: 665, startPoint y: 393, endPoint x: 318, endPoint y: 373, distance: 347.7
click at [318, 373] on html "I have worked there as an intern for 1.5 months in data enginnering departement…" at bounding box center [678, 386] width 737 height 73
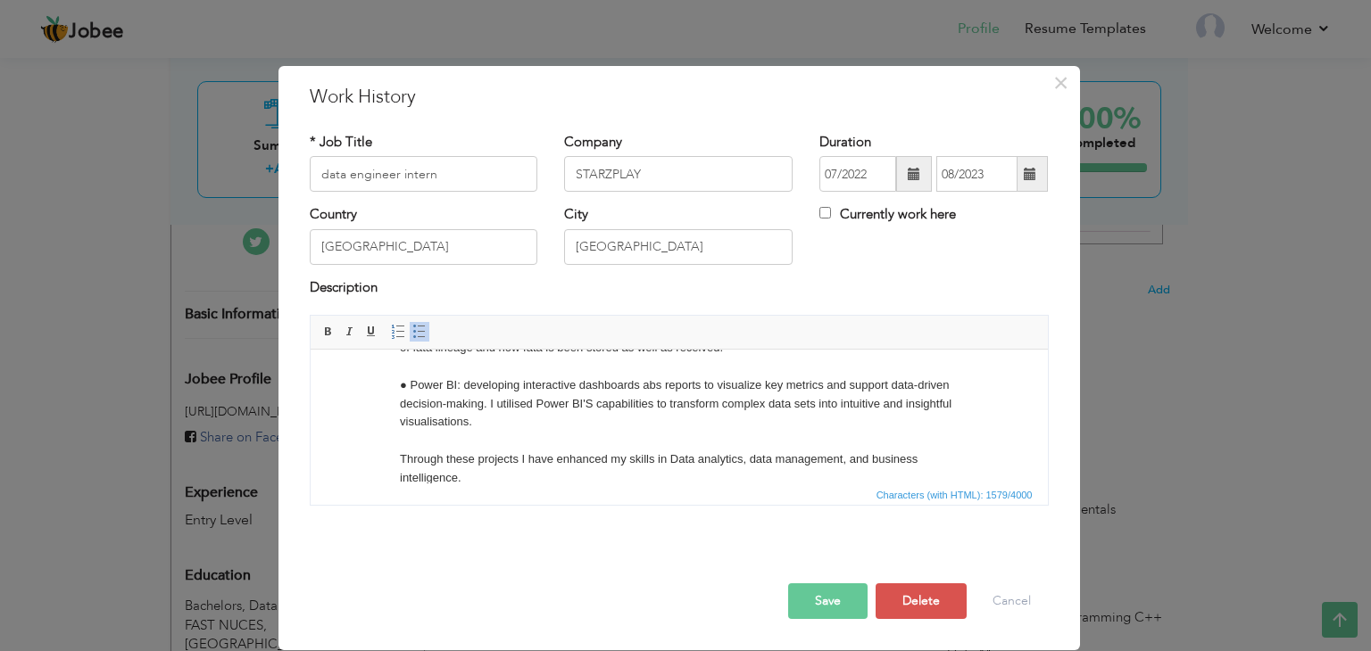
scroll to position [0, 0]
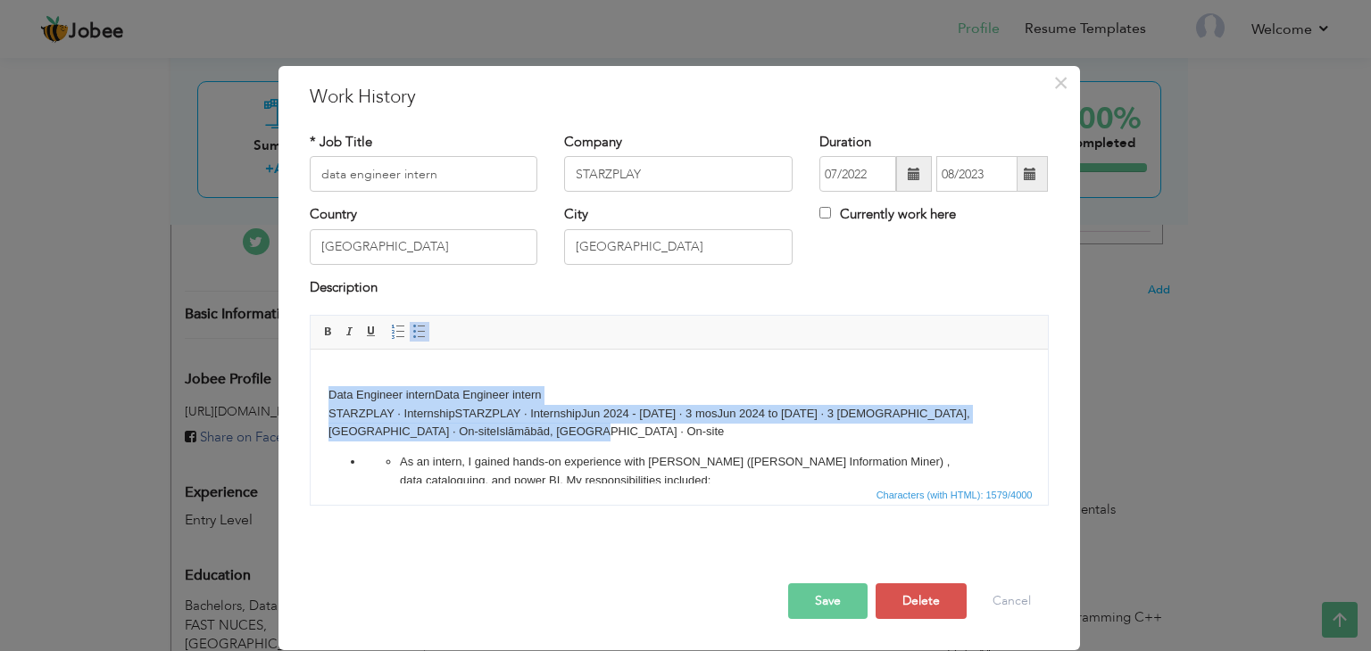
drag, startPoint x: 525, startPoint y: 434, endPoint x: 312, endPoint y: 396, distance: 215.7
click at [312, 396] on html "Data Engineer internData Engineer intern STARZPLAY · InternshipSTARZPLAY · Inte…" at bounding box center [678, 578] width 737 height 456
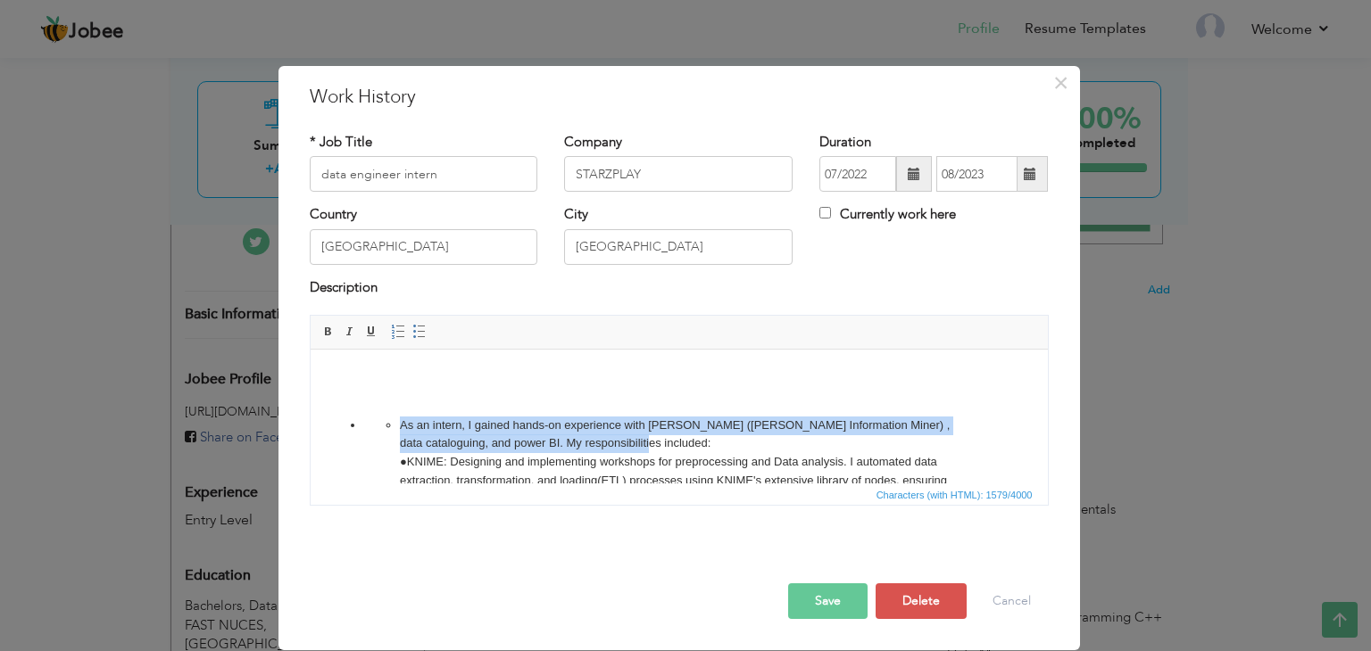
drag, startPoint x: 633, startPoint y: 446, endPoint x: 363, endPoint y: 421, distance: 270.6
click at [363, 421] on ul "As an intern, I gained hands-on experience with Knime (Konzstanz Information Mi…" at bounding box center [678, 584] width 630 height 334
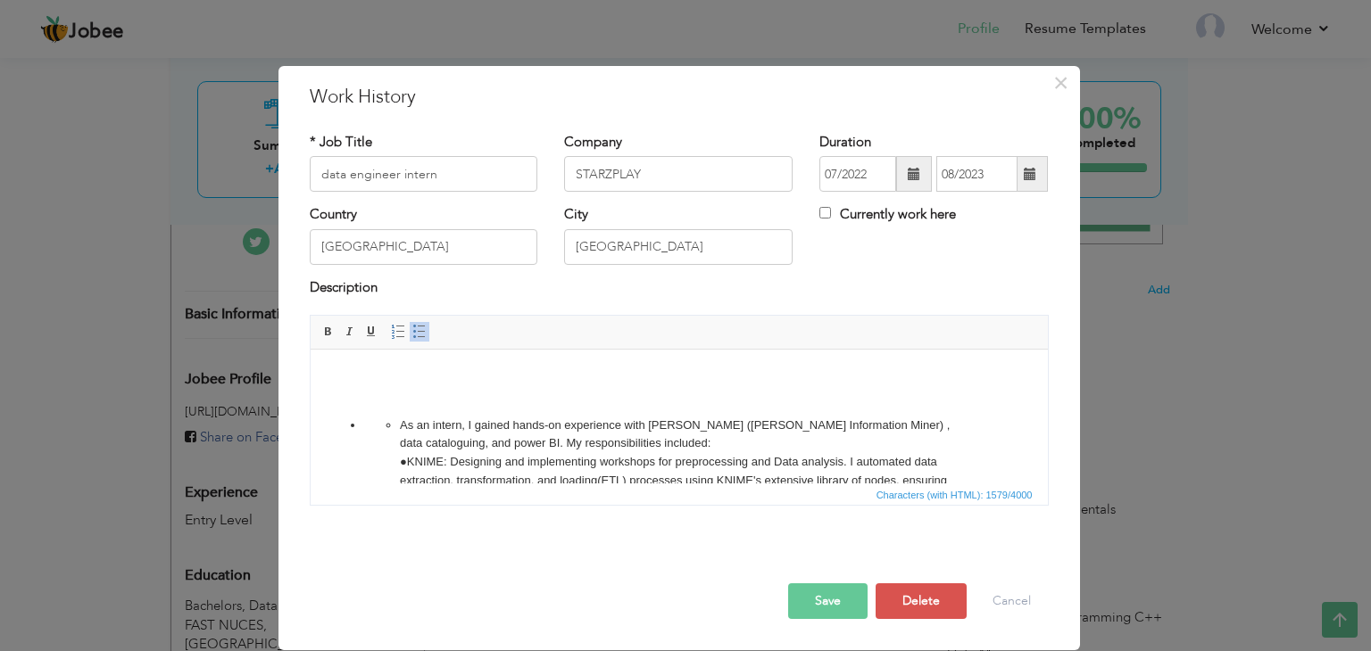
click at [500, 468] on li "As an intern, I gained hands-on experience with Knime (Konzstanz Information Mi…" at bounding box center [678, 584] width 559 height 334
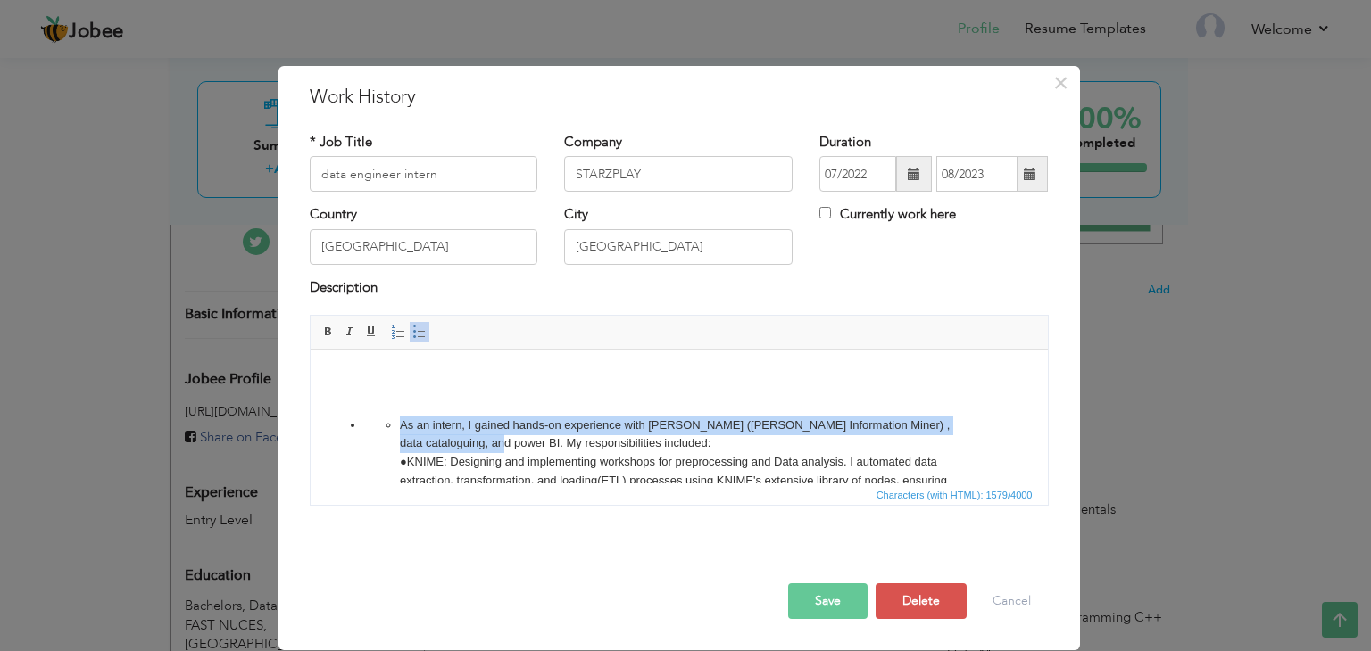
drag, startPoint x: 472, startPoint y: 447, endPoint x: 327, endPoint y: 410, distance: 149.1
click at [327, 410] on body "As an intern, I gained hands-on experience with Knime (Konzstanz Information Mi…" at bounding box center [677, 559] width 701 height 383
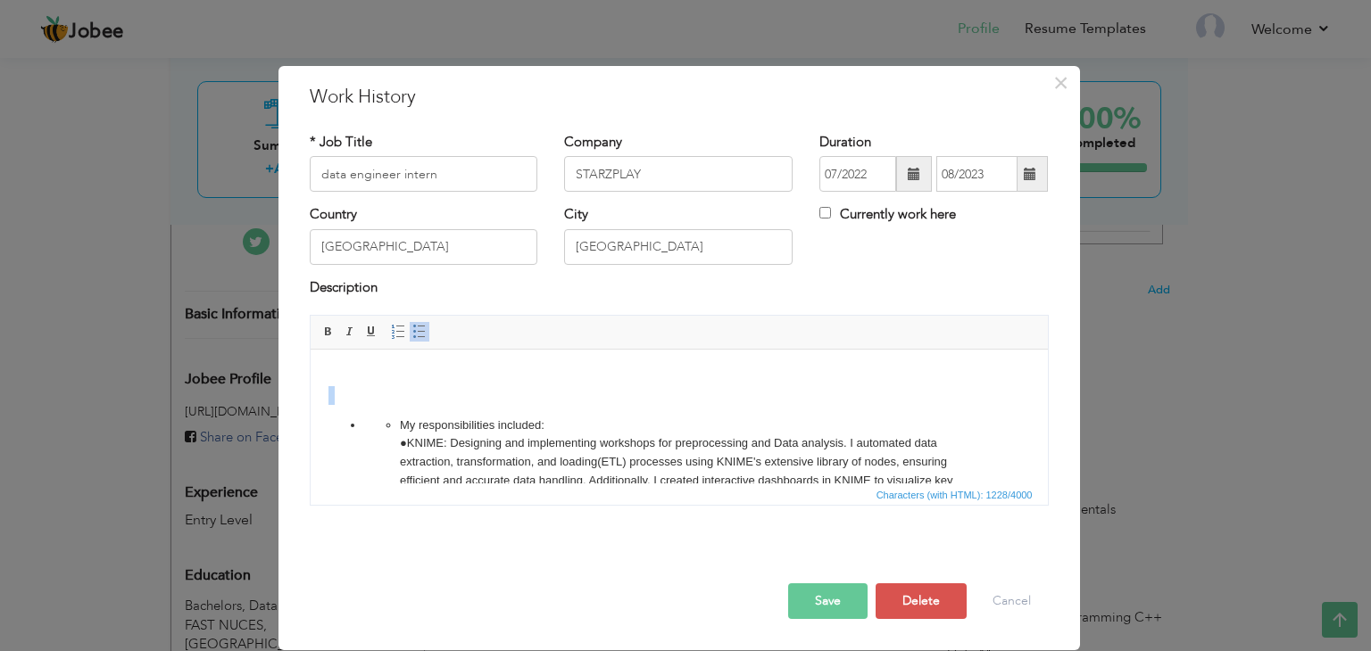
drag, startPoint x: 393, startPoint y: 427, endPoint x: 376, endPoint y: 391, distance: 39.5
click at [376, 391] on body "My responsibilities included: ●KNIME: Designing and implementing workshops for …" at bounding box center [677, 550] width 701 height 364
drag, startPoint x: 376, startPoint y: 382, endPoint x: 385, endPoint y: 437, distance: 56.0
click at [385, 437] on body "My responsibilities included: ●KNIME: Designing and implementing workshops for …" at bounding box center [677, 550] width 701 height 364
click at [431, 454] on span "Cut" at bounding box center [454, 448] width 93 height 21
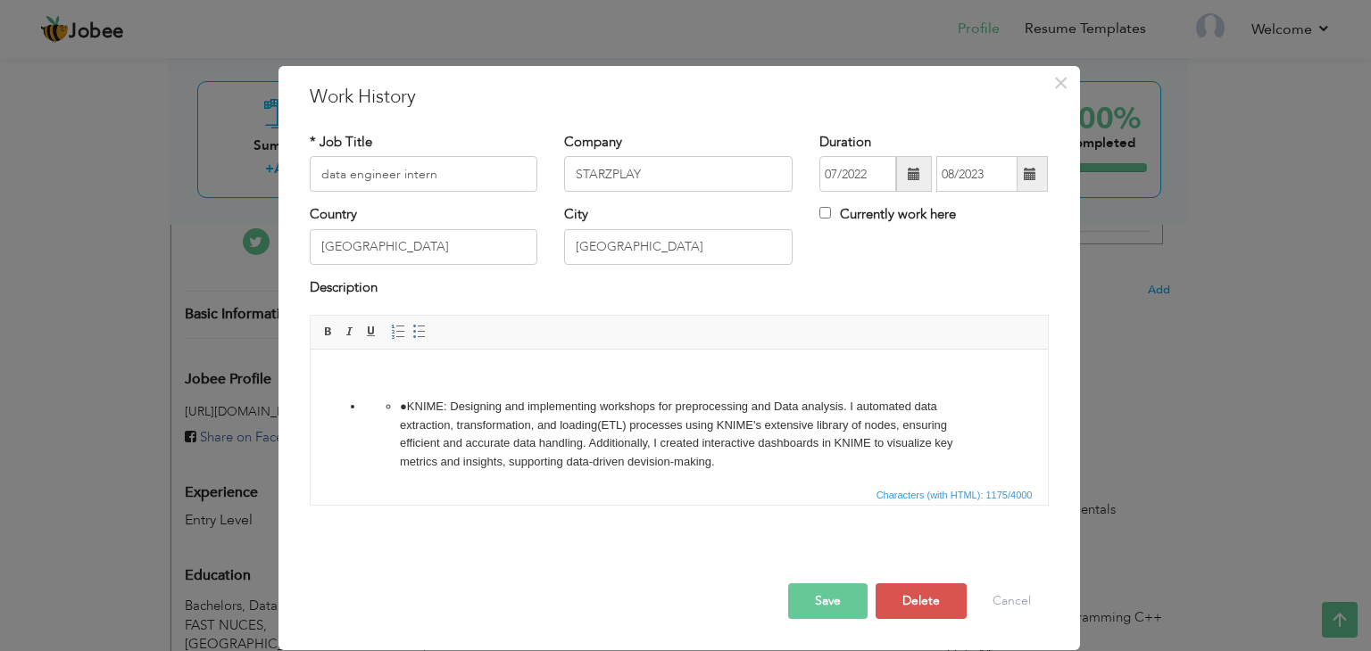
drag, startPoint x: 394, startPoint y: 411, endPoint x: 365, endPoint y: 403, distance: 29.7
click at [365, 403] on ul "●KNIME: Designing and implementing workshops for preprocessing and Data analysi…" at bounding box center [678, 546] width 630 height 297
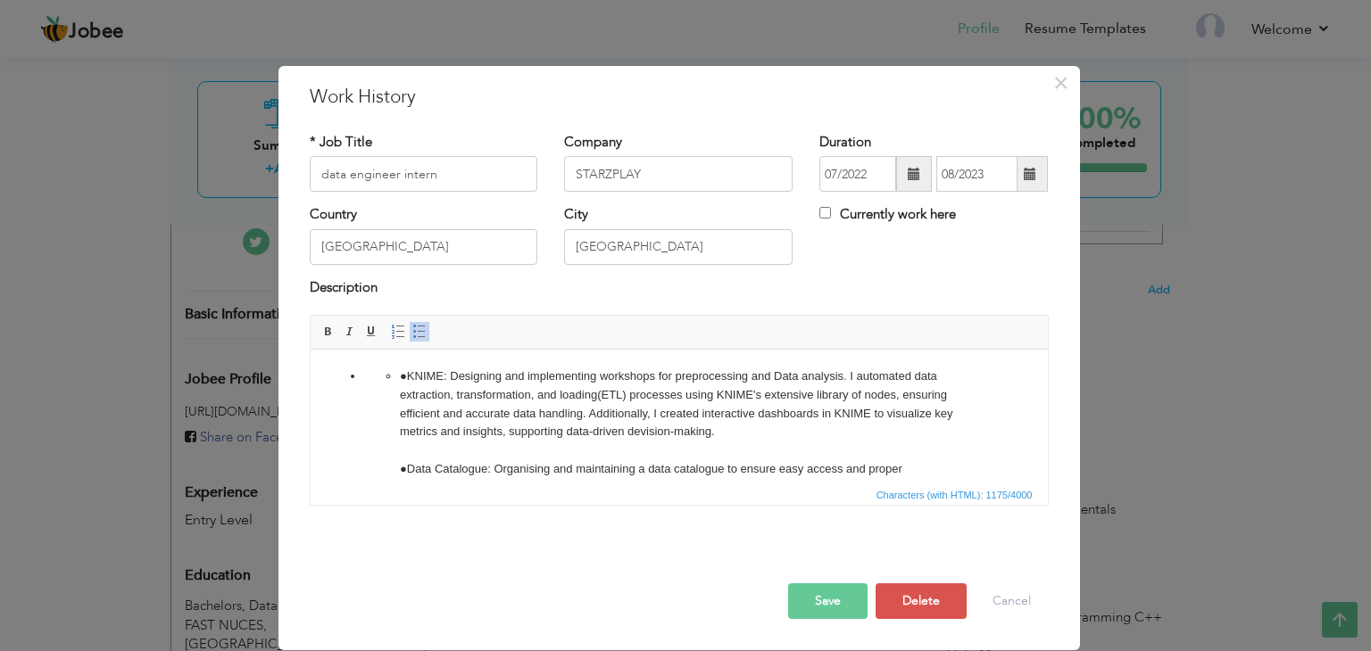
click at [365, 403] on ul "●KNIME: Designing and implementing workshops for preprocessing and Data analysi…" at bounding box center [678, 516] width 630 height 297
click at [399, 446] on li "●KNIME: Designing and implementing workshops for preprocessing and Data analysi…" at bounding box center [678, 516] width 559 height 297
click at [397, 377] on ul "●KNIME: Designing and implementing workshops for preprocessing and Data analysi…" at bounding box center [678, 516] width 630 height 297
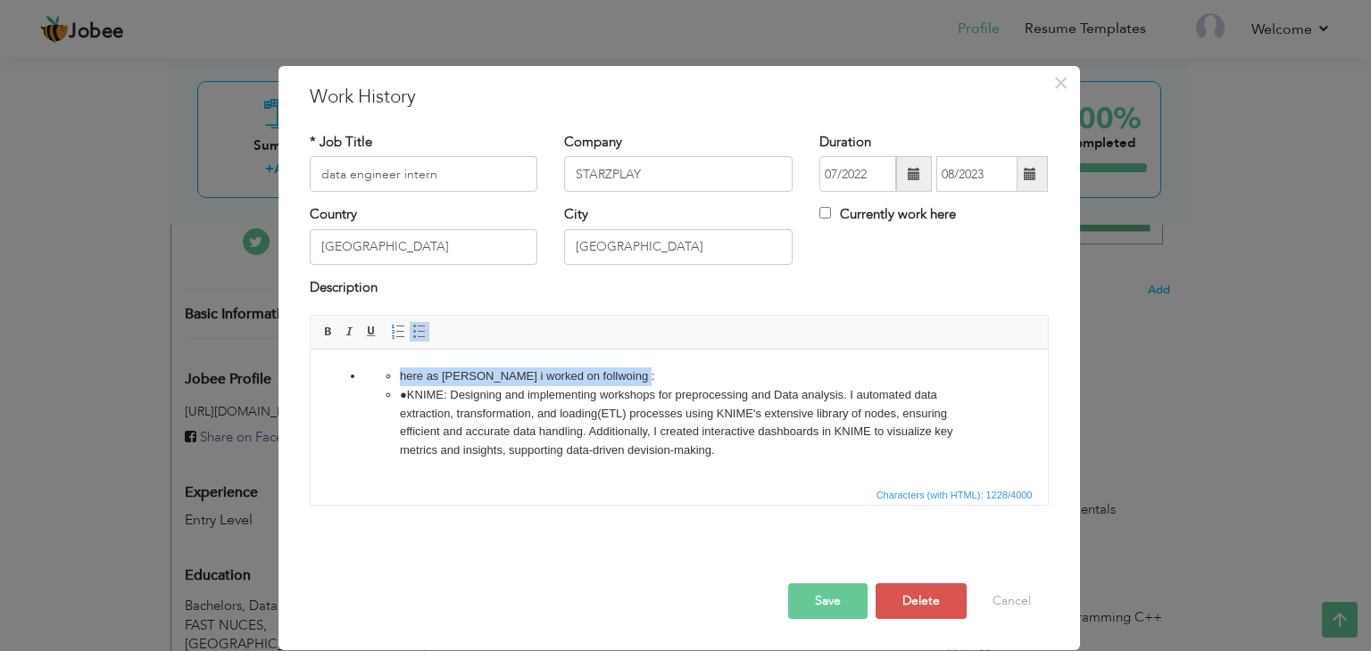
drag, startPoint x: 642, startPoint y: 377, endPoint x: 384, endPoint y: 381, distance: 257.9
click at [384, 381] on ul "here as ann interned i worked on follwoing : ●KNIME: Designing and implementing…" at bounding box center [678, 526] width 630 height 316
click at [393, 379] on ul "here as ann interned i worked on follwoing : ●KNIME: Designing and implementing…" at bounding box center [678, 526] width 630 height 316
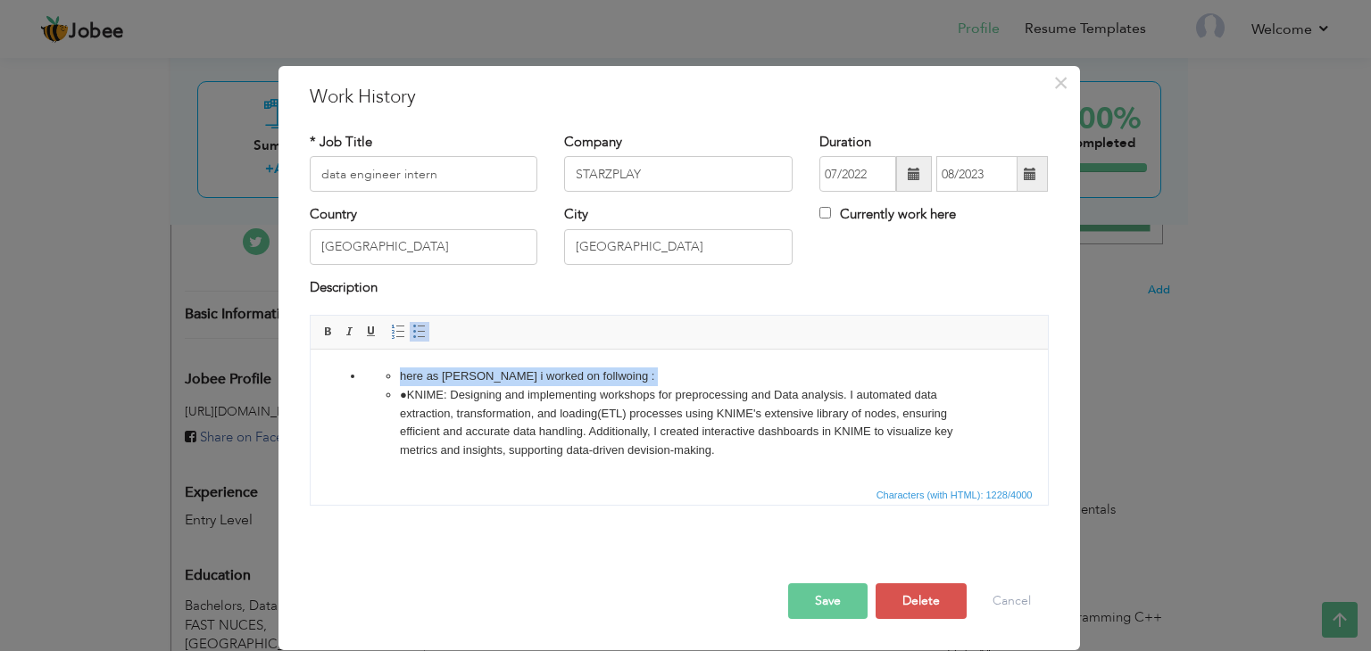
click at [393, 379] on ul "here as ann interned i worked on follwoing : ●KNIME: Designing and implementing…" at bounding box center [678, 526] width 630 height 316
click ul "here as ann interned i worked on follwoing : ●KNIME: Designing and implementing…"
drag, startPoint x: 344, startPoint y: 377, endPoint x: 369, endPoint y: 377, distance: 25.9
click ul "here as ann interned i worked on follwoing : ●KNIME: Designing and implementing…"
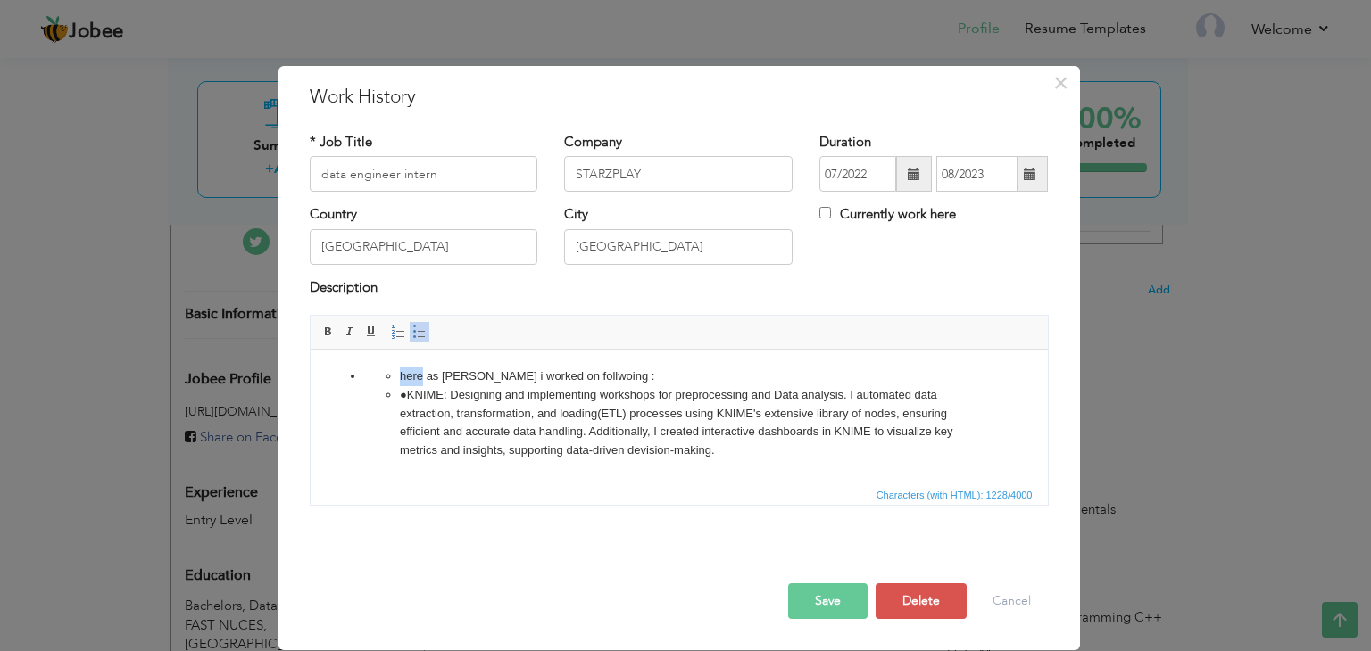
click at [395, 375] on ul "here as ann interned i worked on follwoing : ●KNIME: Designing and implementing…" at bounding box center [678, 526] width 630 height 316
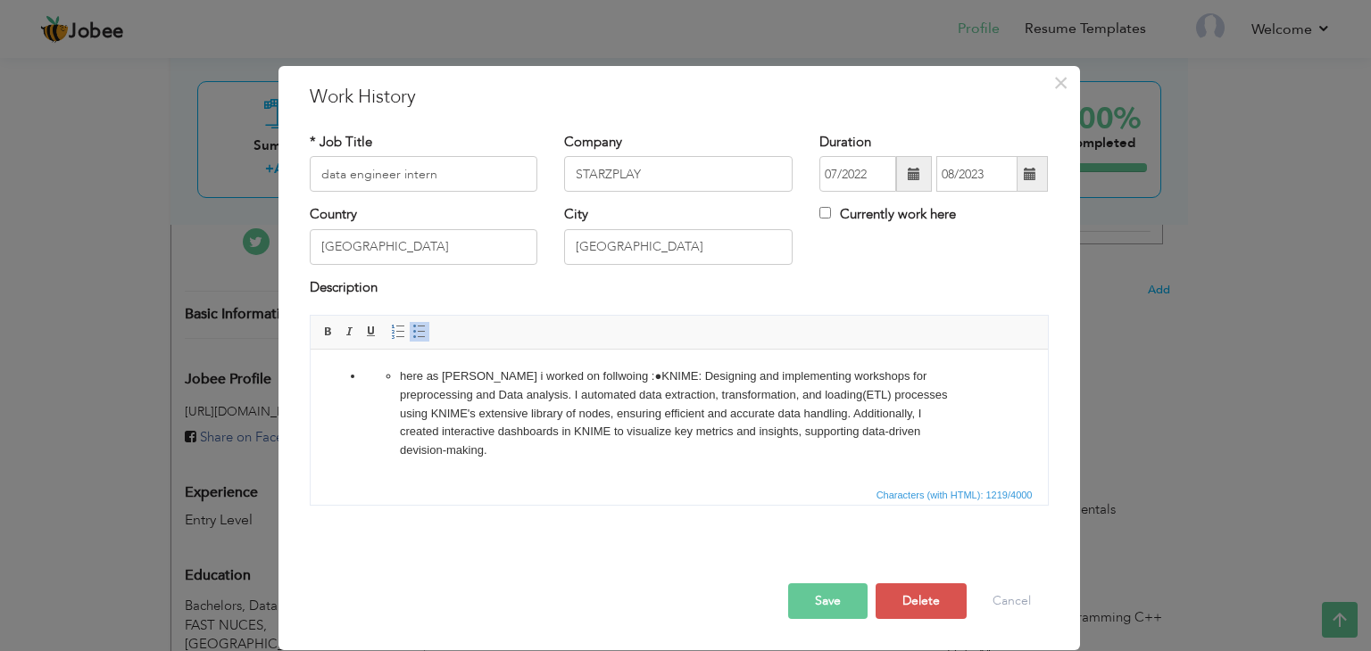
click at [402, 375] on li "here as ann interned i worked on follwoing :●KNIME: Designing and implementing …" at bounding box center [678, 526] width 559 height 316
drag, startPoint x: 420, startPoint y: 376, endPoint x: 386, endPoint y: 374, distance: 34.0
click at [399, 374] on li "here as ann interned i worked on follwoing :●KNIME: Designing and implementing …" at bounding box center [678, 526] width 559 height 316
click at [394, 377] on ul "here as ann interned i worked on follwoing :●KNIME: Designing and implementing …" at bounding box center [678, 526] width 630 height 316
click at [620, 378] on li "here as ann interned i worked on follwoing :●KNIME: Designing and implementing …" at bounding box center [678, 526] width 559 height 316
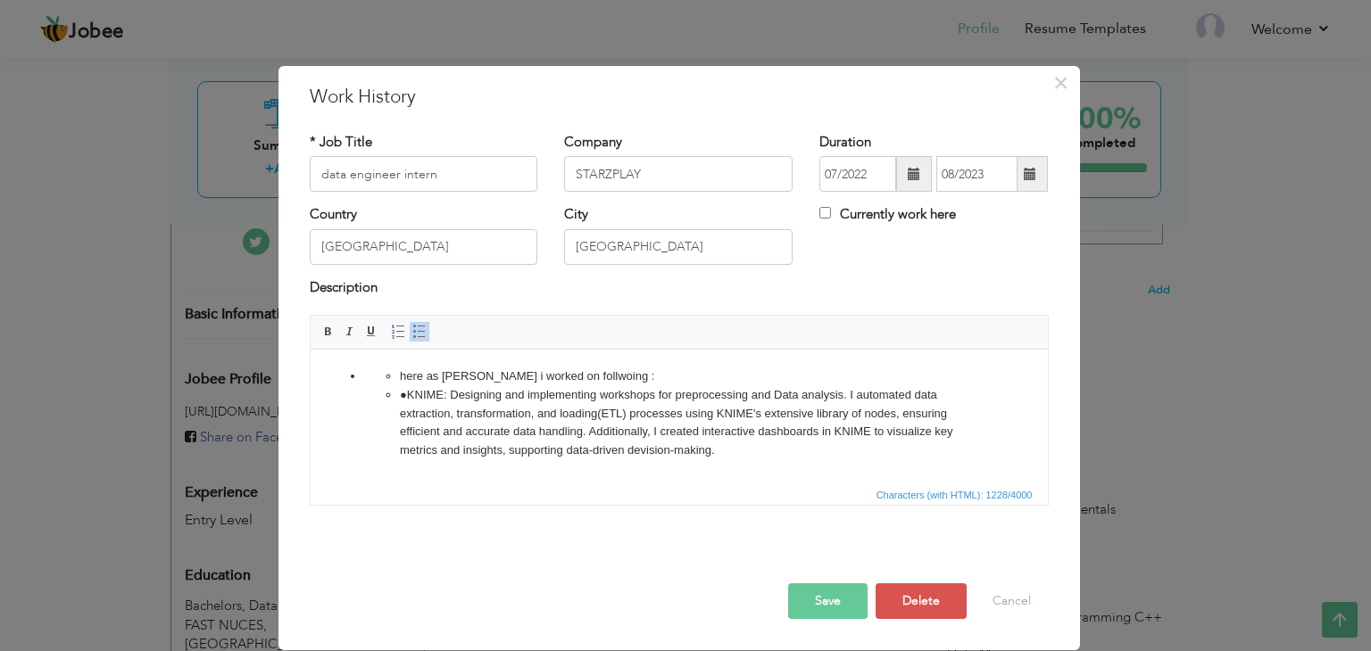
click at [642, 411] on li "●KNIME: Designing and implementing workshops for preprocessing and Data analysi…" at bounding box center [678, 534] width 559 height 297
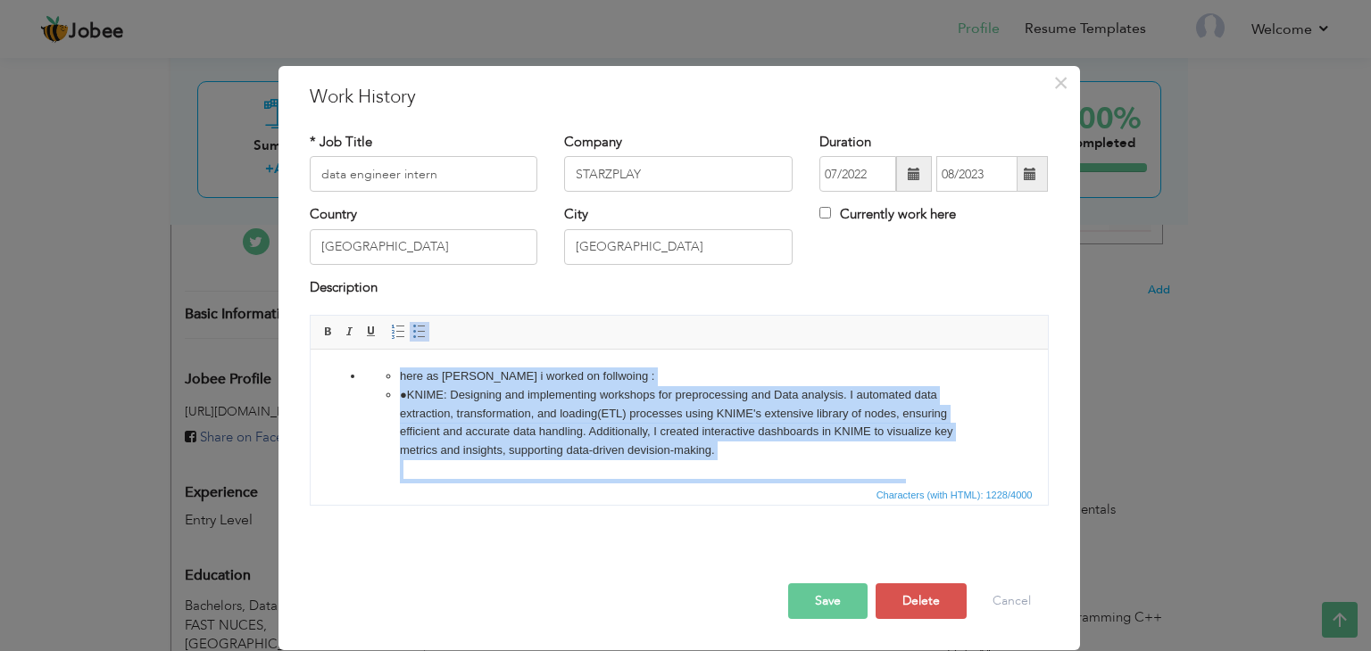
copy ul "here as ann interned i worked on follwoing : ●KNIME: Designing and implementing…"
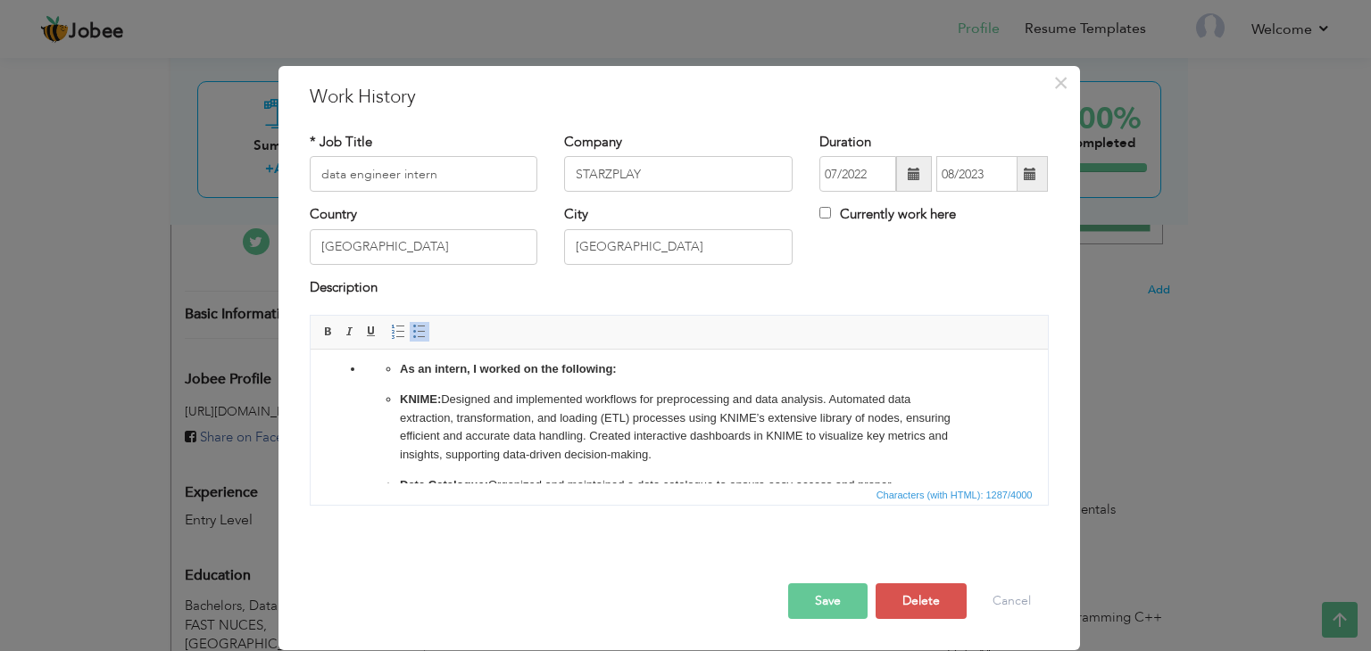
scroll to position [207, 0]
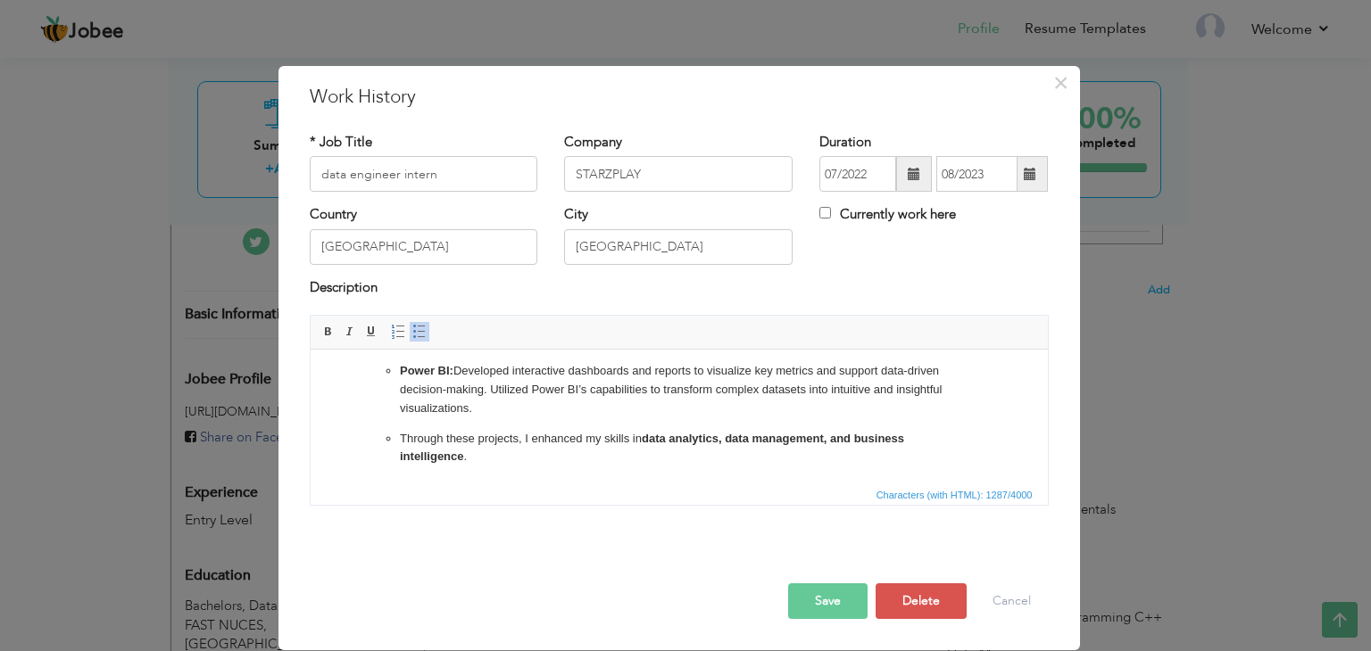
click at [843, 611] on button "Save" at bounding box center [827, 602] width 79 height 36
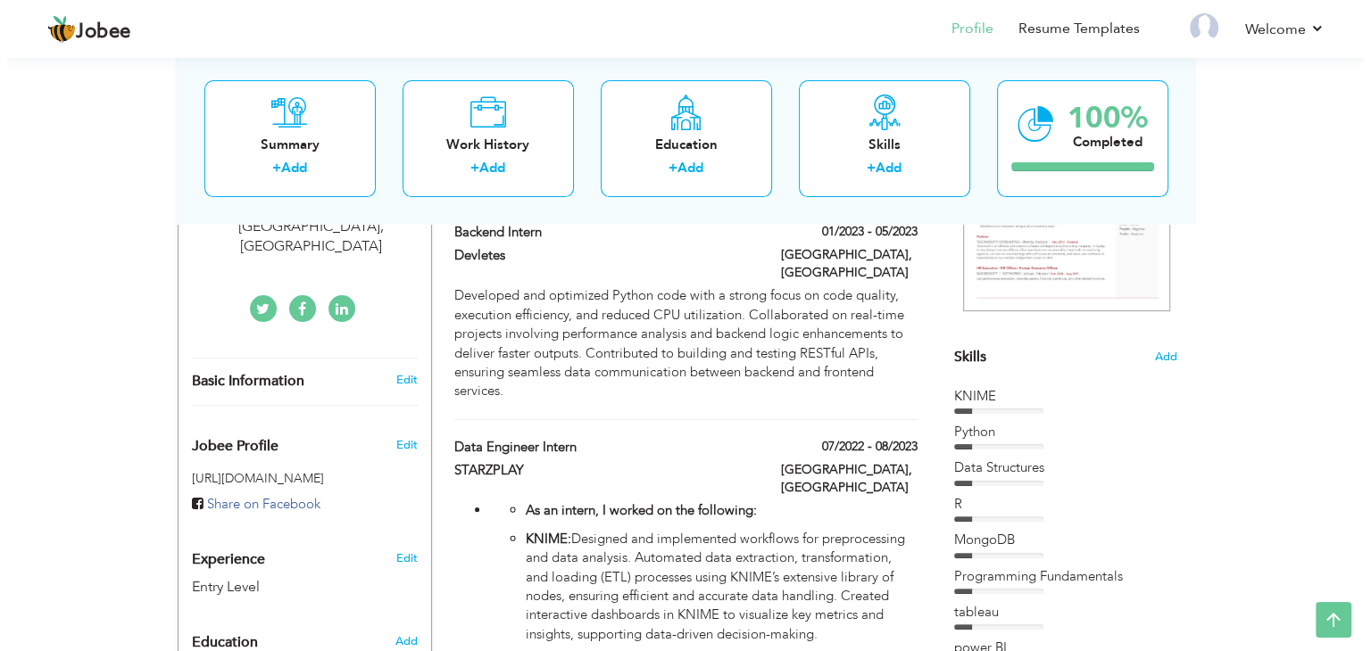
scroll to position [338, 0]
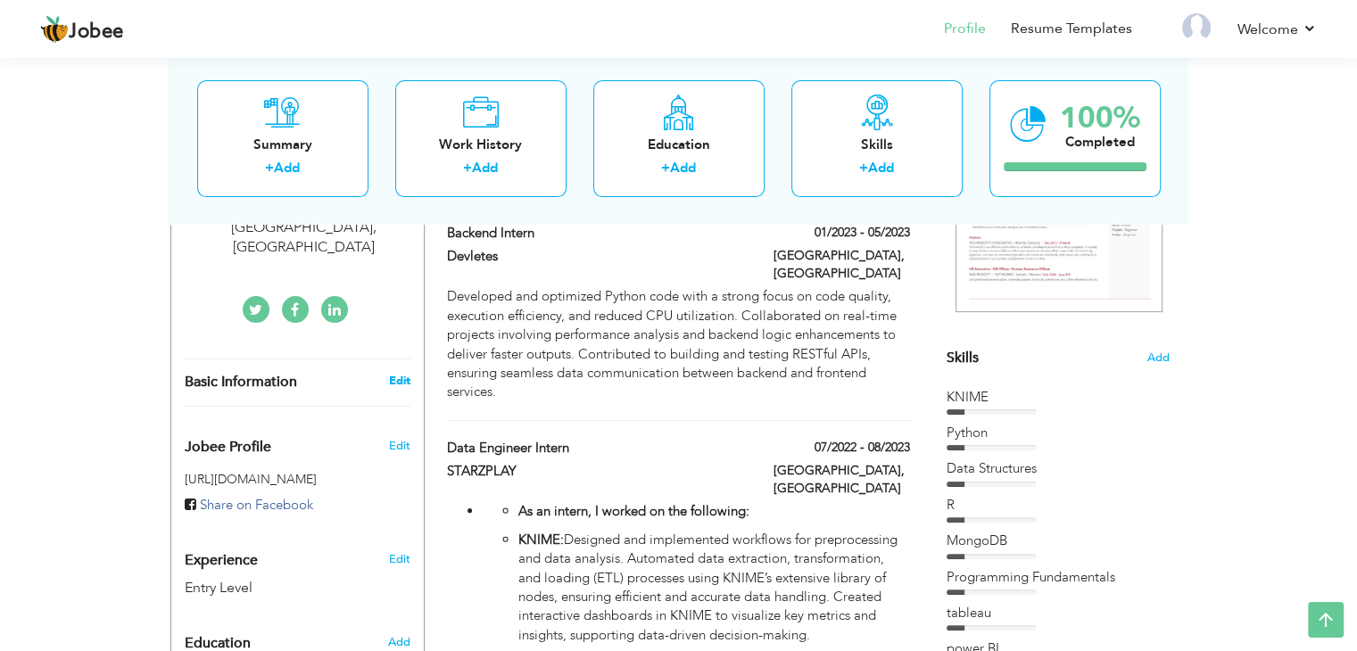
click at [401, 373] on link "Edit" at bounding box center [398, 381] width 21 height 16
type input "Mahnoor"
type input "Haider"
type input "03379225111"
select select "number:166"
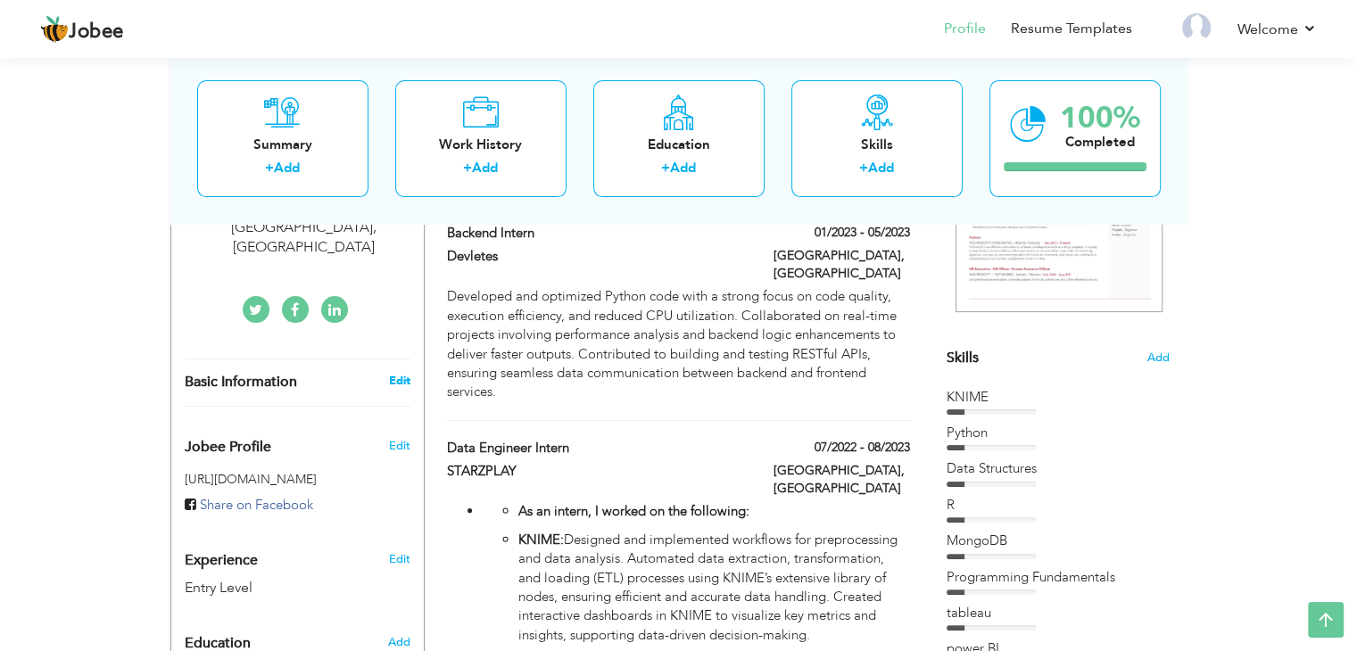
type input "Islamabad"
select select "number:1"
type input "www.linkedin.com/in/mahnoor-haider-49b92030a"
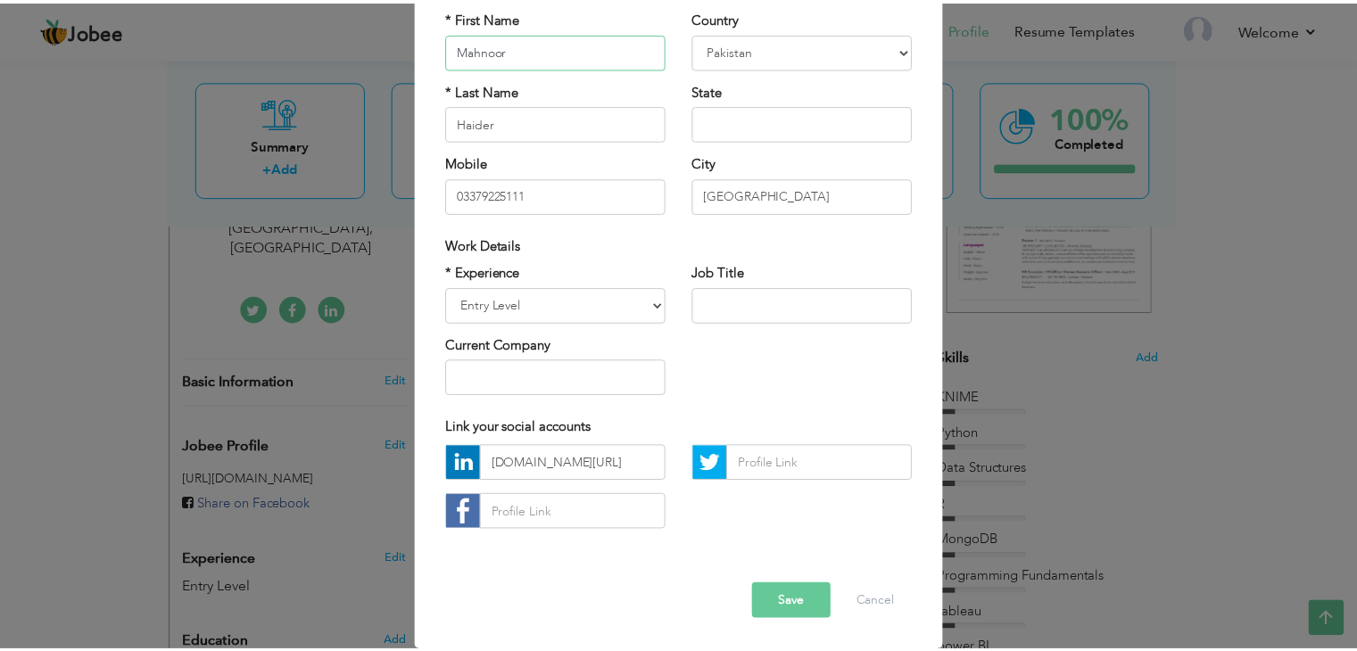
scroll to position [161, 0]
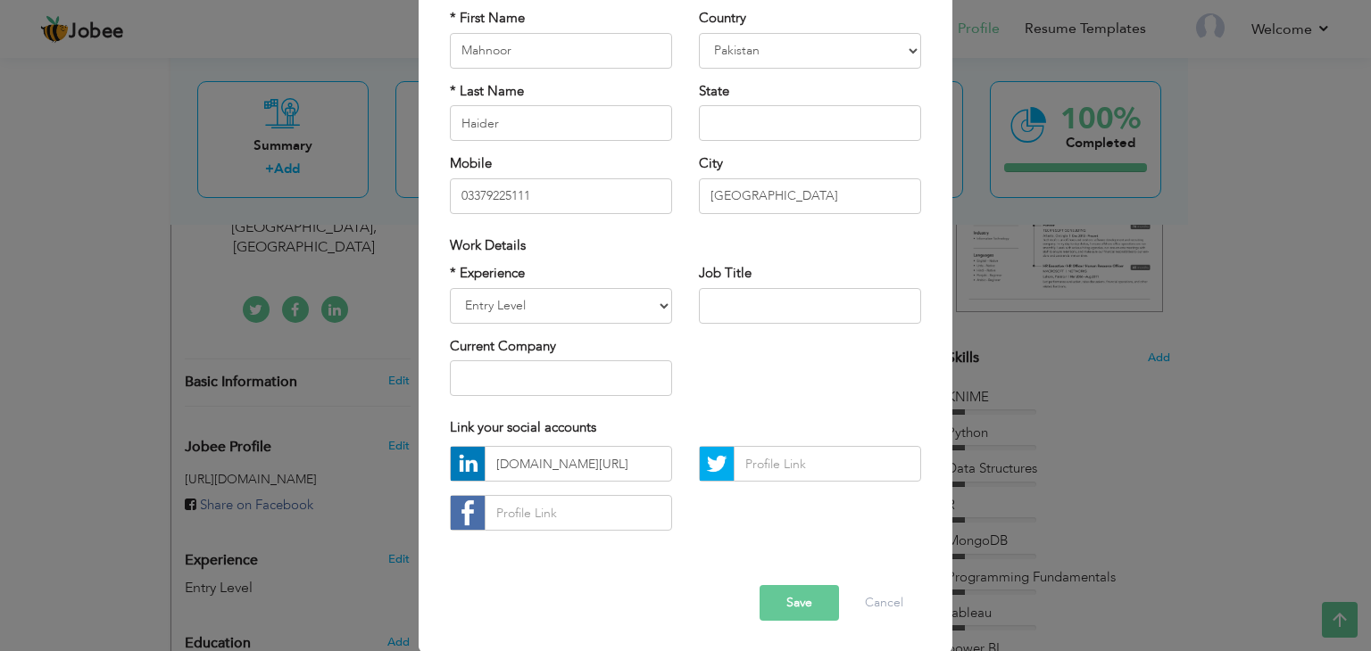
click at [780, 605] on button "Save" at bounding box center [798, 603] width 79 height 36
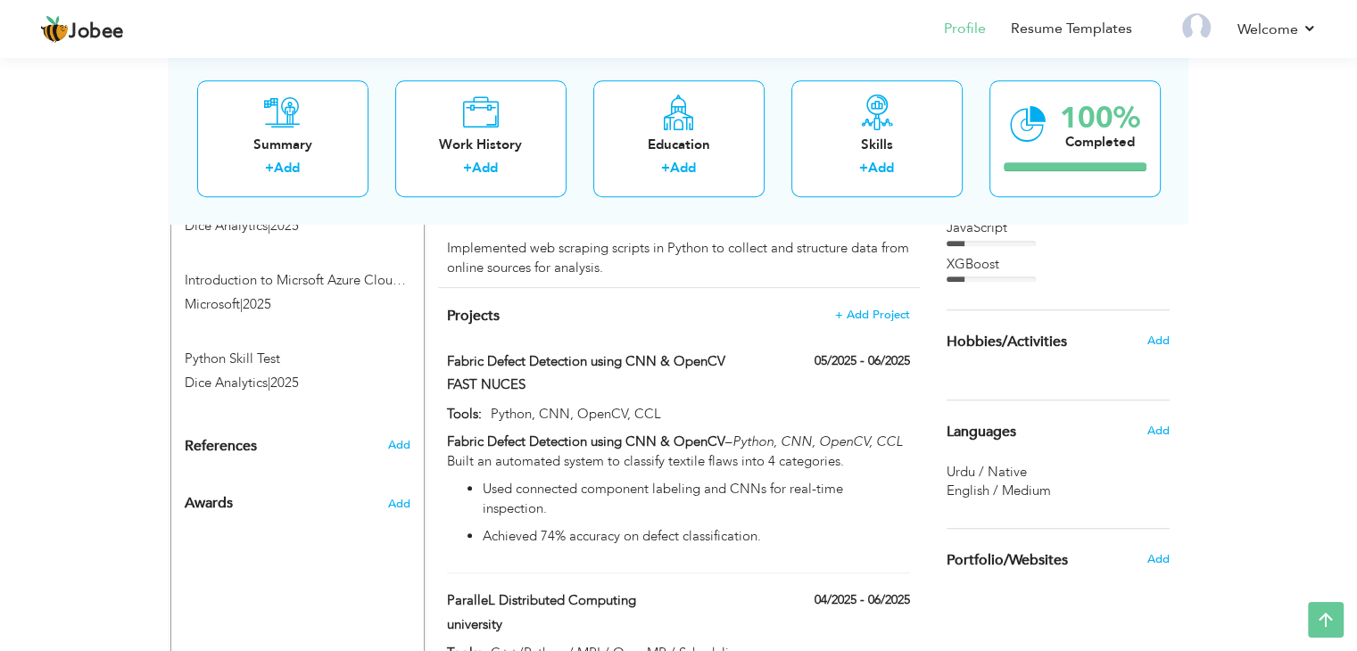
scroll to position [1321, 0]
click at [402, 436] on span "Add" at bounding box center [397, 444] width 23 height 16
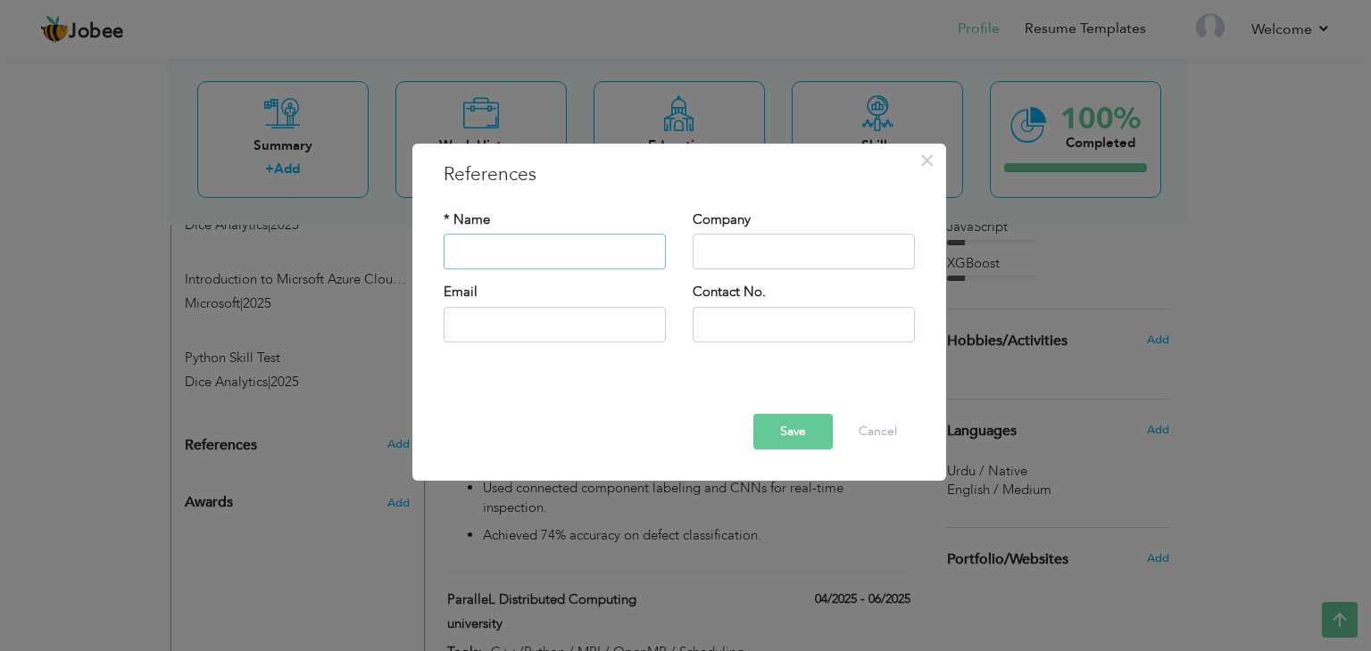
click at [572, 249] on input "text" at bounding box center [555, 253] width 222 height 36
type input "Jai Kishan"
click at [728, 241] on input "text" at bounding box center [803, 253] width 222 height 36
type input "Devletes"
click at [560, 319] on input "text" at bounding box center [555, 325] width 222 height 36
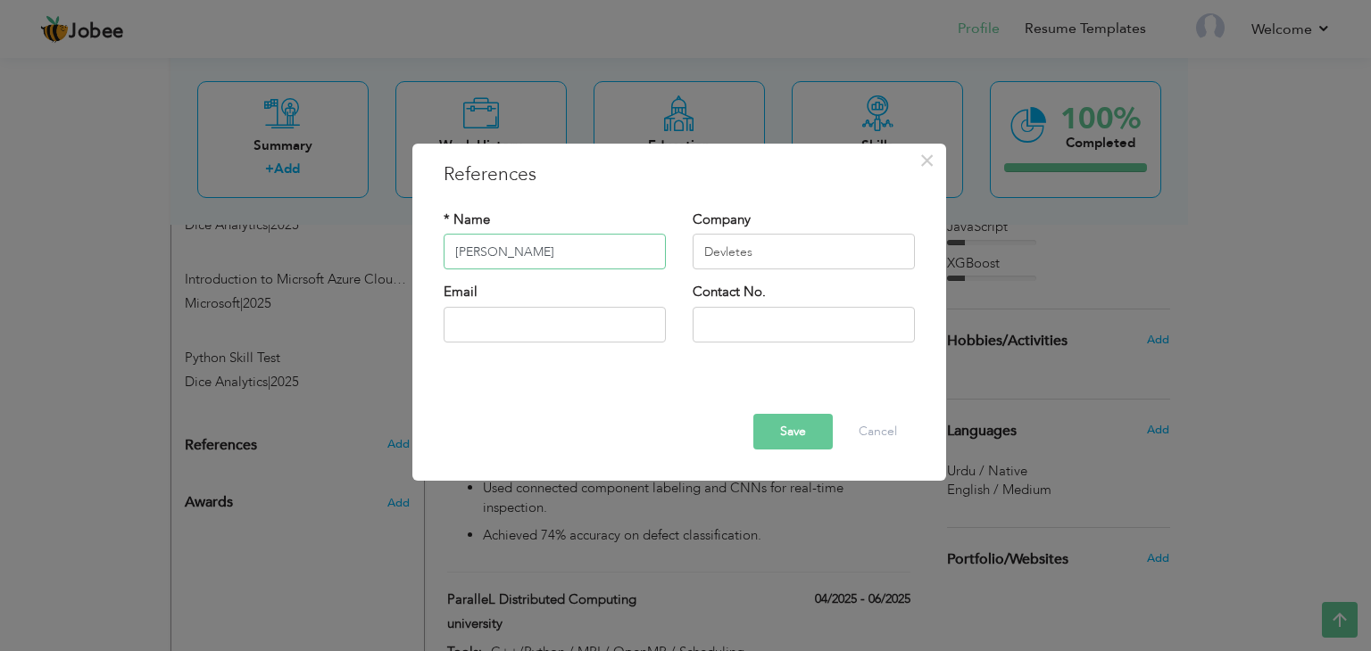
drag, startPoint x: 518, startPoint y: 249, endPoint x: 417, endPoint y: 253, distance: 100.9
click at [417, 253] on div "× References * Name Jai Kishan Company Devletes Email" at bounding box center [679, 312] width 534 height 337
type input "Faizan Ishtiaq"
click at [491, 319] on input "text" at bounding box center [555, 325] width 222 height 36
click at [535, 335] on input "text" at bounding box center [555, 325] width 222 height 36
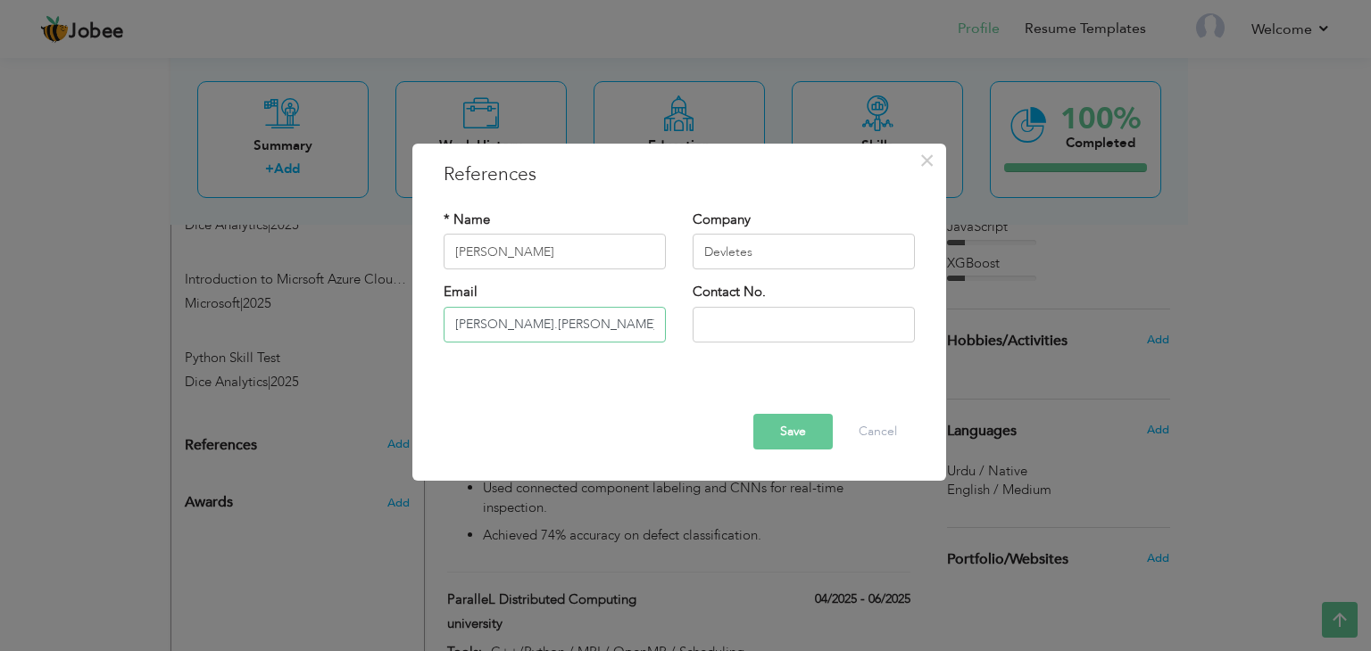
click at [537, 322] on input "faizan.ishtiaq" at bounding box center [555, 325] width 222 height 36
click at [557, 327] on input "faizan.ishtiaq@devel" at bounding box center [555, 325] width 222 height 36
type input "faizan.ishtiaq@devlets.com"
click at [609, 449] on div "Save Delete Cancel" at bounding box center [679, 432] width 498 height 36
click at [737, 335] on input "text" at bounding box center [803, 325] width 222 height 36
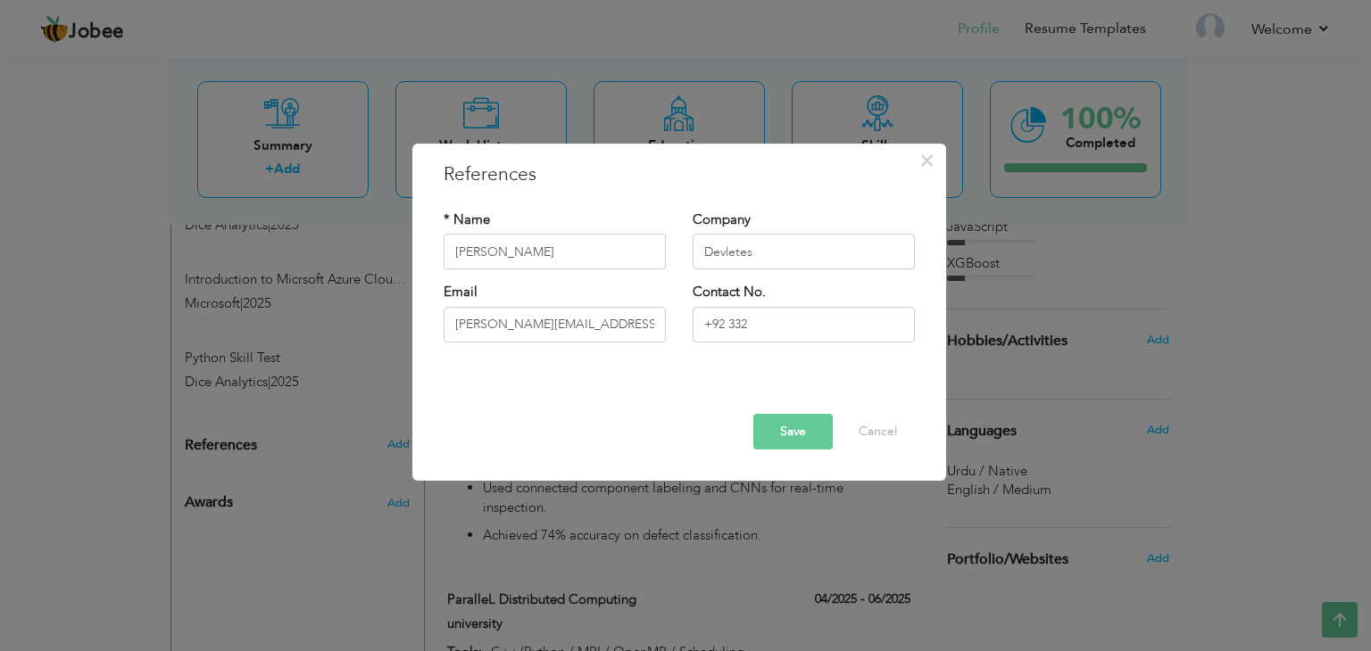
click at [870, 209] on div "* Name Faizan Ishtiaq Company Devletes Email faizan.ishtiaq@devlets.com Contact…" at bounding box center [679, 283] width 498 height 172
click at [782, 327] on input "+92 332" at bounding box center [803, 325] width 222 height 36
type input "+92 332 5187298"
click at [806, 440] on button "Save" at bounding box center [792, 432] width 79 height 36
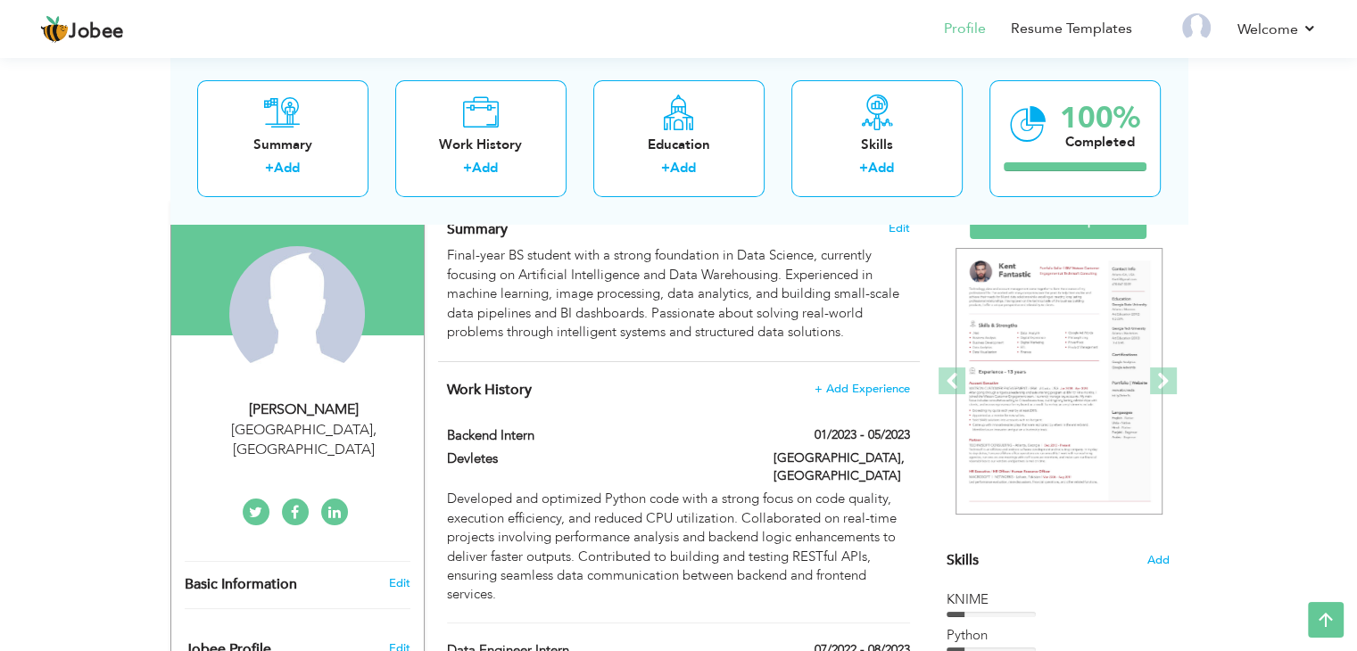
scroll to position [135, 0]
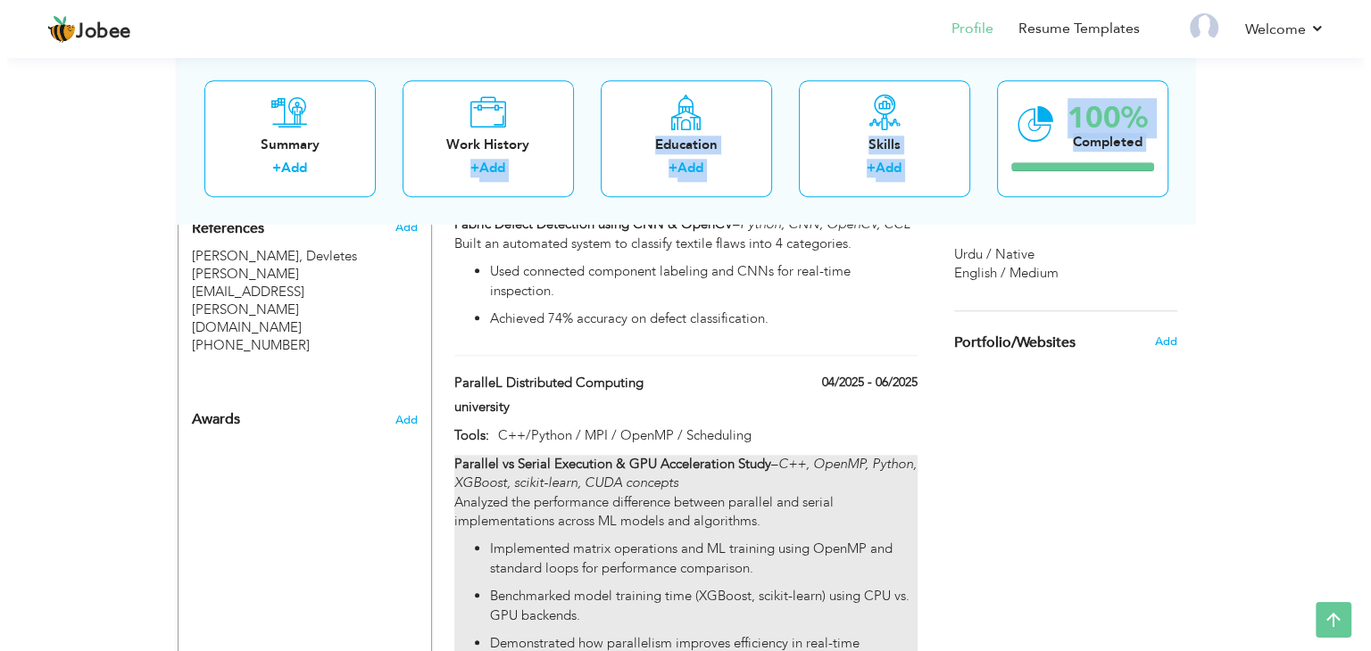
scroll to position [1512, 0]
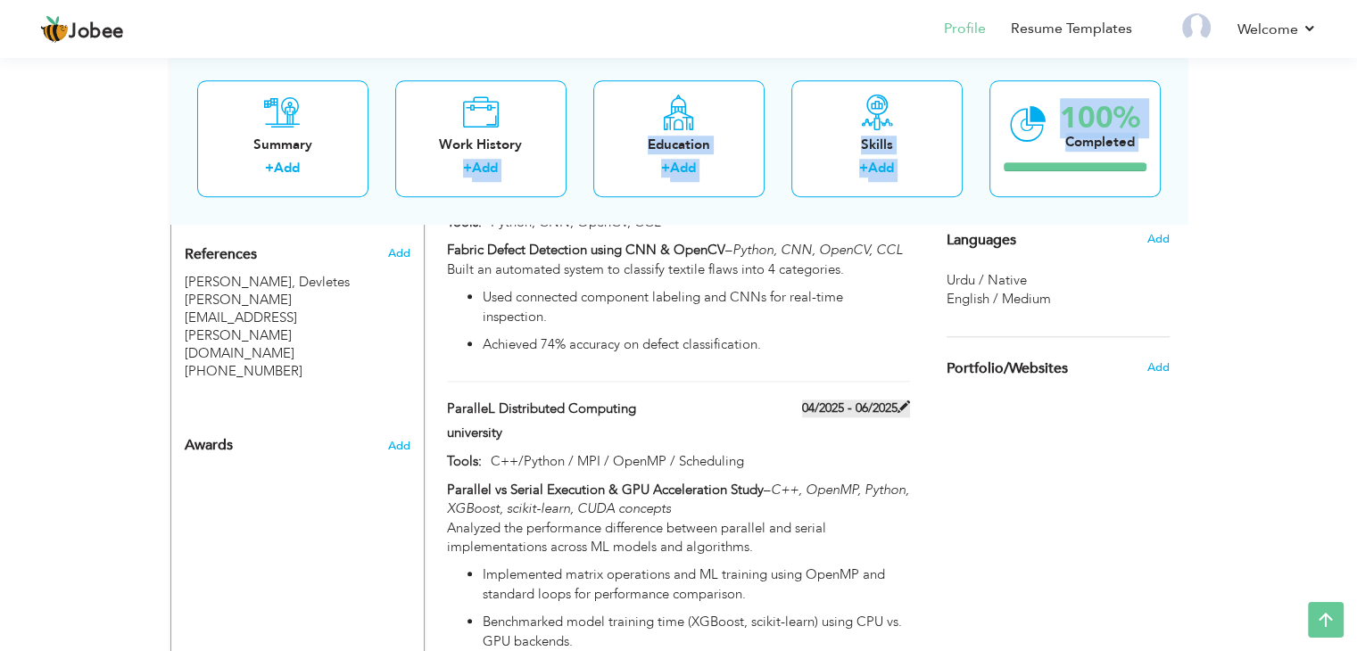
click at [908, 401] on span at bounding box center [904, 407] width 12 height 12
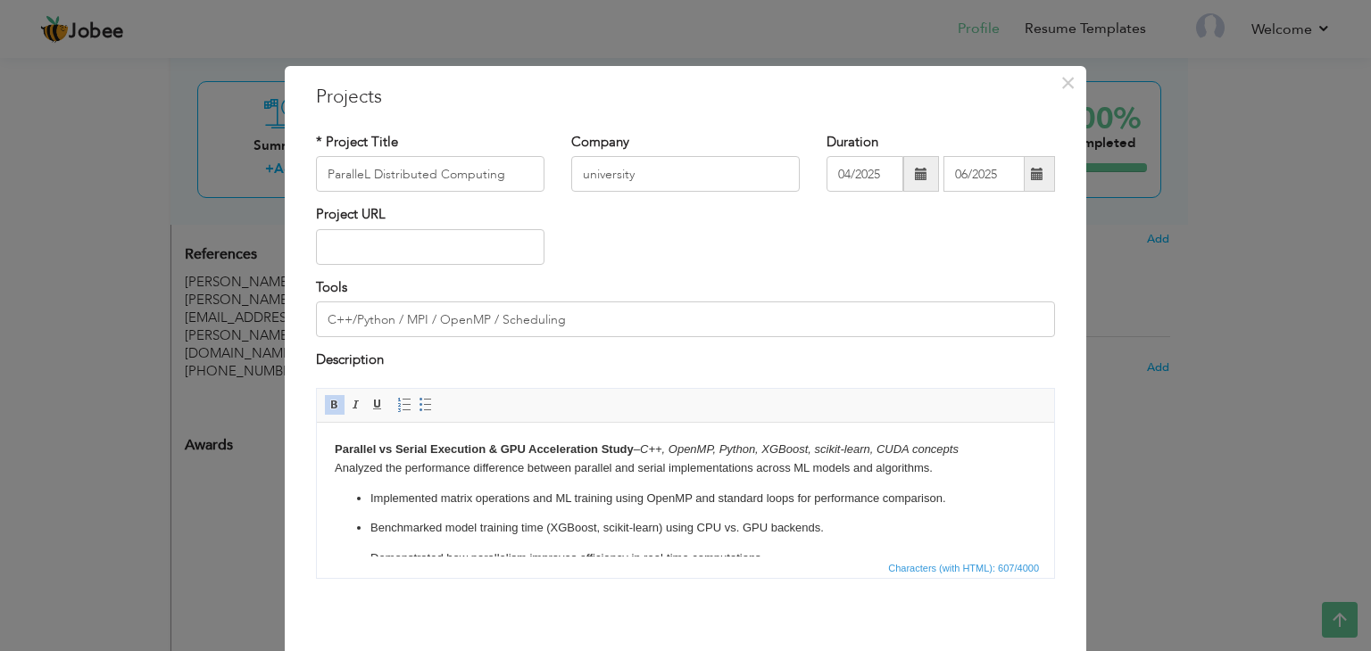
click at [589, 547] on ul "Implemented matrix operations and ML training using OpenMP and standard loops f…" at bounding box center [685, 528] width 701 height 79
click at [285, 397] on div "× Projects * Project Title ParalleL Distributed Computing Company university Du…" at bounding box center [685, 395] width 801 height 658
